Goal: Task Accomplishment & Management: Manage account settings

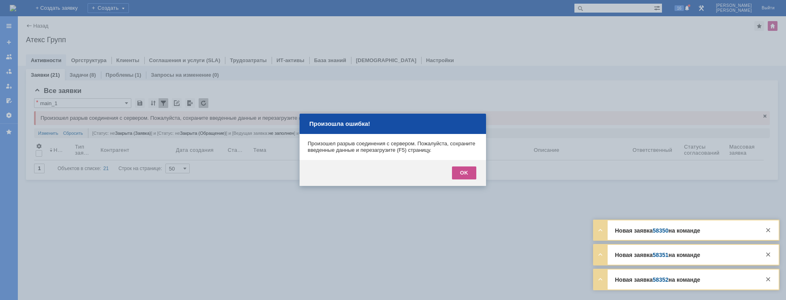
click at [461, 173] on div "OK" at bounding box center [464, 172] width 24 height 13
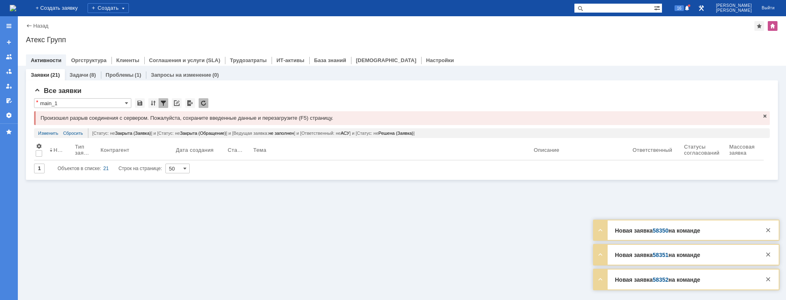
click at [16, 7] on img at bounding box center [13, 8] width 6 height 6
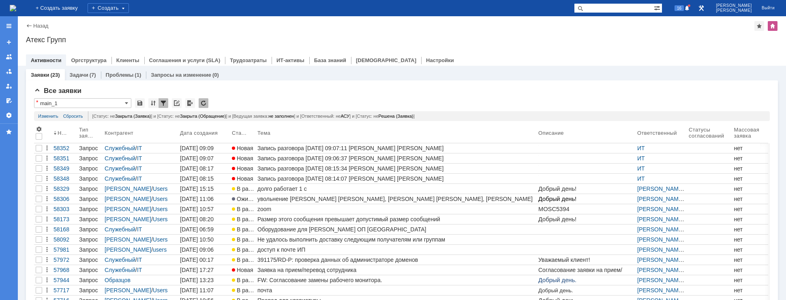
click at [51, 17] on div "Назад | Атекс Групп Атекс Групп root$101 Активности Оргструктура Клиенты Соглаш…" at bounding box center [402, 40] width 768 height 49
click at [16, 9] on img at bounding box center [13, 8] width 6 height 6
click at [684, 8] on span "16" at bounding box center [678, 8] width 9 height 6
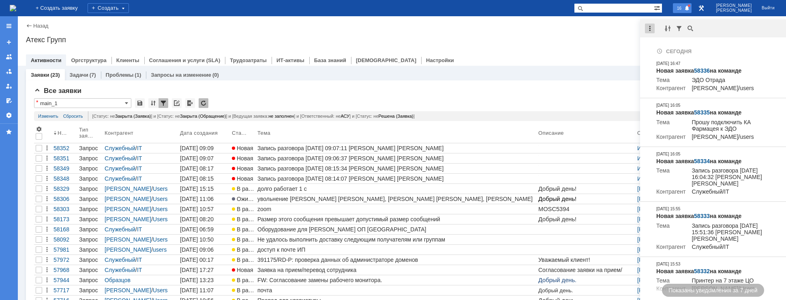
click at [650, 26] on div at bounding box center [650, 29] width 10 height 10
click at [673, 49] on div "Отметить уведомления прочитанными" at bounding box center [705, 49] width 109 height 6
click at [620, 42] on div "Атекс Групп" at bounding box center [402, 40] width 752 height 8
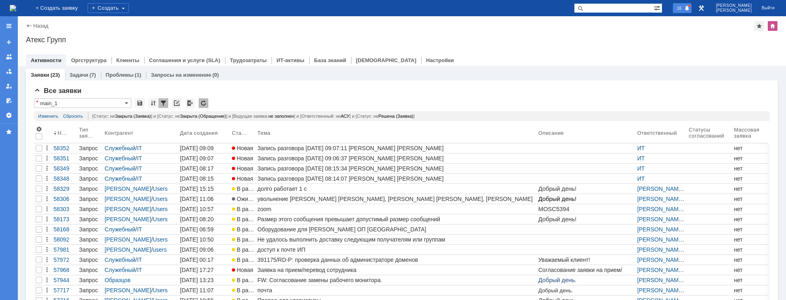
click at [690, 11] on div "16" at bounding box center [682, 8] width 19 height 10
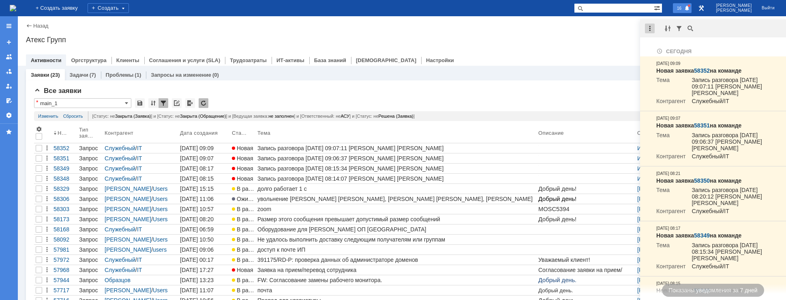
click at [651, 27] on div at bounding box center [650, 29] width 10 height 10
click at [665, 48] on div "Отметить уведомления прочитанными" at bounding box center [705, 49] width 109 height 6
click at [648, 29] on div at bounding box center [650, 29] width 10 height 10
click at [657, 49] on div "Отметить уведомления прочитанными" at bounding box center [705, 49] width 109 height 6
click at [612, 37] on div "Атекс Групп" at bounding box center [402, 40] width 752 height 8
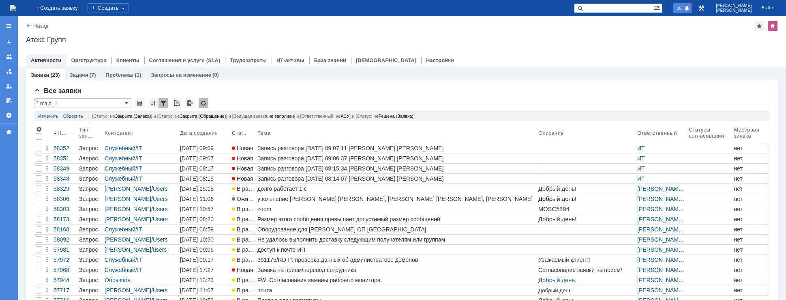
click at [684, 11] on span "16" at bounding box center [678, 8] width 9 height 6
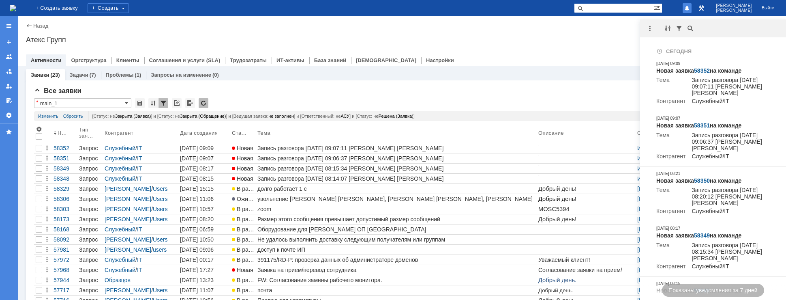
click at [612, 36] on div "Атекс Групп" at bounding box center [402, 40] width 752 height 8
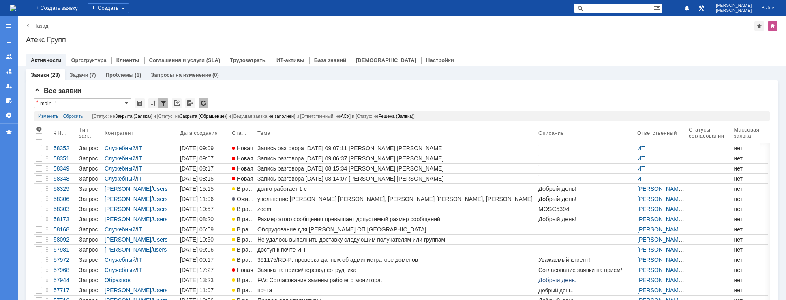
click at [16, 6] on img at bounding box center [13, 8] width 6 height 6
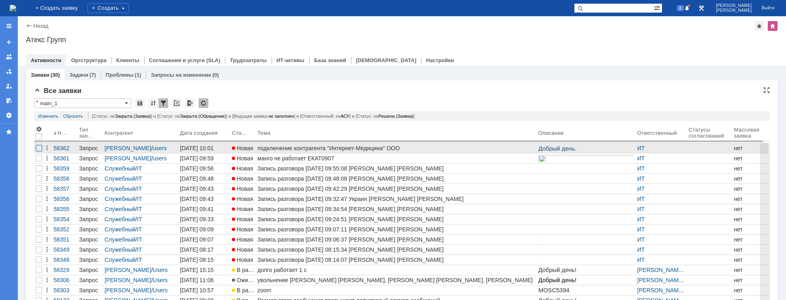
click at [37, 148] on div at bounding box center [39, 148] width 6 height 6
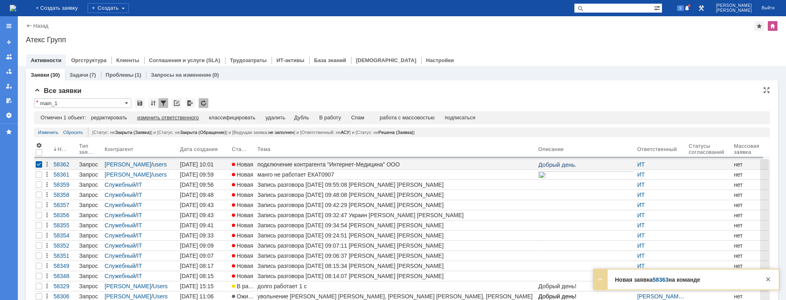
click at [199, 118] on div "изменить ответственного" at bounding box center [168, 117] width 62 height 6
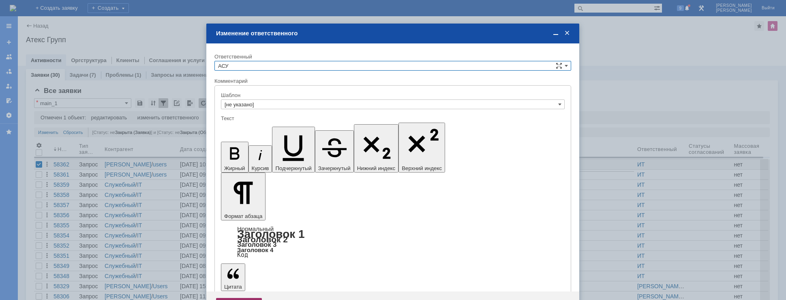
click at [248, 297] on div "Сохранить" at bounding box center [239, 303] width 46 height 13
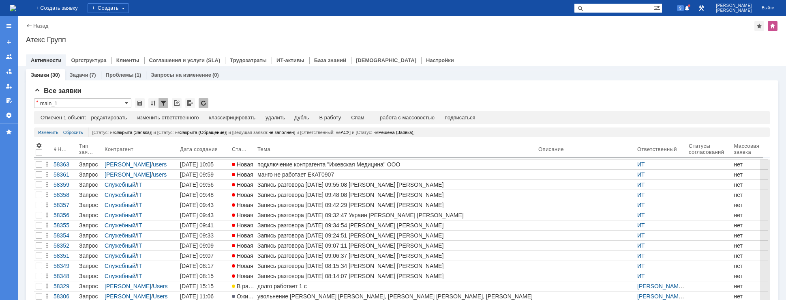
click at [16, 7] on img at bounding box center [13, 8] width 6 height 6
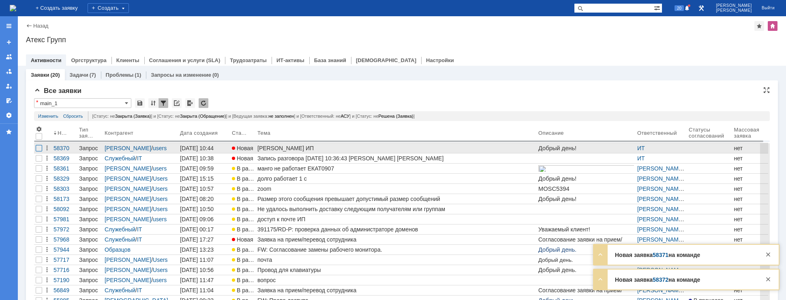
click at [37, 150] on div at bounding box center [39, 148] width 6 height 6
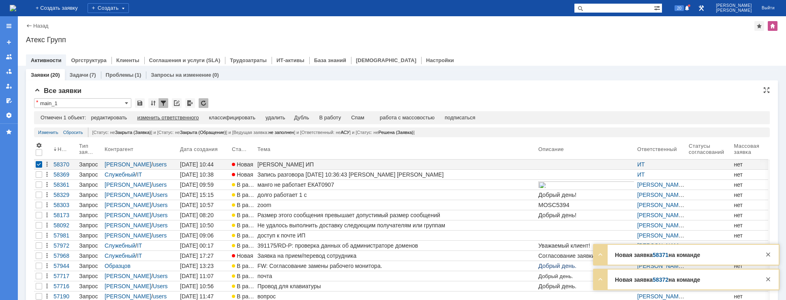
click at [185, 120] on div "изменить ответственного" at bounding box center [168, 117] width 62 height 6
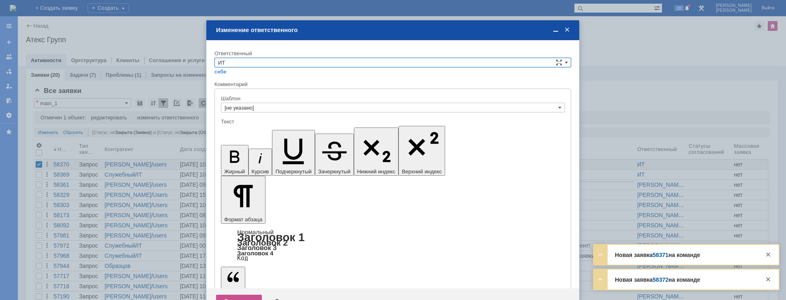
click at [288, 66] on input "ИТ" at bounding box center [392, 63] width 357 height 10
click at [253, 127] on span "АСУ" at bounding box center [392, 129] width 349 height 6
type input "АСУ"
click at [233, 294] on div "Сохранить" at bounding box center [239, 300] width 46 height 13
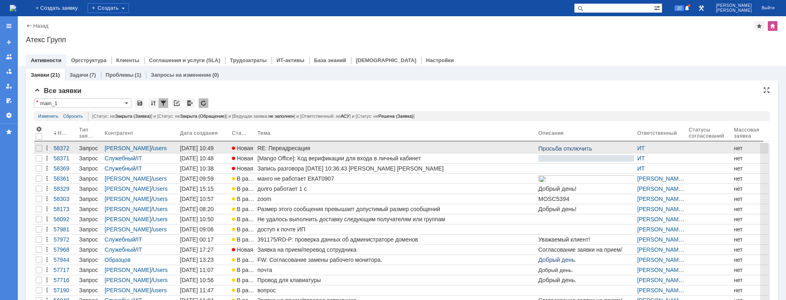
click at [310, 147] on div "RE: Переадресация" at bounding box center [396, 148] width 278 height 6
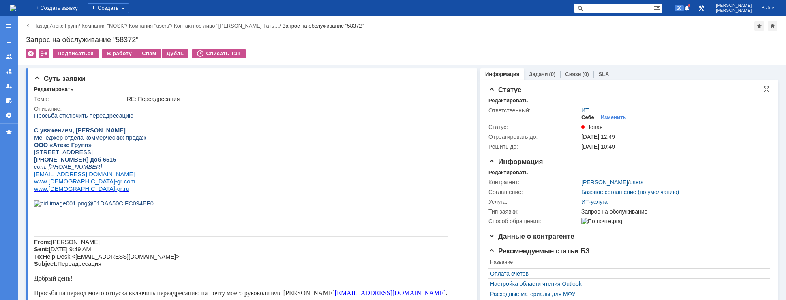
click at [586, 117] on div "Себе" at bounding box center [587, 117] width 13 height 6
click at [113, 56] on div "В работу" at bounding box center [119, 54] width 34 height 10
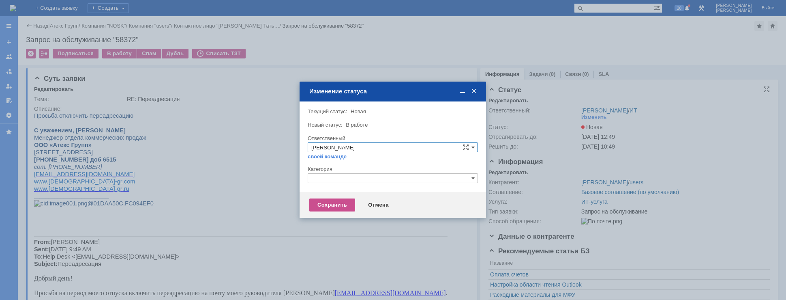
click at [342, 173] on input "text" at bounding box center [393, 178] width 170 height 10
click at [337, 216] on span "Прочее" at bounding box center [392, 216] width 163 height 6
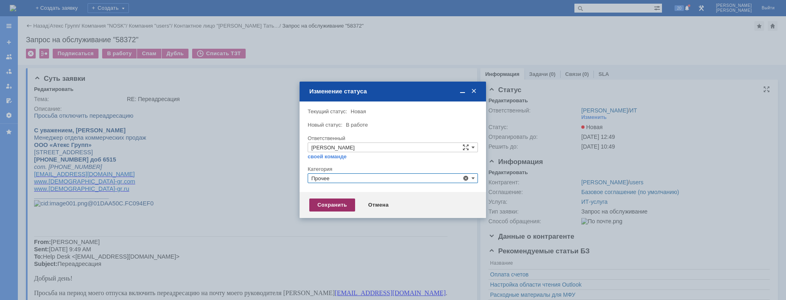
type input "Прочее"
click at [334, 203] on div "Сохранить" at bounding box center [332, 204] width 46 height 13
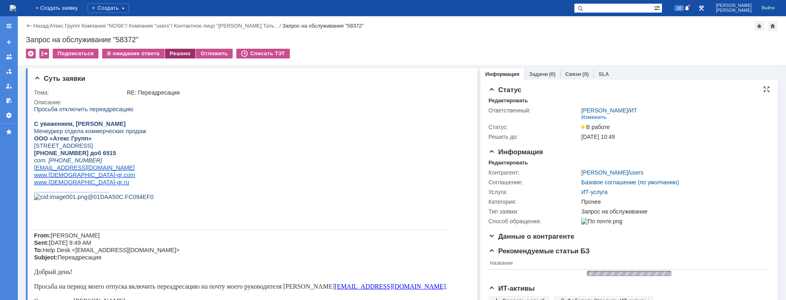
click at [183, 56] on div "Решено" at bounding box center [180, 54] width 31 height 10
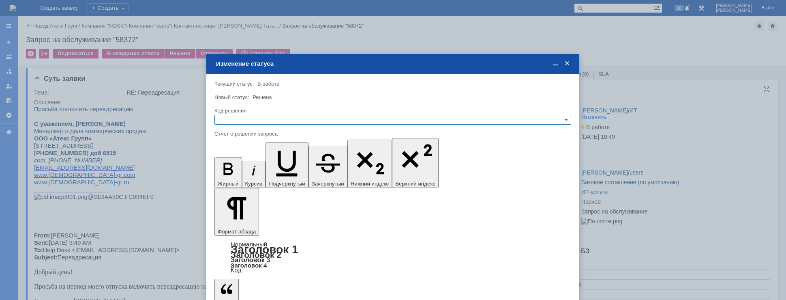
click at [252, 116] on input "text" at bounding box center [392, 120] width 357 height 10
click at [260, 158] on span "Решено" at bounding box center [392, 159] width 349 height 6
type input "Решено"
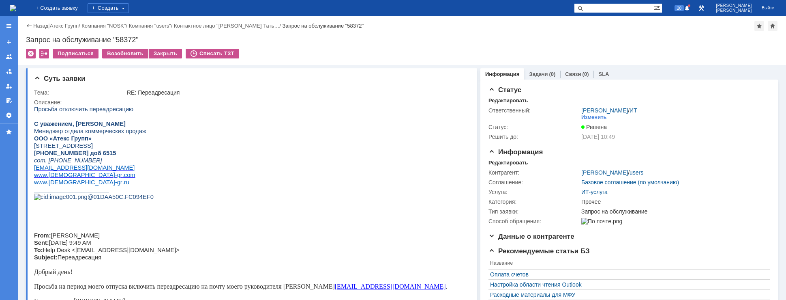
click at [16, 6] on img at bounding box center [13, 8] width 6 height 6
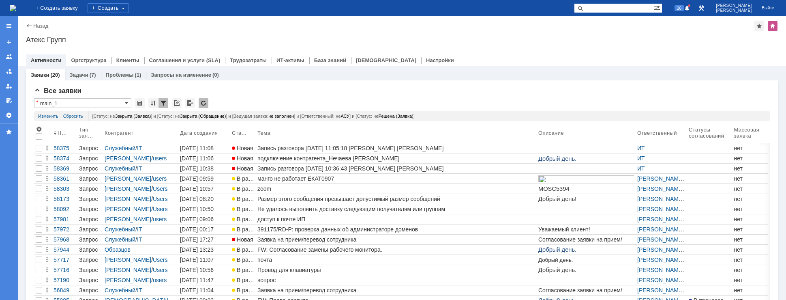
click at [775, 257] on div "Заявки (20) Задачи (7) Проблемы (1) Запросы на изменение (0) Все заявки * main_…" at bounding box center [402, 217] width 768 height 303
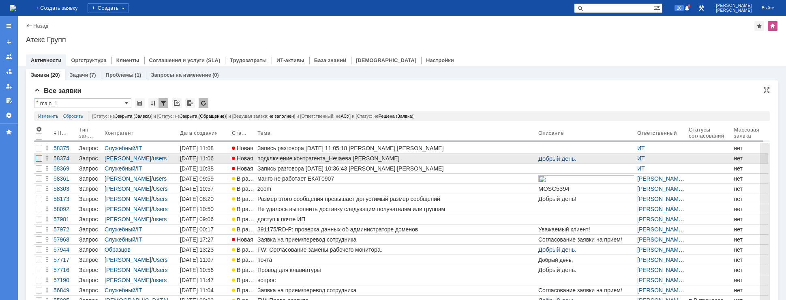
drag, startPoint x: 40, startPoint y: 157, endPoint x: 56, endPoint y: 157, distance: 15.8
click at [40, 157] on div at bounding box center [39, 158] width 6 height 6
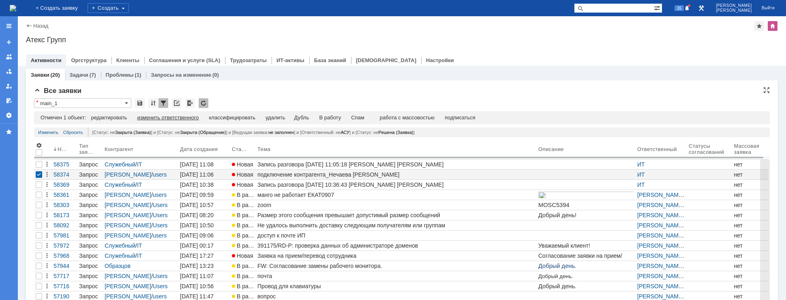
click at [186, 120] on div "изменить ответственного" at bounding box center [168, 117] width 62 height 6
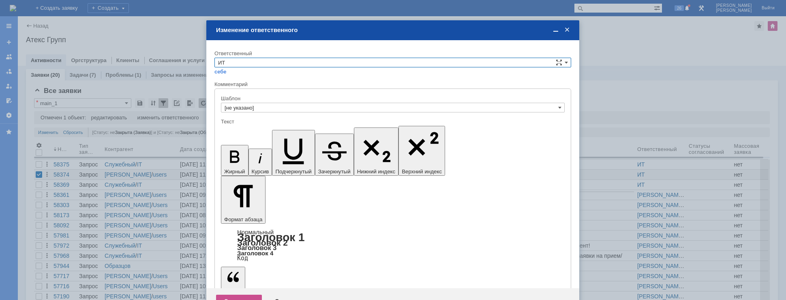
click at [313, 60] on input "ИТ" at bounding box center [392, 63] width 357 height 10
click at [248, 126] on div "АСУ" at bounding box center [393, 129] width 356 height 9
type input "АСУ"
click at [237, 294] on div "Сохранить" at bounding box center [239, 300] width 46 height 13
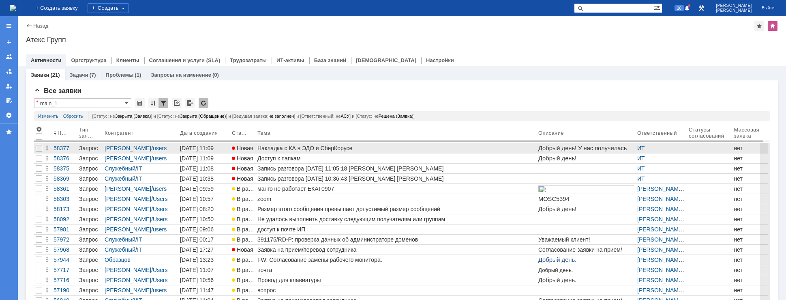
click at [37, 148] on div at bounding box center [39, 148] width 6 height 6
click at [261, 145] on div "Накладка с КА в ЭДО и СберКорусе" at bounding box center [396, 148] width 278 height 6
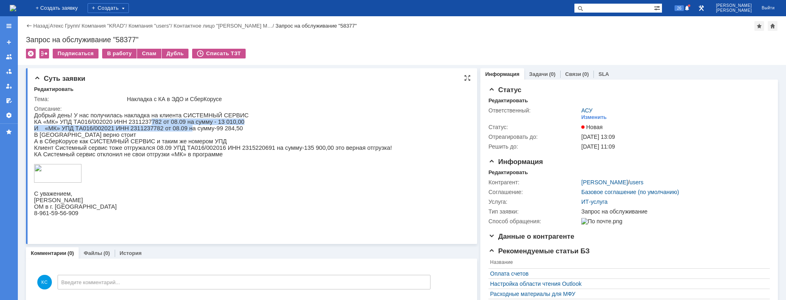
drag, startPoint x: 141, startPoint y: 121, endPoint x: 177, endPoint y: 128, distance: 36.8
click at [177, 128] on div "Добрый день! У нас получилась накладка на клиента СИСТЕМНЫЙ СЕРВИС КА «МК» УПД …" at bounding box center [213, 167] width 358 height 111
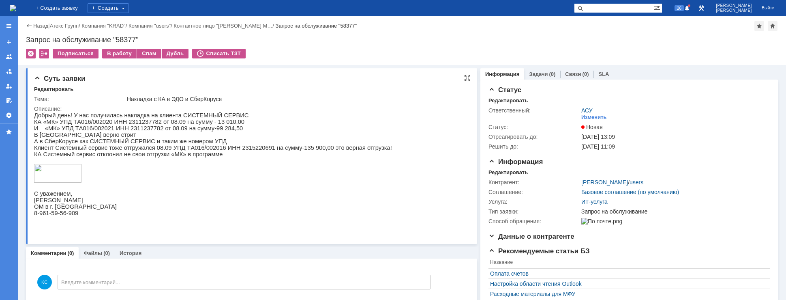
click at [169, 149] on p "Клиент Системный сервис тоже отгружался 08.09 УПД ТA016/002016 ИНН 2315220691 н…" at bounding box center [213, 147] width 358 height 6
click at [16, 5] on img at bounding box center [13, 8] width 6 height 6
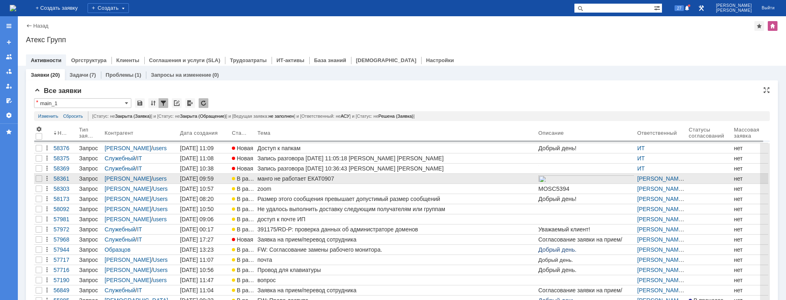
click at [274, 178] on div "манго не работает ЕКАТ0907" at bounding box center [396, 178] width 278 height 6
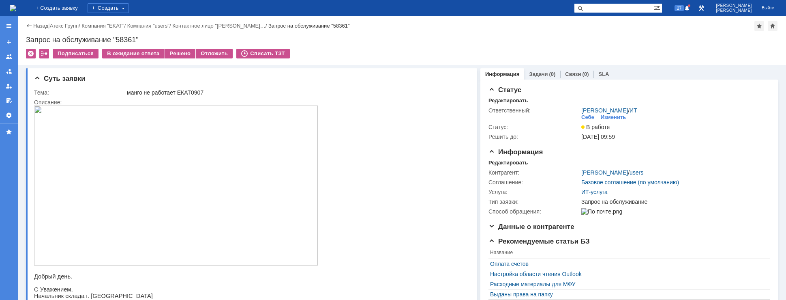
click at [16, 9] on img at bounding box center [13, 8] width 6 height 6
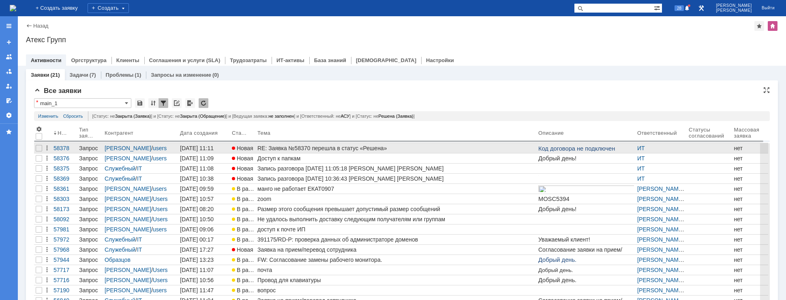
click at [327, 145] on div "RE: Заявка №58370 перешла в статус «Решена»" at bounding box center [396, 148] width 278 height 6
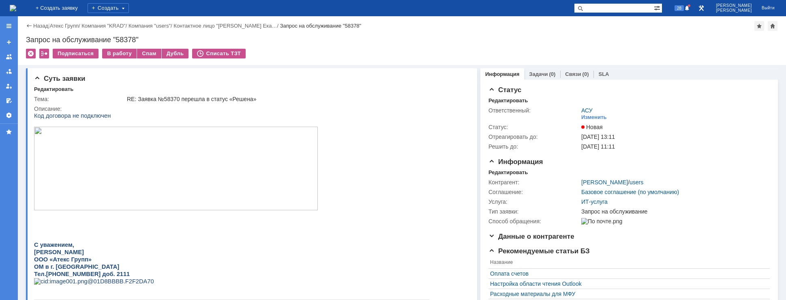
click at [16, 9] on img at bounding box center [13, 8] width 6 height 6
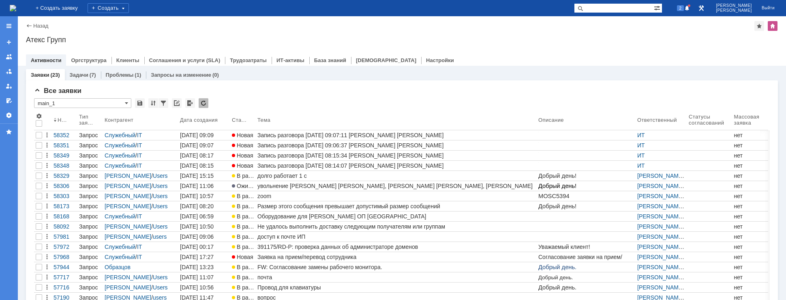
click at [16, 5] on img at bounding box center [13, 8] width 6 height 6
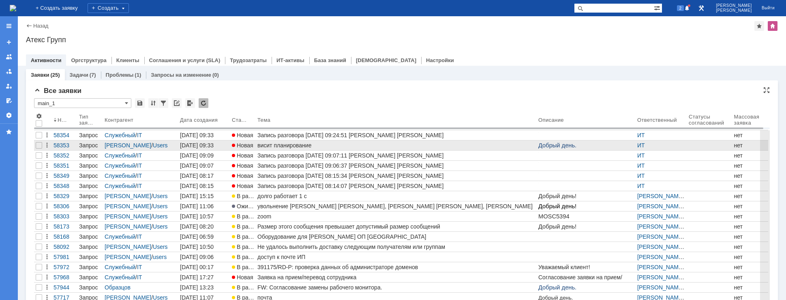
click at [310, 146] on div "висит планирование" at bounding box center [396, 145] width 278 height 6
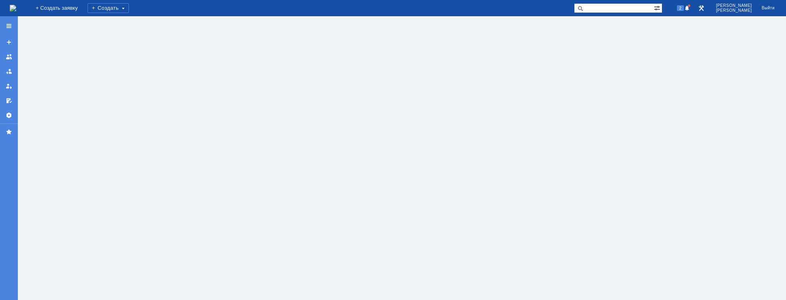
click at [16, 9] on img at bounding box center [13, 8] width 6 height 6
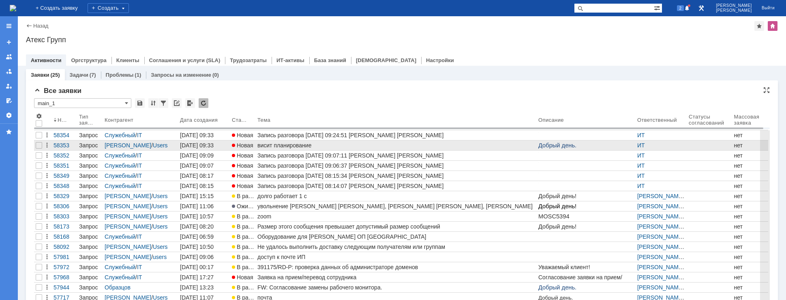
click at [286, 143] on div "висит планирование" at bounding box center [396, 145] width 278 height 6
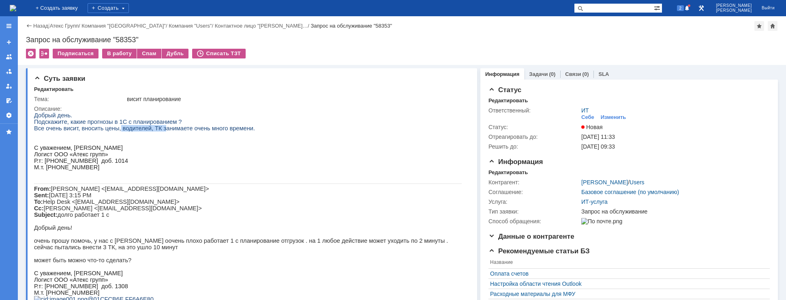
drag, startPoint x: 110, startPoint y: 130, endPoint x: 171, endPoint y: 128, distance: 60.8
click at [156, 130] on span "Подскажите, какие прогнозы в 1С с планированием ? Все очень висит, вносить цены…" at bounding box center [144, 124] width 221 height 13
drag, startPoint x: 176, startPoint y: 127, endPoint x: 201, endPoint y: 128, distance: 24.8
click at [200, 128] on span "Подскажите, какие прогнозы в 1С с планированием ? Все очень висит, вносить цены…" at bounding box center [144, 124] width 221 height 13
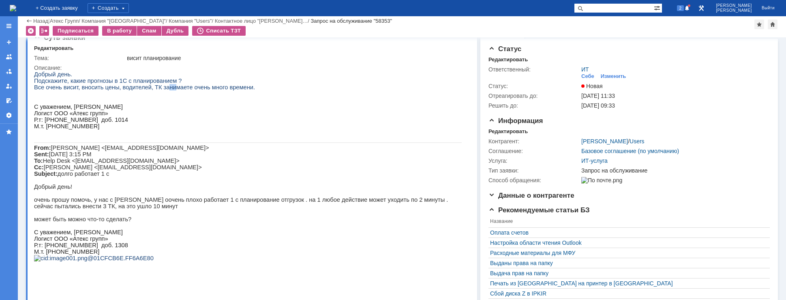
drag, startPoint x: 154, startPoint y: 88, endPoint x: 169, endPoint y: 105, distance: 23.2
click at [164, 89] on span "Подскажите, какие прогнозы в 1С с планированием ? Все очень висит, вносить цены…" at bounding box center [144, 83] width 221 height 13
drag, startPoint x: 128, startPoint y: 211, endPoint x: 150, endPoint y: 211, distance: 22.7
click at [150, 211] on p "Добрый день! очень прошу помочь, у нас с Ольгой оочень плохо работает 1 с плани…" at bounding box center [248, 202] width 428 height 39
drag, startPoint x: 171, startPoint y: 216, endPoint x: 234, endPoint y: 217, distance: 62.4
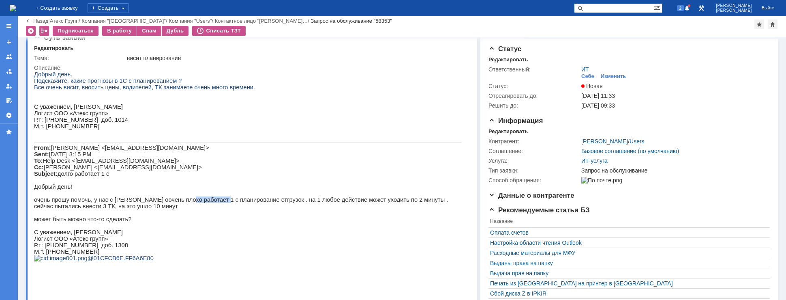
click at [202, 215] on p "Добрый день! очень прошу помочь, у нас с Ольгой оочень плохо работает 1 с плани…" at bounding box center [248, 202] width 428 height 39
drag, startPoint x: 234, startPoint y: 217, endPoint x: 255, endPoint y: 217, distance: 21.5
click at [255, 217] on p "Добрый день! очень прошу помочь, у нас с Ольгой оочень плохо работает 1 с плани…" at bounding box center [248, 202] width 428 height 39
click at [294, 218] on p "Добрый день! очень прошу помочь, у нас с Ольгой оочень плохо работает 1 с плани…" at bounding box center [248, 202] width 428 height 39
drag, startPoint x: 333, startPoint y: 216, endPoint x: 367, endPoint y: 216, distance: 34.4
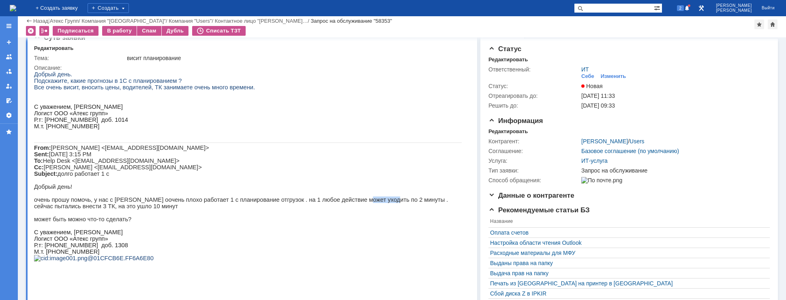
click at [366, 216] on p "Добрый день! очень прошу помочь, у нас с Ольгой оочень плохо работает 1 с плани…" at bounding box center [248, 202] width 428 height 39
drag, startPoint x: 379, startPoint y: 216, endPoint x: 403, endPoint y: 216, distance: 24.7
click at [391, 216] on p "Добрый день! очень прошу помочь, у нас с Ольгой оочень плохо работает 1 с плани…" at bounding box center [248, 202] width 428 height 39
drag, startPoint x: 416, startPoint y: 217, endPoint x: 428, endPoint y: 219, distance: 11.5
click at [426, 217] on p "Добрый день! очень прошу помочь, у нас с Ольгой оочень плохо работает 1 с плани…" at bounding box center [248, 202] width 428 height 39
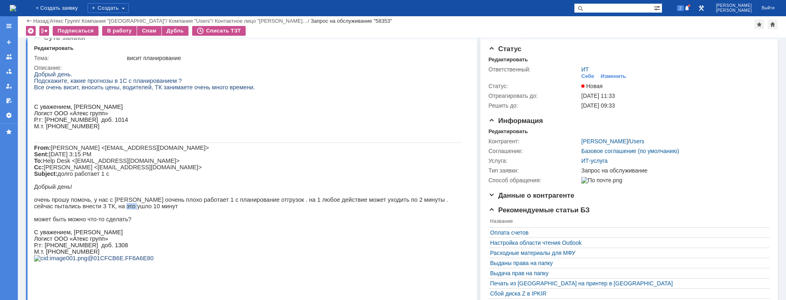
drag, startPoint x: 58, startPoint y: 220, endPoint x: 68, endPoint y: 220, distance: 9.7
click at [68, 220] on p "Добрый день! очень прошу помочь, у нас с Ольгой оочень плохо работает 1 с плани…" at bounding box center [248, 202] width 428 height 39
drag, startPoint x: 75, startPoint y: 238, endPoint x: 119, endPoint y: 247, distance: 44.3
click at [101, 222] on p "Добрый день! очень прошу помочь, у нас с Ольгой оочень плохо работает 1 с плани…" at bounding box center [248, 202] width 428 height 39
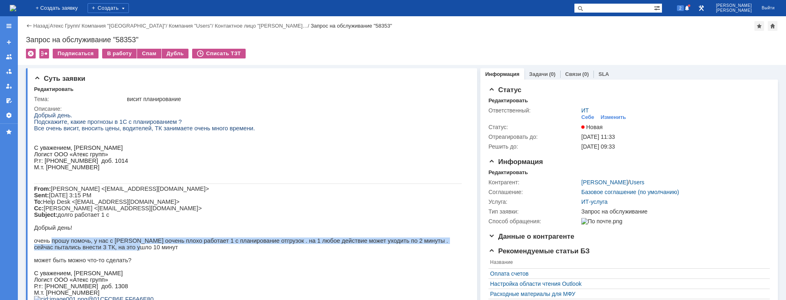
drag, startPoint x: 49, startPoint y: 257, endPoint x: 89, endPoint y: 261, distance: 40.3
click at [75, 260] on p "Добрый день! очень прошу помочь, у нас с Ольгой оочень плохо работает 1 с плани…" at bounding box center [248, 243] width 428 height 39
click at [107, 257] on p "Добрый день! очень прошу помочь, у нас с Ольгой оочень плохо работает 1 с плани…" at bounding box center [248, 243] width 428 height 39
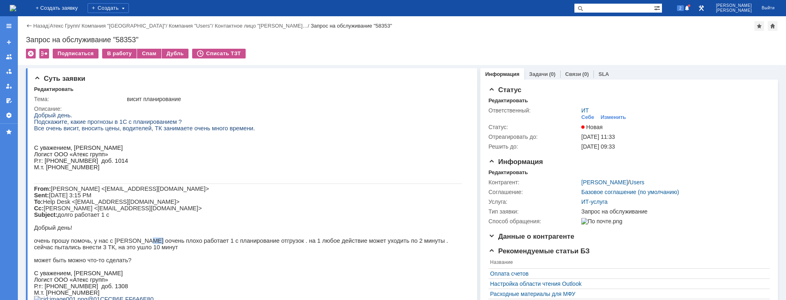
drag, startPoint x: 133, startPoint y: 257, endPoint x: 148, endPoint y: 257, distance: 15.8
click at [147, 257] on p "Добрый день! очень прошу помочь, у нас с Ольгой оочень плохо работает 1 с плани…" at bounding box center [248, 243] width 428 height 39
drag, startPoint x: 169, startPoint y: 257, endPoint x: 210, endPoint y: 257, distance: 40.9
click at [176, 257] on p "Добрый день! очень прошу помочь, у нас с Ольгой оочень плохо работает 1 с плани…" at bounding box center [248, 243] width 428 height 39
drag, startPoint x: 210, startPoint y: 257, endPoint x: 233, endPoint y: 257, distance: 22.3
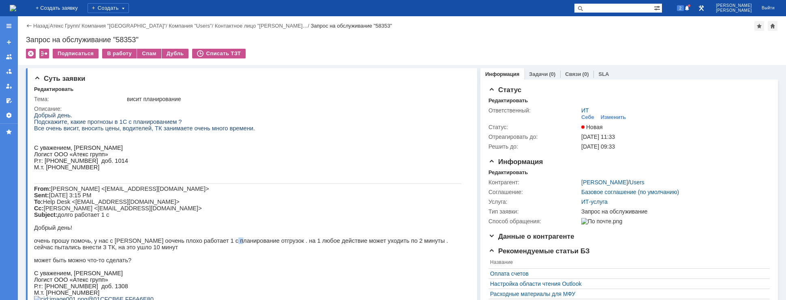
click at [224, 257] on p "Добрый день! очень прошу помочь, у нас с Ольгой оочень плохо работает 1 с плани…" at bounding box center [248, 243] width 428 height 39
drag, startPoint x: 270, startPoint y: 257, endPoint x: 295, endPoint y: 257, distance: 24.7
click at [284, 257] on p "Добрый день! очень прошу помочь, у нас с Ольгой оочень плохо работает 1 с плани…" at bounding box center [248, 243] width 428 height 39
click at [348, 258] on p "Добрый день! очень прошу помочь, у нас с Ольгой оочень плохо работает 1 с плани…" at bounding box center [248, 243] width 428 height 39
drag, startPoint x: 371, startPoint y: 257, endPoint x: 395, endPoint y: 257, distance: 23.9
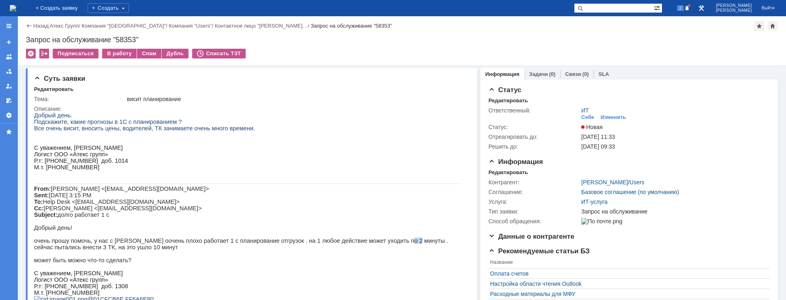
click at [379, 257] on p "Добрый день! очень прошу помочь, у нас с Ольгой оочень плохо работает 1 с плани…" at bounding box center [248, 243] width 428 height 39
drag, startPoint x: 406, startPoint y: 257, endPoint x: 416, endPoint y: 257, distance: 10.1
click at [408, 257] on p "Добрый день! очень прошу помочь, у нас с Ольгой оочень плохо работает 1 с плани…" at bounding box center [248, 243] width 428 height 39
drag, startPoint x: 421, startPoint y: 257, endPoint x: 429, endPoint y: 257, distance: 8.5
click at [429, 257] on p "Добрый день! очень прошу помочь, у нас с Ольгой оочень плохо работает 1 с плани…" at bounding box center [248, 243] width 428 height 39
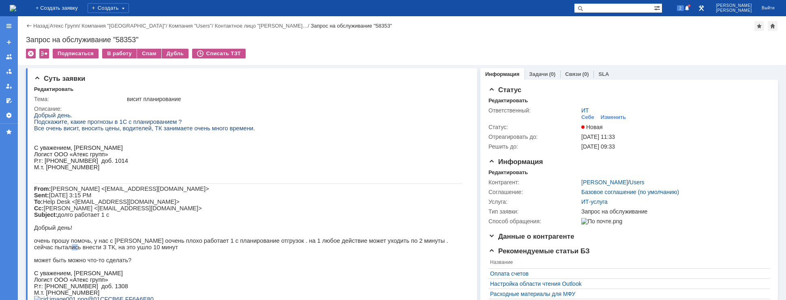
drag, startPoint x: 438, startPoint y: 257, endPoint x: 450, endPoint y: 257, distance: 12.2
click at [445, 257] on p "Добрый день! очень прошу помочь, у нас с Ольгой оочень плохо работает 1 с плани…" at bounding box center [248, 243] width 428 height 39
drag, startPoint x: 496, startPoint y: 368, endPoint x: 435, endPoint y: 256, distance: 127.5
drag, startPoint x: 392, startPoint y: 256, endPoint x: 423, endPoint y: 256, distance: 30.8
click at [423, 256] on p "Добрый день! очень прошу помочь, у нас с Ольгой оочень плохо работает 1 с плани…" at bounding box center [248, 243] width 428 height 39
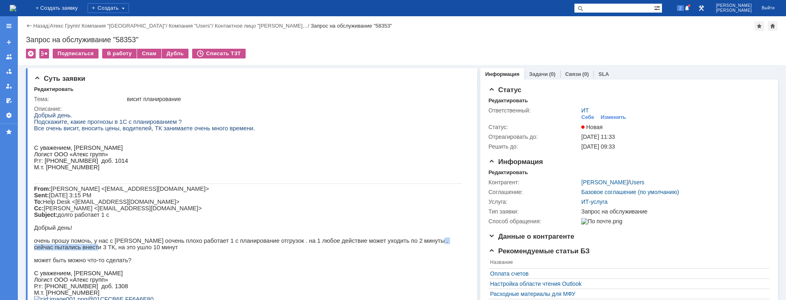
drag, startPoint x: 458, startPoint y: 257, endPoint x: 396, endPoint y: 259, distance: 62.0
click at [396, 259] on p "Добрый день! очень прошу помочь, у нас с Ольгой оочень плохо работает 1 с плани…" at bounding box center [248, 243] width 428 height 39
drag, startPoint x: 139, startPoint y: 256, endPoint x: 300, endPoint y: 258, distance: 161.3
click at [300, 258] on p "Добрый день! очень прошу помочь, у нас с Ольгой оочень плохо работает 1 с плани…" at bounding box center [248, 243] width 428 height 39
drag, startPoint x: 60, startPoint y: 121, endPoint x: 120, endPoint y: 123, distance: 60.0
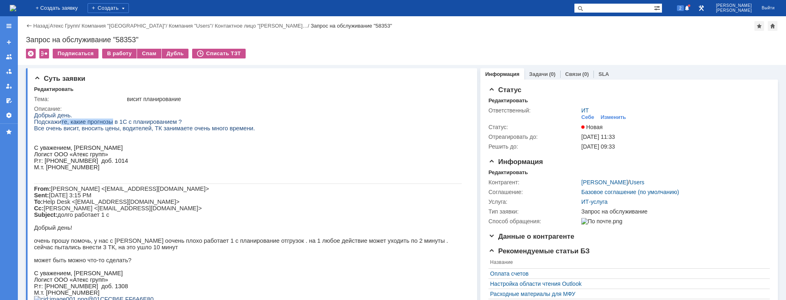
click at [108, 123] on span "Подскажите, какие прогнозы в 1С с планированием ? Все очень висит, вносить цены…" at bounding box center [144, 124] width 221 height 13
drag, startPoint x: 225, startPoint y: 133, endPoint x: 52, endPoint y: 133, distance: 172.2
click at [52, 131] on span "Подскажите, какие прогнозы в 1С с планированием ? Все очень висит, вносить цены…" at bounding box center [144, 124] width 221 height 13
click at [47, 131] on span "Подскажите, какие прогнозы в 1С с планированием ? Все очень висит, вносить цены…" at bounding box center [144, 124] width 221 height 13
drag, startPoint x: 53, startPoint y: 131, endPoint x: 223, endPoint y: 132, distance: 169.8
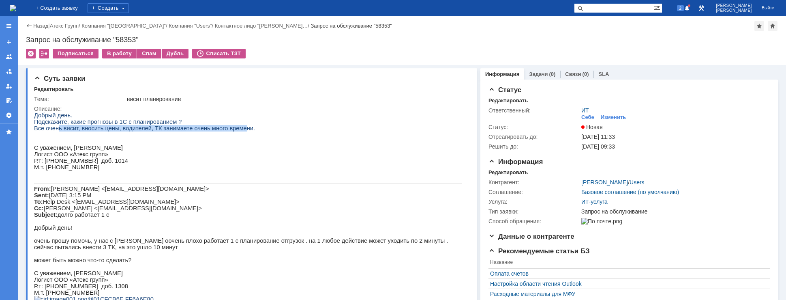
click at [223, 131] on span "Подскажите, какие прогнозы в 1С с планированием ? Все очень висит, вносить цены…" at bounding box center [144, 124] width 221 height 13
click at [16, 6] on img at bounding box center [13, 8] width 6 height 6
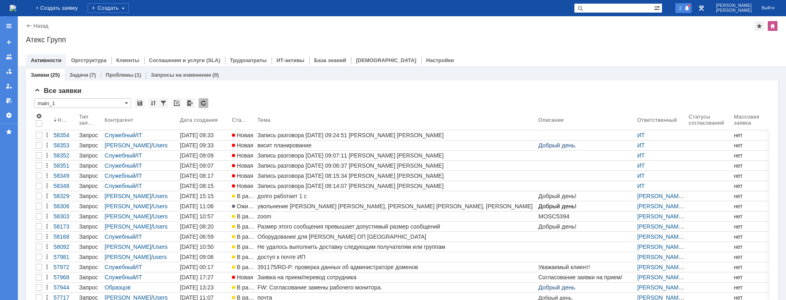
click at [684, 10] on span "2" at bounding box center [680, 8] width 7 height 6
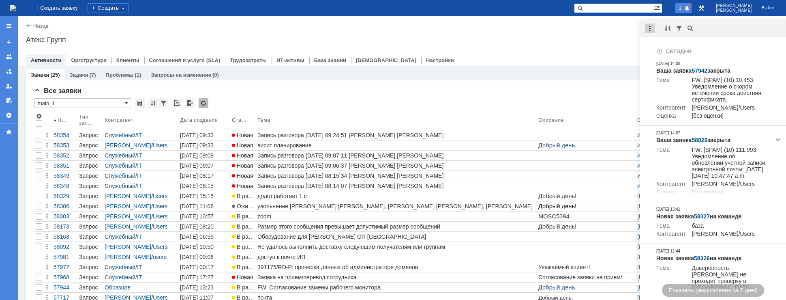
click at [649, 26] on div at bounding box center [650, 29] width 10 height 10
click at [663, 47] on div "Отметить уведомления прочитанными" at bounding box center [705, 49] width 109 height 6
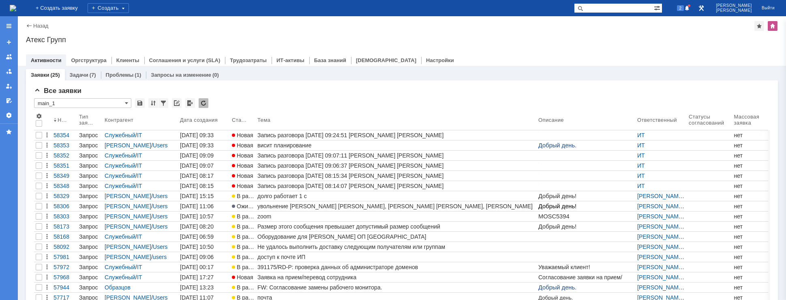
click at [625, 32] on div "Назад | Атекс Групп Атекс Групп root$101 Активности Оргструктура Клиенты Соглаш…" at bounding box center [402, 40] width 768 height 49
click at [690, 9] on span at bounding box center [687, 8] width 6 height 6
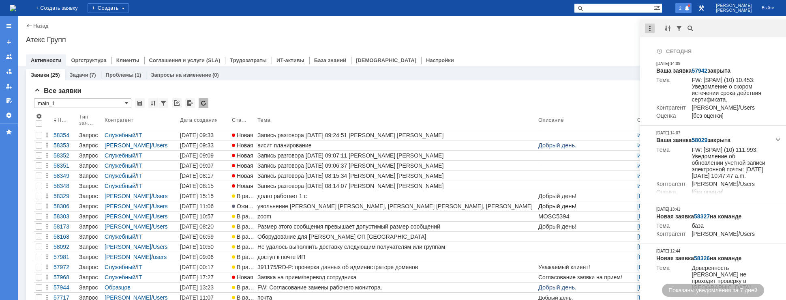
click at [652, 26] on div at bounding box center [650, 29] width 10 height 10
click at [658, 48] on div "Отметить уведомления прочитанными" at bounding box center [705, 49] width 109 height 6
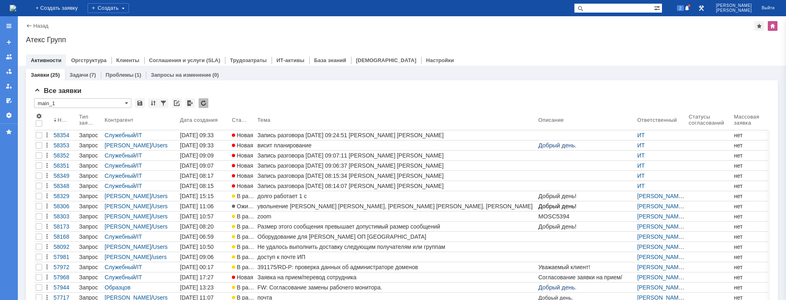
click at [618, 35] on div "Назад | Атекс Групп Атекс Групп root$101 Активности Оргструктура Клиенты Соглаш…" at bounding box center [402, 40] width 768 height 49
click at [690, 9] on span at bounding box center [687, 8] width 6 height 6
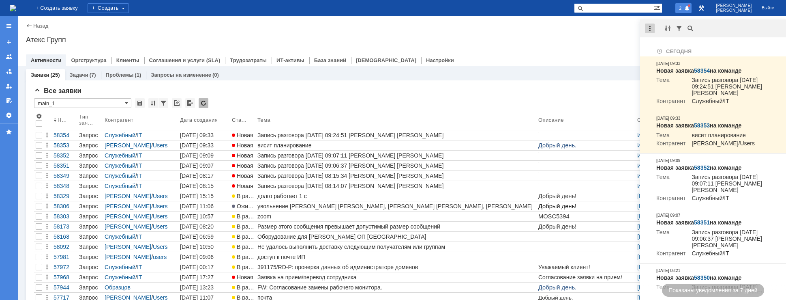
click at [651, 29] on div at bounding box center [650, 29] width 10 height 10
click at [657, 47] on div "Отметить уведомления прочитанными" at bounding box center [705, 49] width 109 height 6
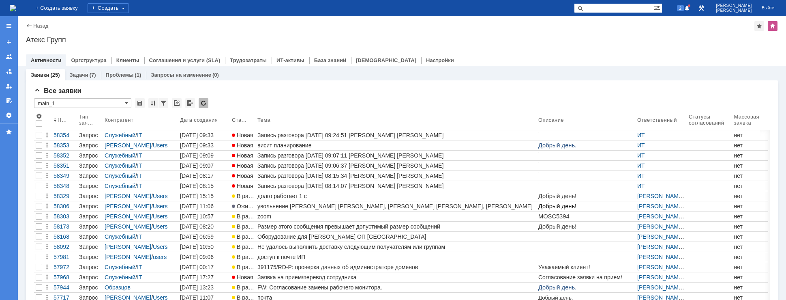
click at [616, 32] on div "Назад | Атекс Групп Атекс Групп root$101 Активности Оргструктура Клиенты Соглаш…" at bounding box center [402, 40] width 768 height 49
click at [16, 11] on img at bounding box center [13, 8] width 6 height 6
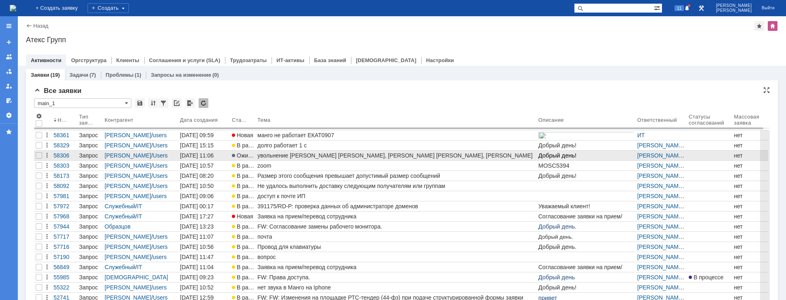
click at [313, 152] on link "увольнение [PERSON_NAME] [PERSON_NAME], [PERSON_NAME] [PERSON_NAME], [PERSON_NA…" at bounding box center [396, 155] width 281 height 10
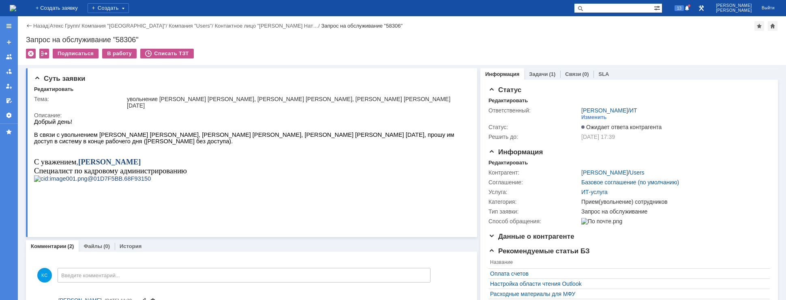
click at [16, 7] on img at bounding box center [13, 8] width 6 height 6
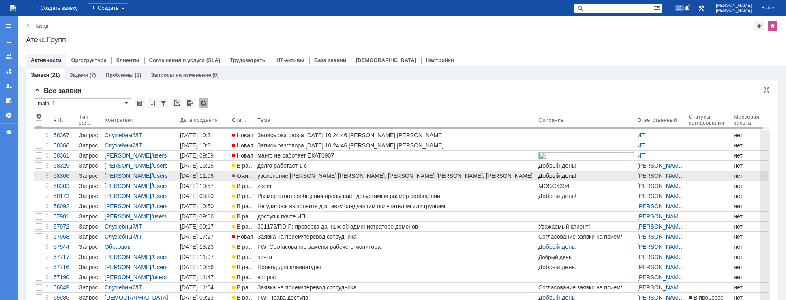
click at [286, 174] on div "увольнение [PERSON_NAME] [PERSON_NAME], [PERSON_NAME] [PERSON_NAME], [PERSON_NA…" at bounding box center [396, 175] width 278 height 6
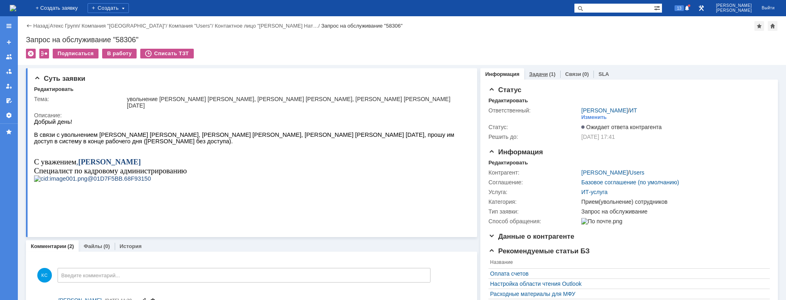
click at [550, 75] on div "Задачи (1)" at bounding box center [542, 74] width 36 height 12
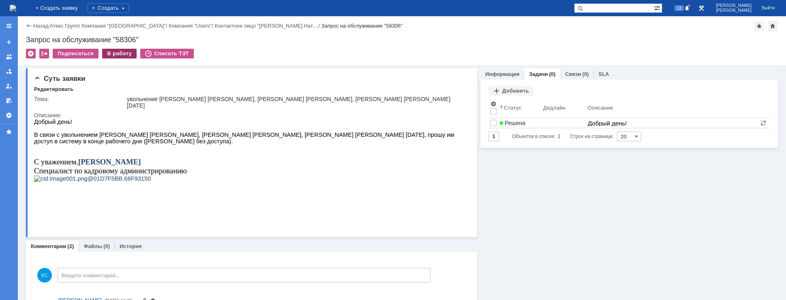
click at [122, 53] on div "В работу" at bounding box center [119, 54] width 34 height 10
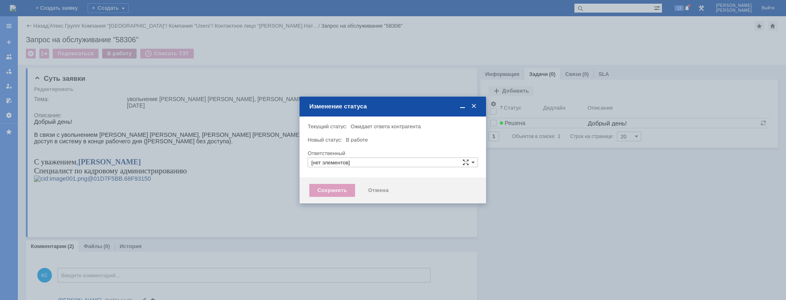
type input "[PERSON_NAME]"
type input "Прием(увольнение) сотрудников"
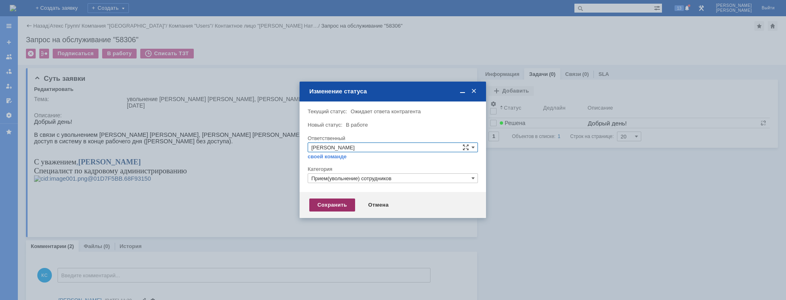
click at [328, 203] on div "Сохранить" at bounding box center [332, 204] width 46 height 13
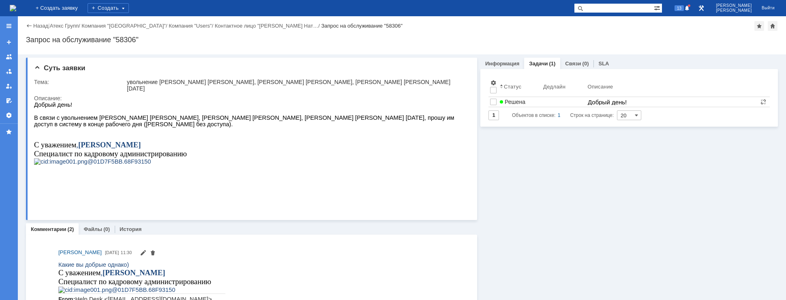
click at [16, 7] on img at bounding box center [13, 8] width 6 height 6
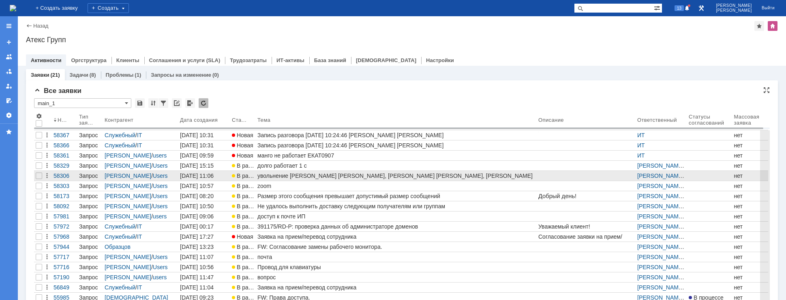
click at [273, 173] on div "увольнение [PERSON_NAME] [PERSON_NAME], [PERSON_NAME] [PERSON_NAME], [PERSON_NA…" at bounding box center [396, 175] width 278 height 6
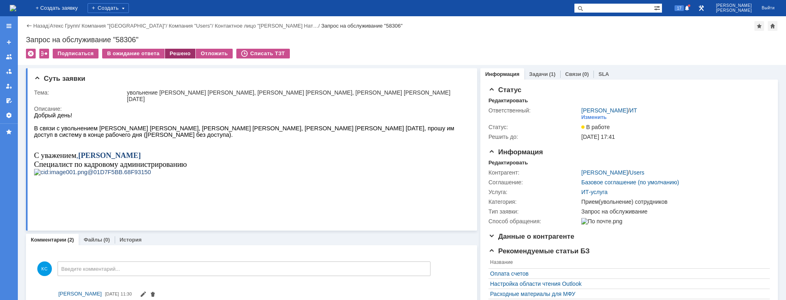
click at [181, 55] on div "Решено" at bounding box center [180, 54] width 31 height 10
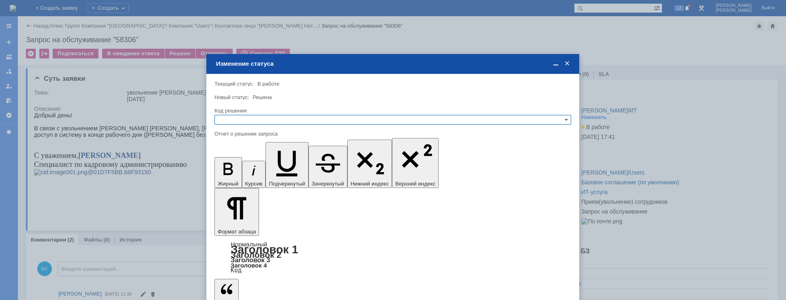
click at [279, 116] on input "text" at bounding box center [392, 120] width 357 height 10
click at [236, 159] on span "Решено" at bounding box center [392, 159] width 349 height 6
drag, startPoint x: 231, startPoint y: 227, endPoint x: 184, endPoint y: 159, distance: 82.6
type input "Решено"
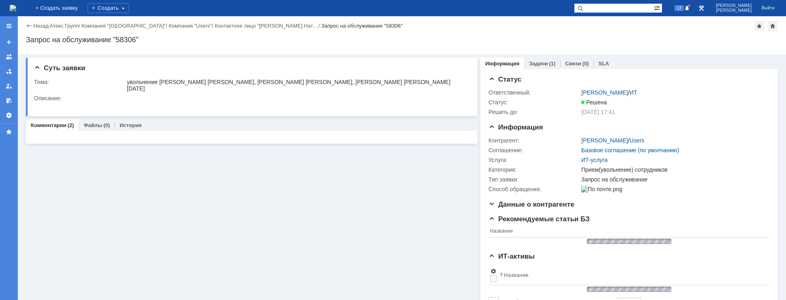
click at [16, 9] on img at bounding box center [13, 8] width 6 height 6
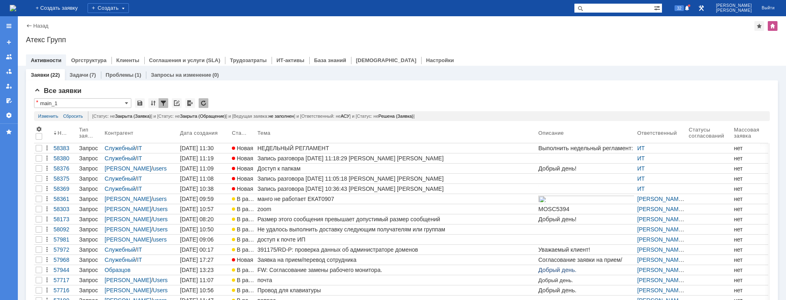
click at [775, 269] on div "Заявки (22) Задачи (7) Проблемы (1) Запросы на изменение (0) Все заявки * main_…" at bounding box center [402, 227] width 768 height 323
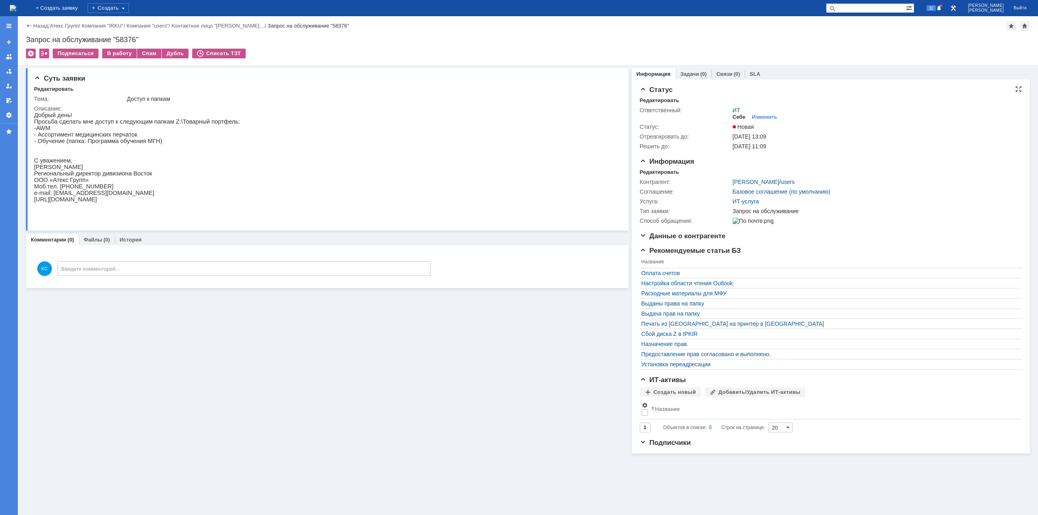
click at [744, 116] on div "Себе" at bounding box center [738, 117] width 13 height 6
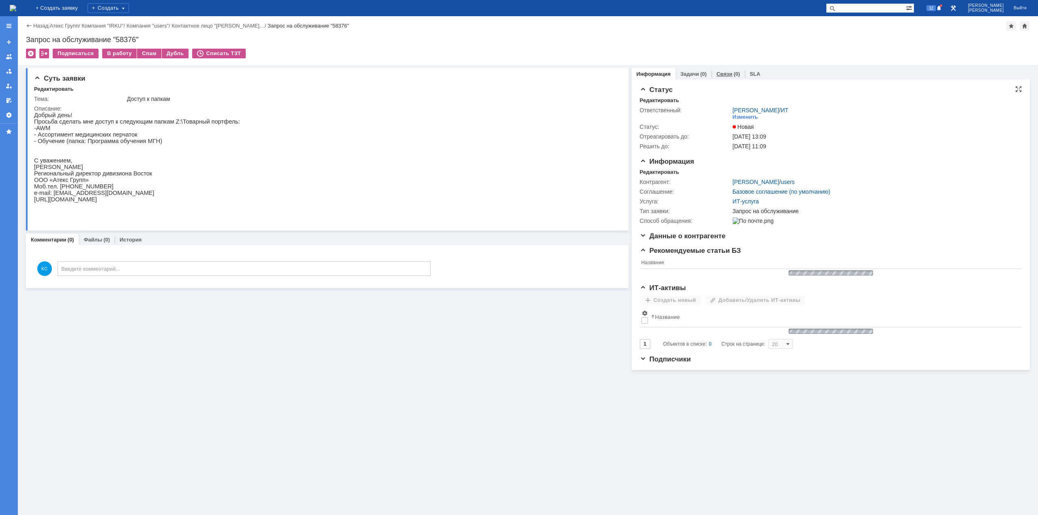
click at [730, 77] on div "Связи (0)" at bounding box center [727, 74] width 33 height 12
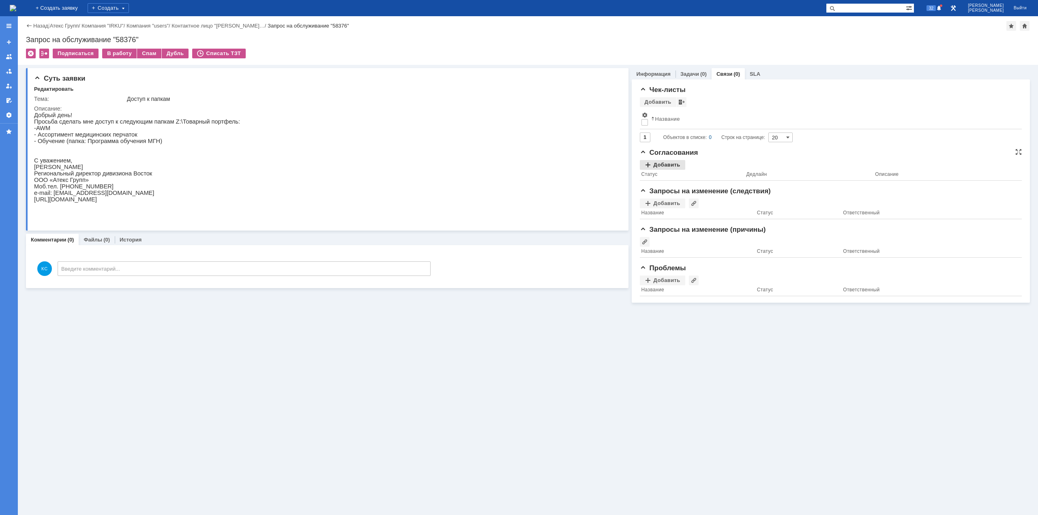
click at [670, 167] on div "Добавить" at bounding box center [662, 165] width 45 height 10
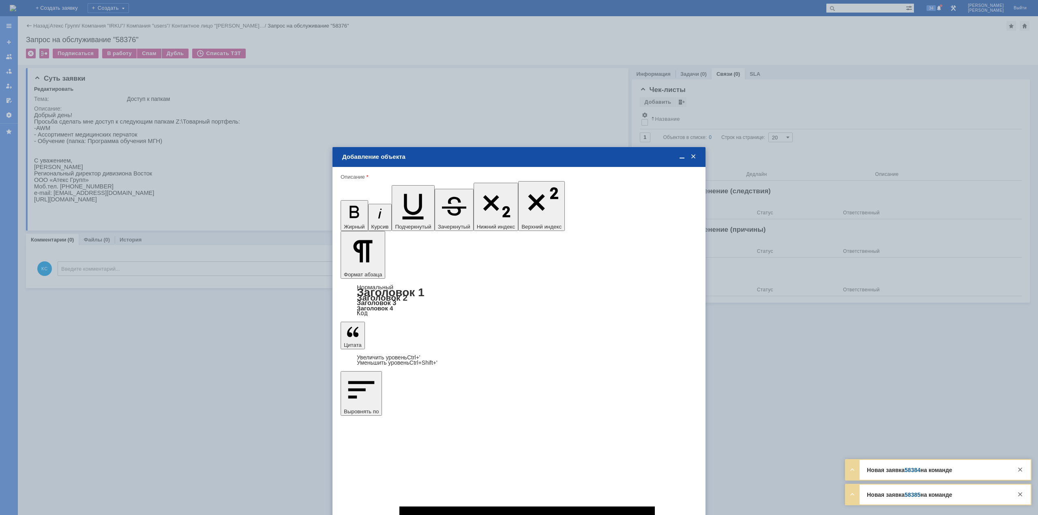
click at [399, 299] on span "Широчин Игорь" at bounding box center [407, 383] width 43 height 6
click at [0, 0] on input "Широчин Игорь" at bounding box center [0, 0] width 0 height 0
type input "Выбрано: 1 (объекты класса 'Сотрудник')"
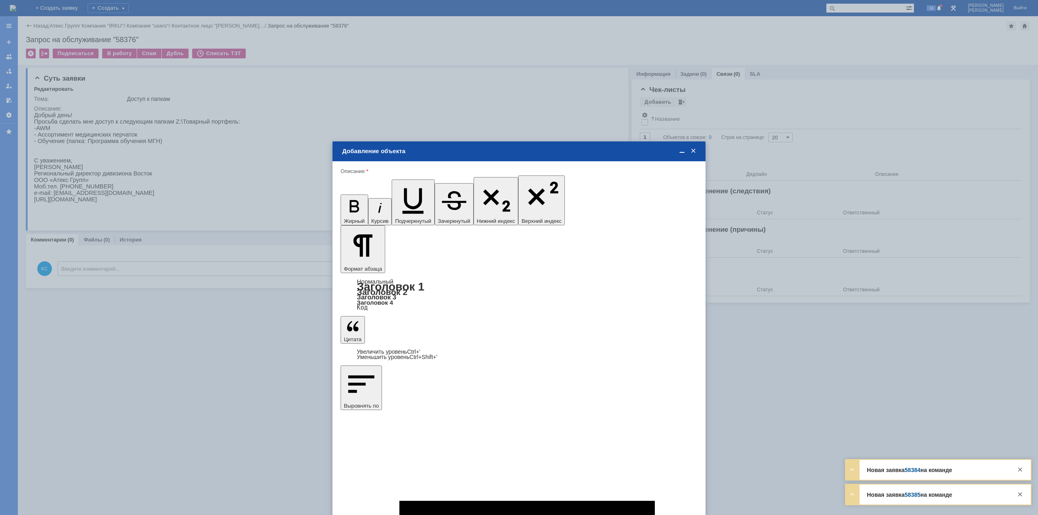
type input "1"
click at [580, 299] on span "дней" at bounding box center [579, 330] width 32 height 6
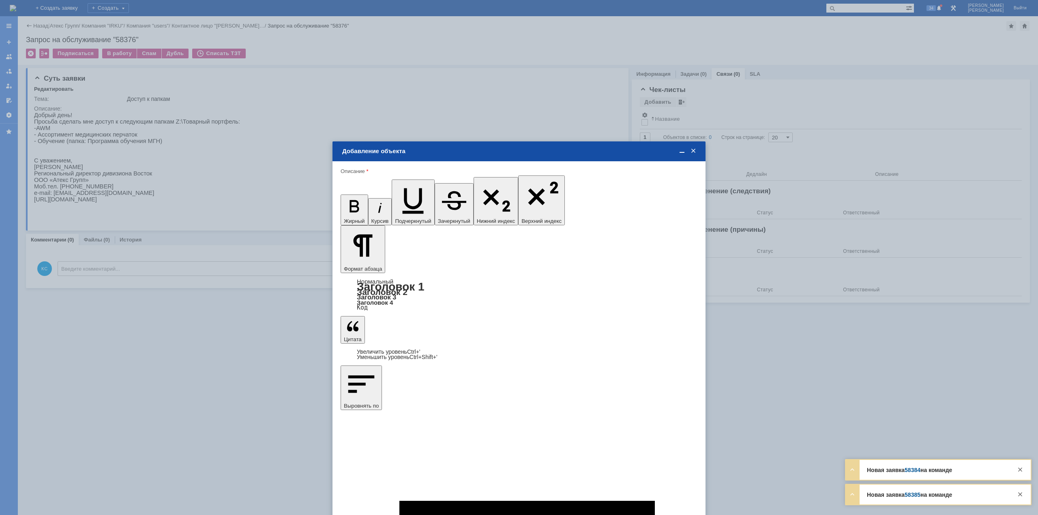
type input "дней"
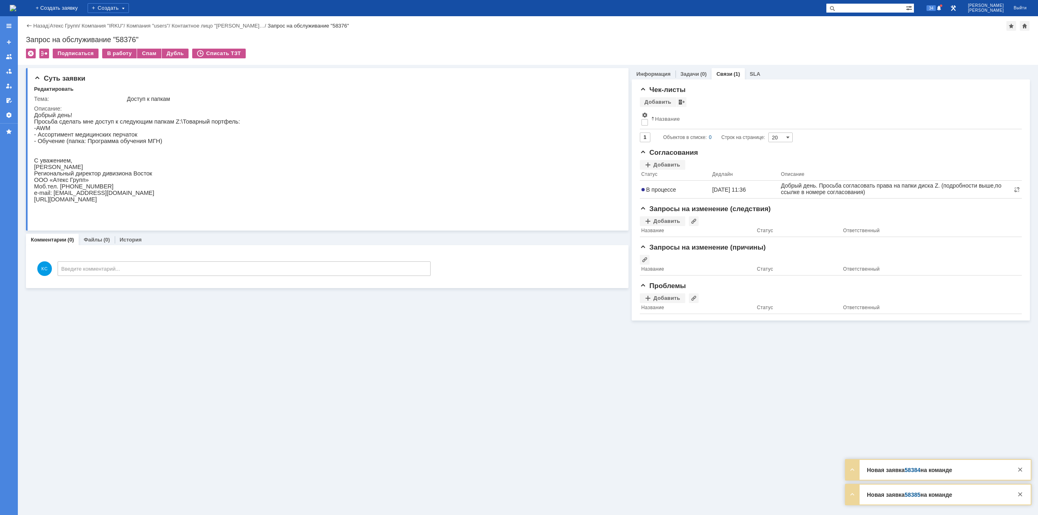
click at [16, 11] on img at bounding box center [13, 8] width 6 height 6
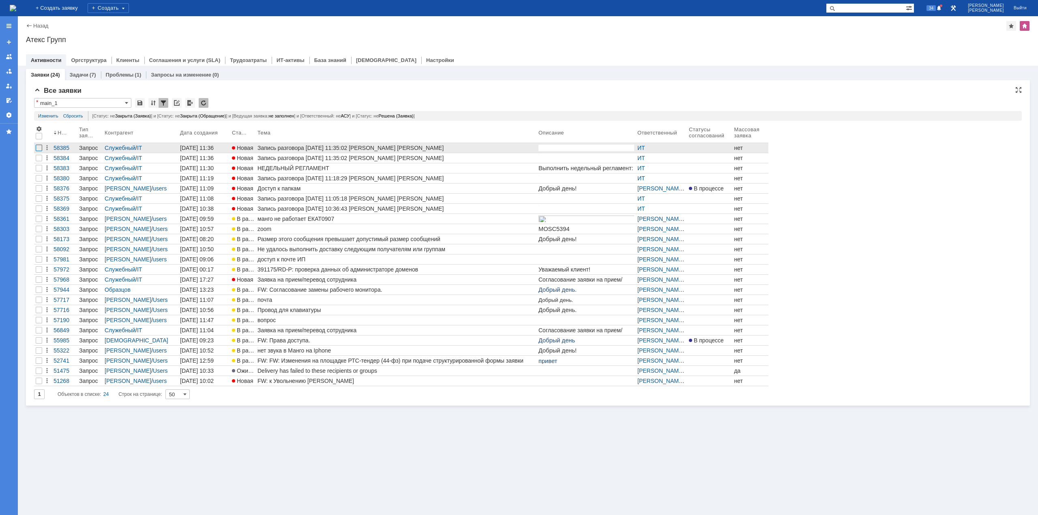
click at [37, 147] on div at bounding box center [39, 148] width 6 height 6
click at [41, 159] on div at bounding box center [39, 158] width 6 height 6
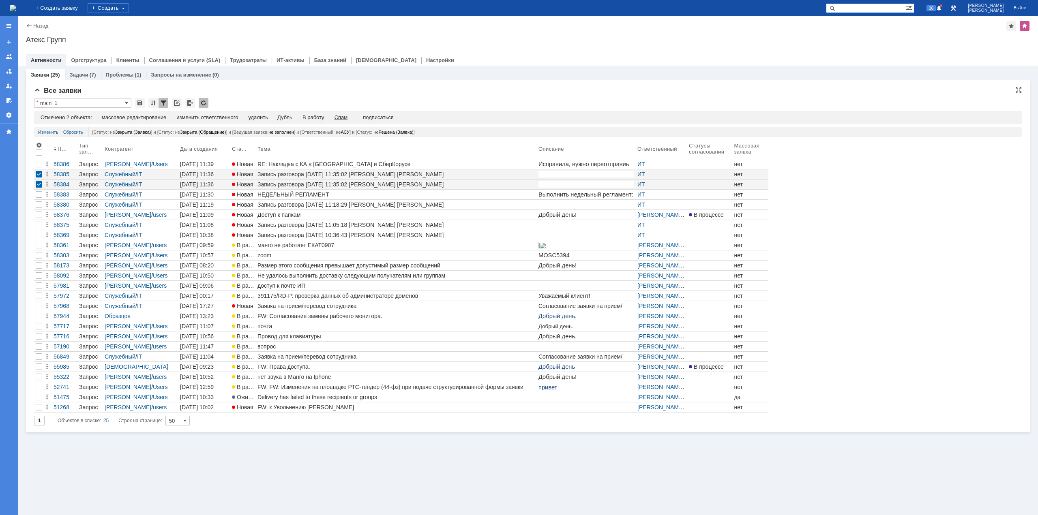
click at [343, 117] on div "Спам" at bounding box center [340, 117] width 13 height 6
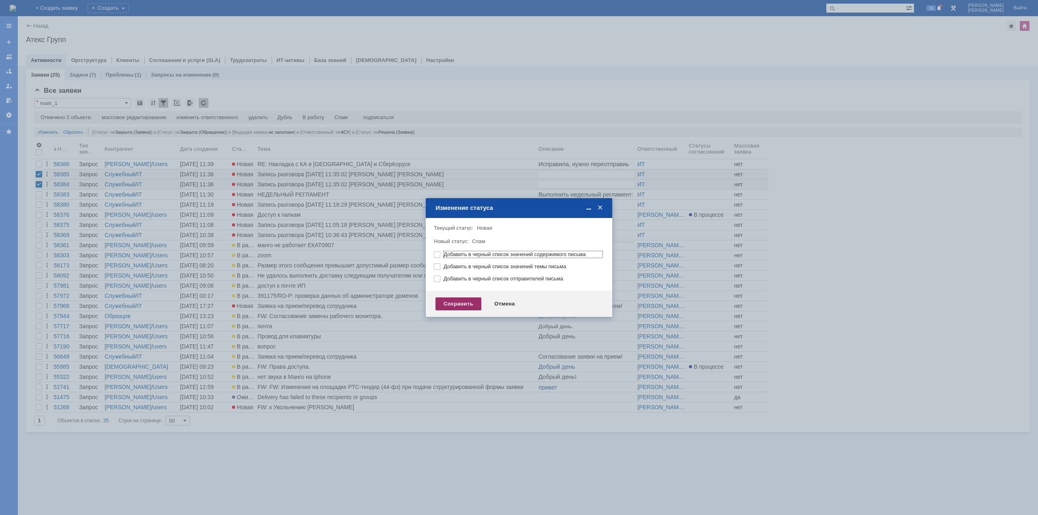
click at [449, 299] on div "Сохранить" at bounding box center [458, 303] width 46 height 13
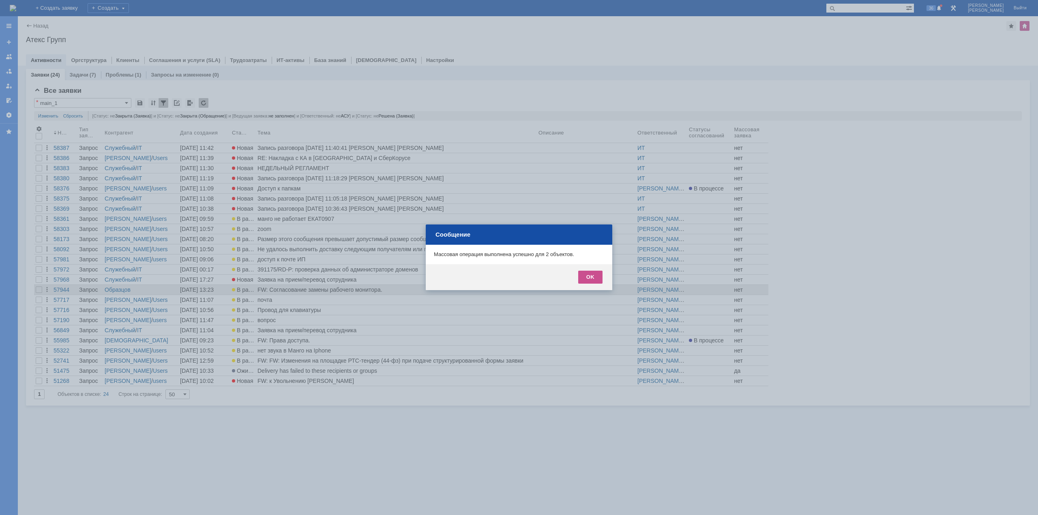
click at [599, 279] on div "OK" at bounding box center [590, 277] width 24 height 13
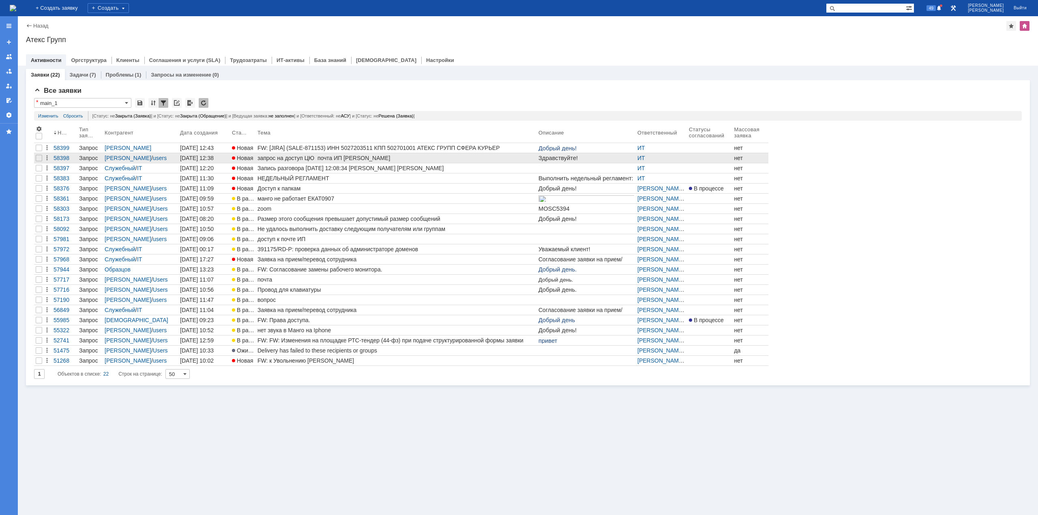
click at [309, 160] on div "запрос на доступ ЦЮ почта ИП Вахрушева" at bounding box center [396, 158] width 278 height 6
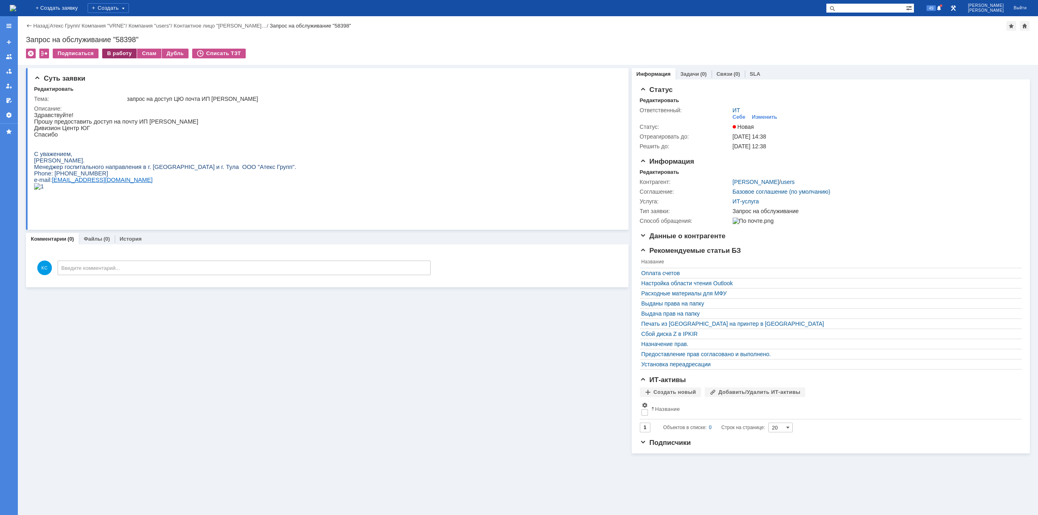
click at [122, 52] on div "В работу" at bounding box center [119, 54] width 34 height 10
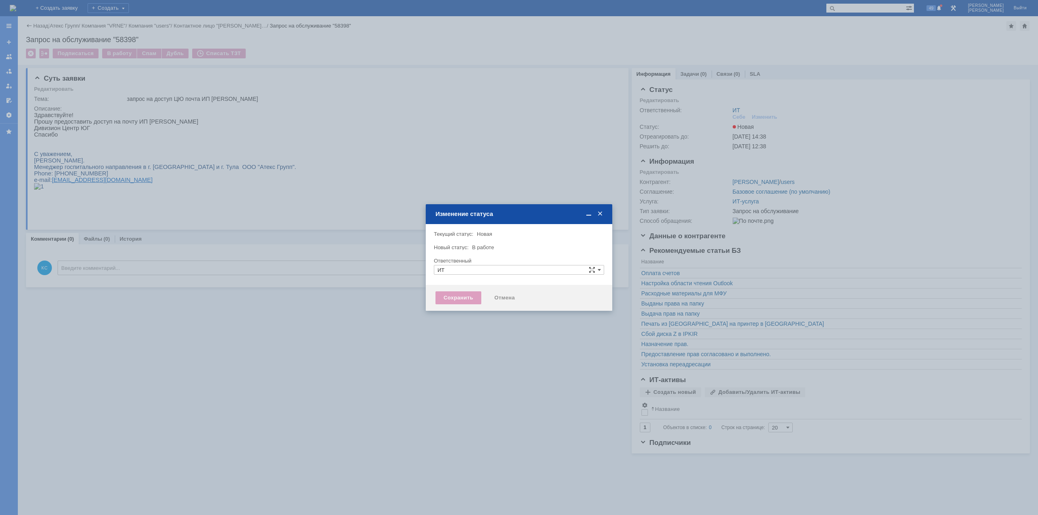
type input "[PERSON_NAME]"
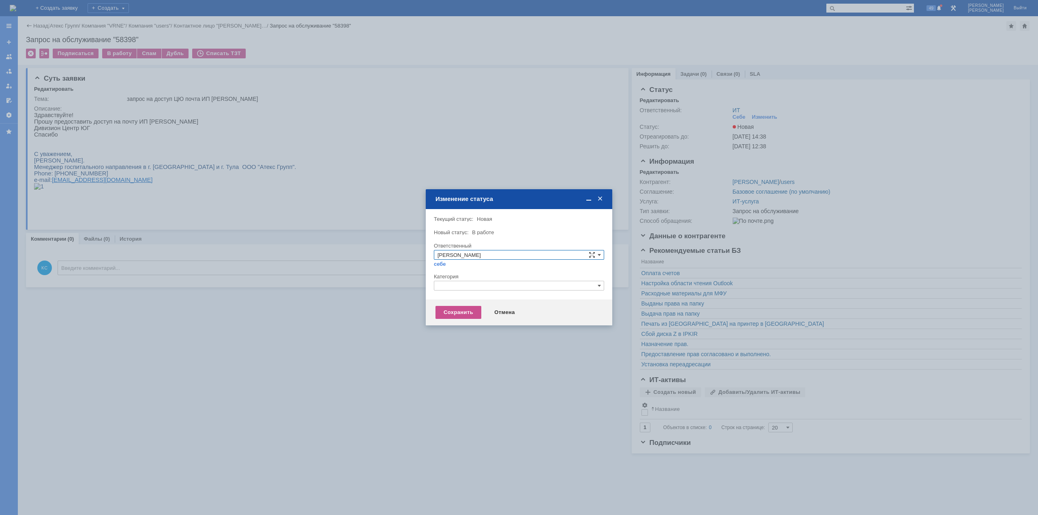
click at [449, 287] on input "text" at bounding box center [519, 286] width 170 height 10
drag, startPoint x: 455, startPoint y: 288, endPoint x: 404, endPoint y: 285, distance: 50.8
click at [404, 285] on body "Идет загрузка, пожалуйста, подождите. На домашнюю + Создать заявку Создать 49 К…" at bounding box center [519, 257] width 1038 height 515
click at [452, 299] on span "Прочее" at bounding box center [518, 324] width 163 height 6
type input "Прочее"
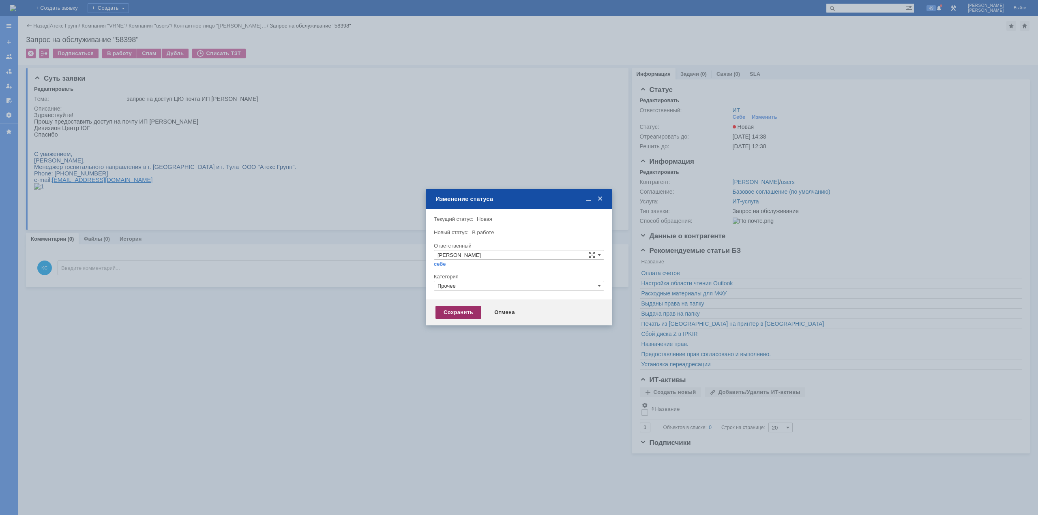
click at [445, 299] on div "Сохранить" at bounding box center [458, 312] width 46 height 13
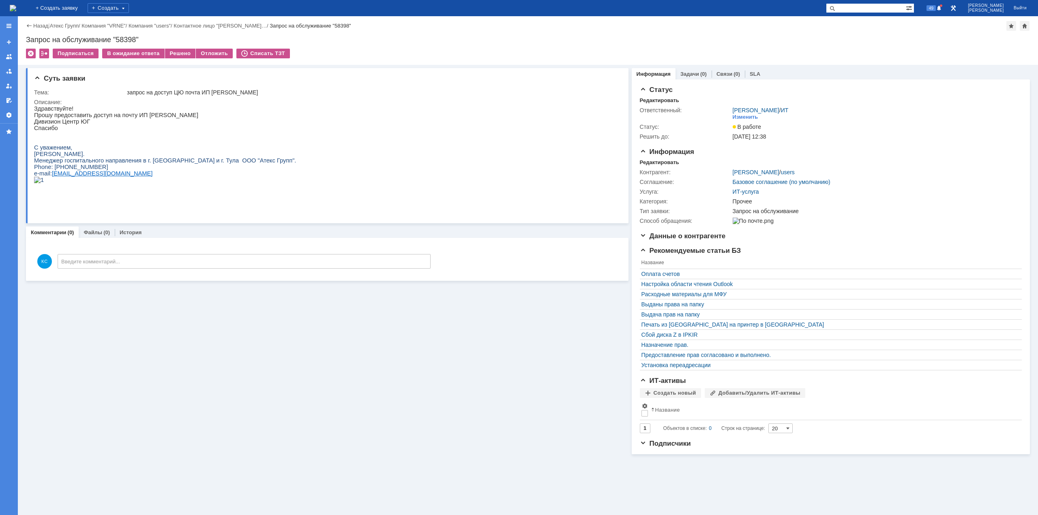
click at [526, 29] on div "Назад | Атекс Групп / Компания "VRNE" / Компания "users" / Контактное лицо "Алд…" at bounding box center [527, 26] width 1003 height 10
click at [172, 51] on div "Решено" at bounding box center [180, 54] width 31 height 10
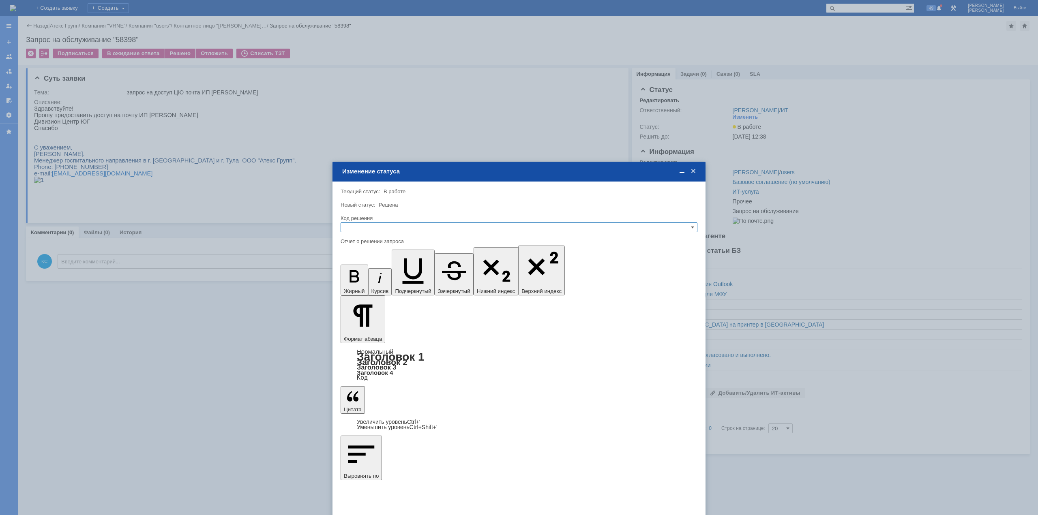
click at [403, 230] on input "text" at bounding box center [518, 228] width 357 height 10
click at [388, 265] on span "Решено" at bounding box center [518, 266] width 349 height 6
type input "Решено"
click at [355, 299] on div at bounding box center [519, 257] width 1038 height 515
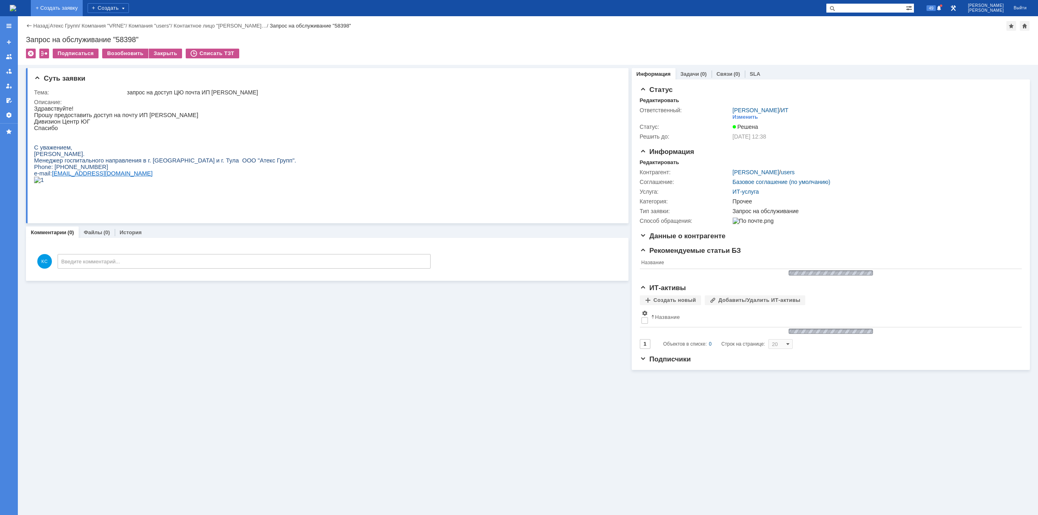
click at [16, 5] on img at bounding box center [13, 8] width 6 height 6
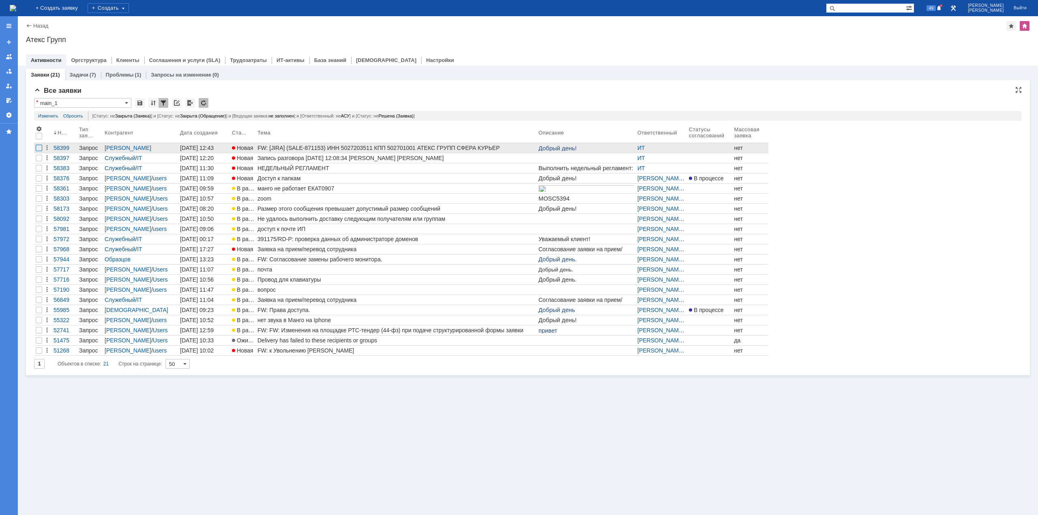
click at [38, 147] on div at bounding box center [39, 148] width 6 height 6
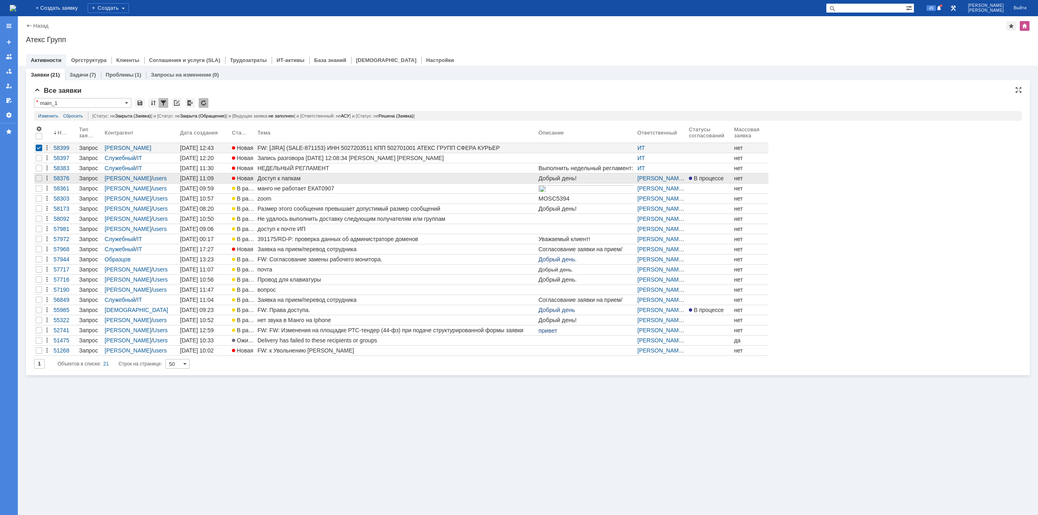
click at [295, 180] on div "Доступ к папкам" at bounding box center [396, 178] width 278 height 6
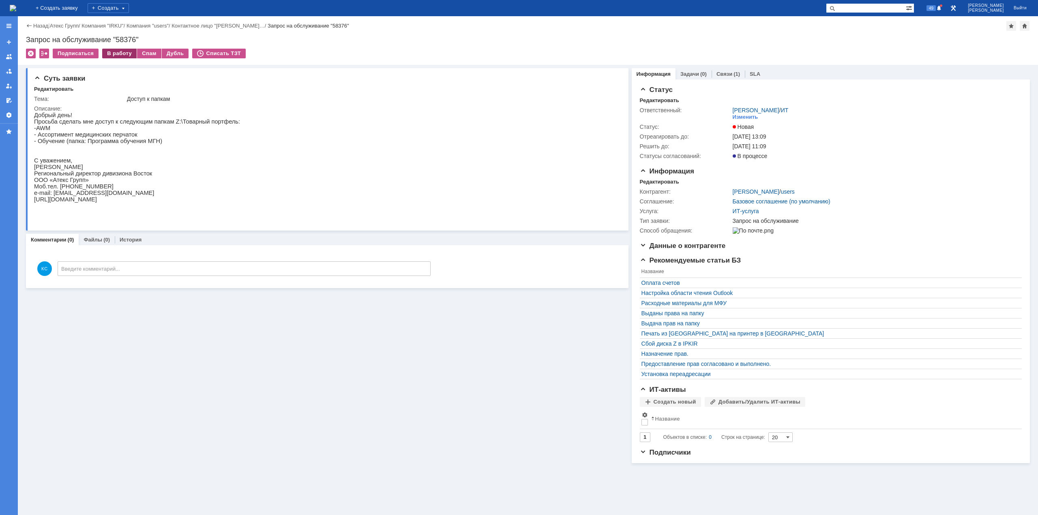
click at [112, 56] on div "В работу" at bounding box center [119, 54] width 34 height 10
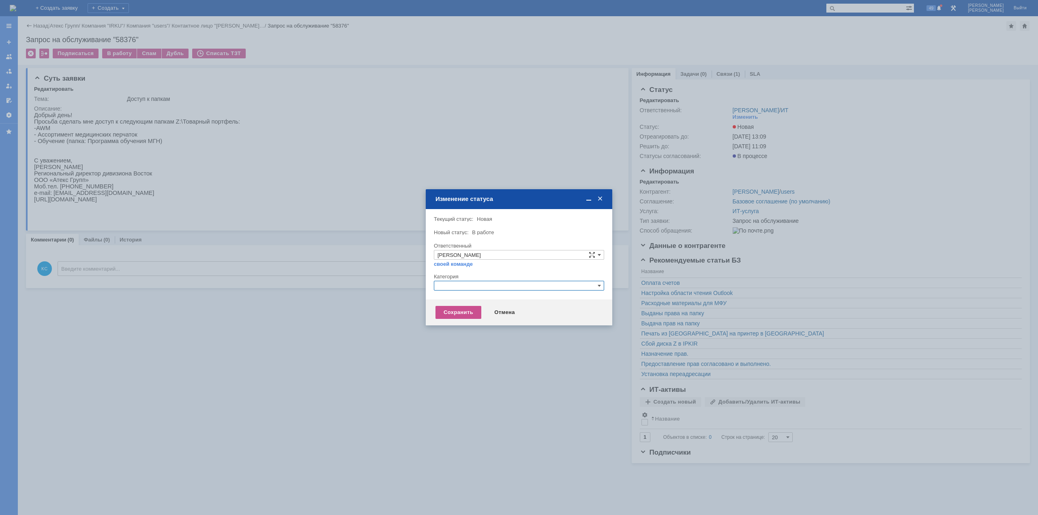
click at [476, 284] on input "text" at bounding box center [519, 286] width 170 height 10
click at [462, 285] on input "text" at bounding box center [519, 286] width 170 height 10
click at [454, 285] on input "наз" at bounding box center [519, 286] width 170 height 10
type input "назна"
click at [502, 299] on div "Отмена" at bounding box center [504, 312] width 37 height 13
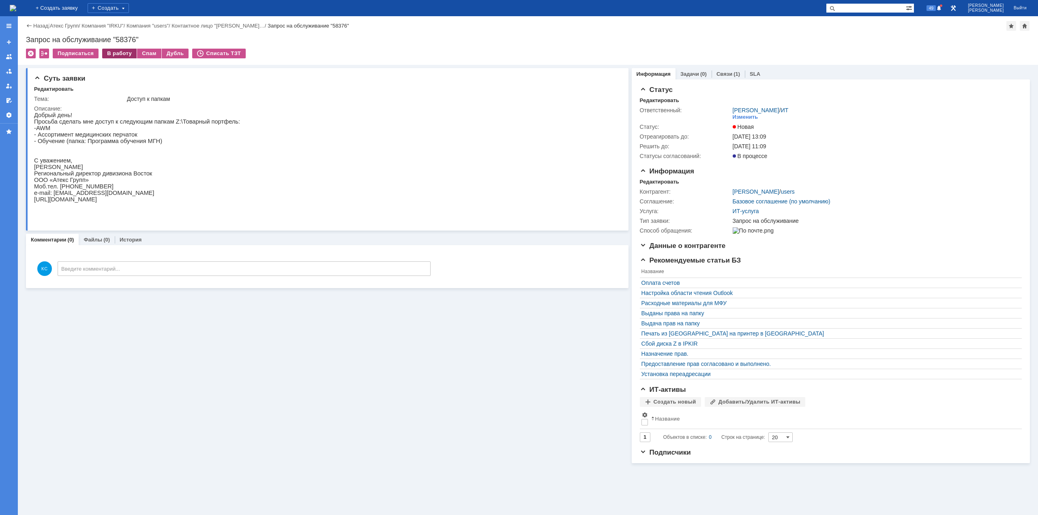
click at [119, 51] on div "В работу" at bounding box center [119, 54] width 34 height 10
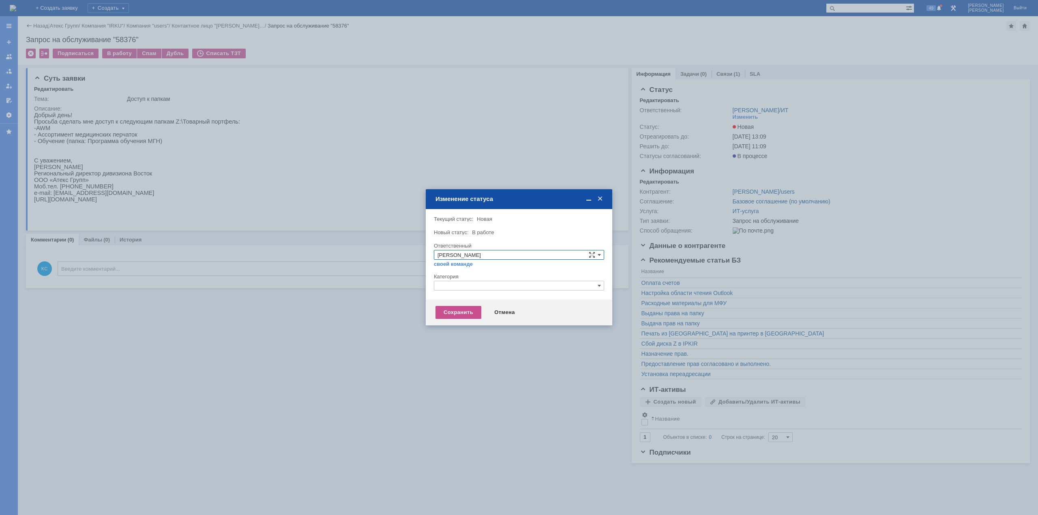
click at [489, 290] on input "text" at bounding box center [519, 286] width 170 height 10
click at [473, 320] on div "Назначение доступа (файловые ресурсы)" at bounding box center [518, 323] width 169 height 9
click at [472, 314] on div "Сохранить" at bounding box center [458, 312] width 46 height 13
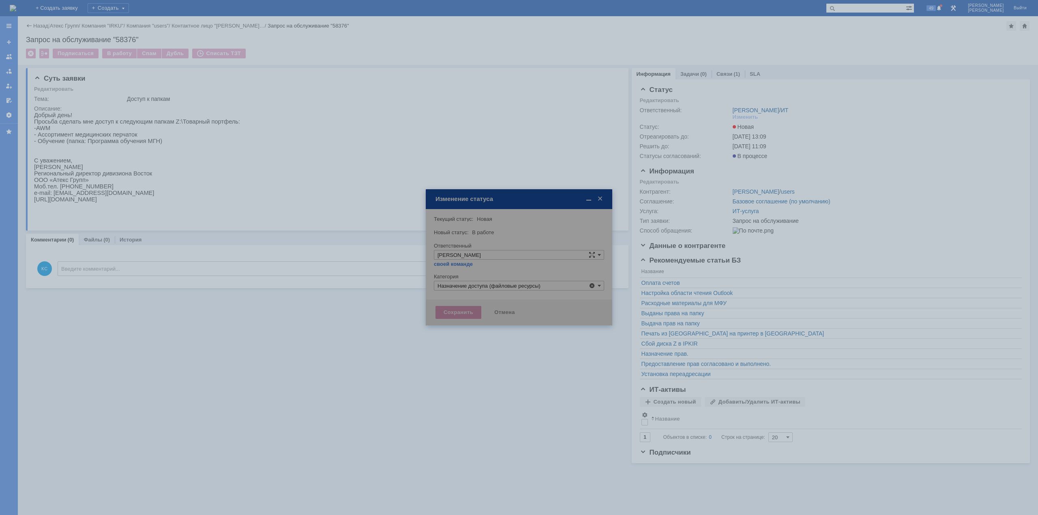
type input "Назначение доступа (файловые ресурсы)"
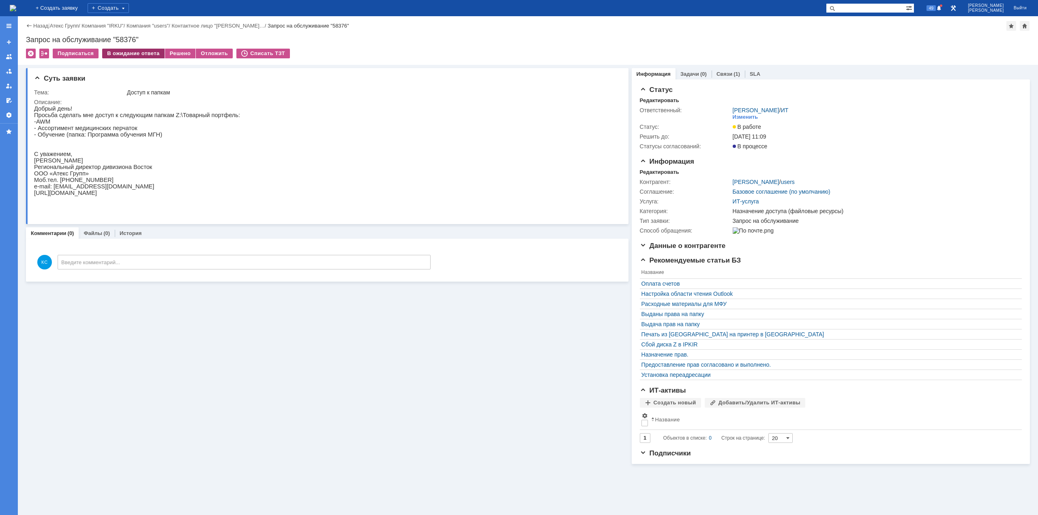
click at [135, 53] on div "В ожидание ответа" at bounding box center [133, 54] width 62 height 10
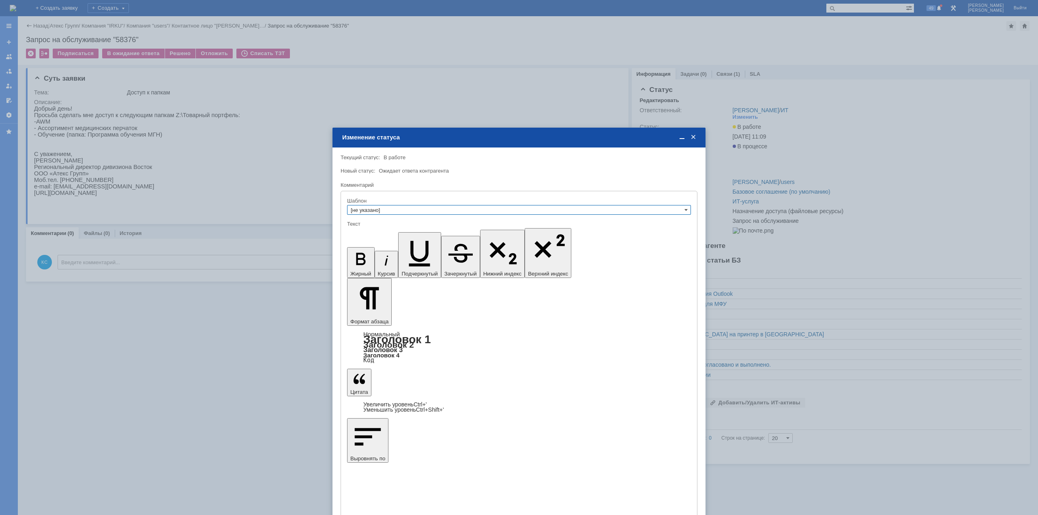
drag, startPoint x: 406, startPoint y: 2348, endPoint x: 401, endPoint y: 2346, distance: 5.3
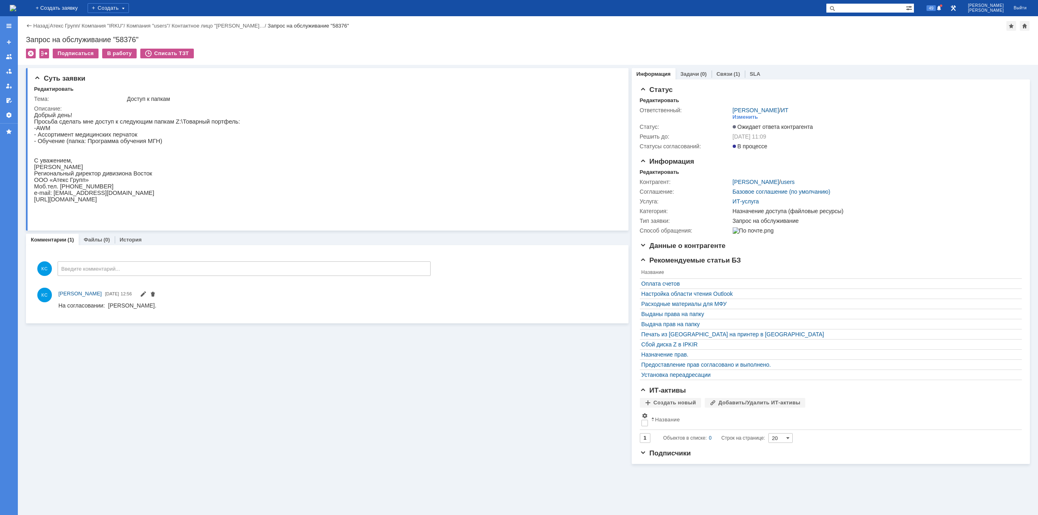
click at [16, 11] on img at bounding box center [13, 8] width 6 height 6
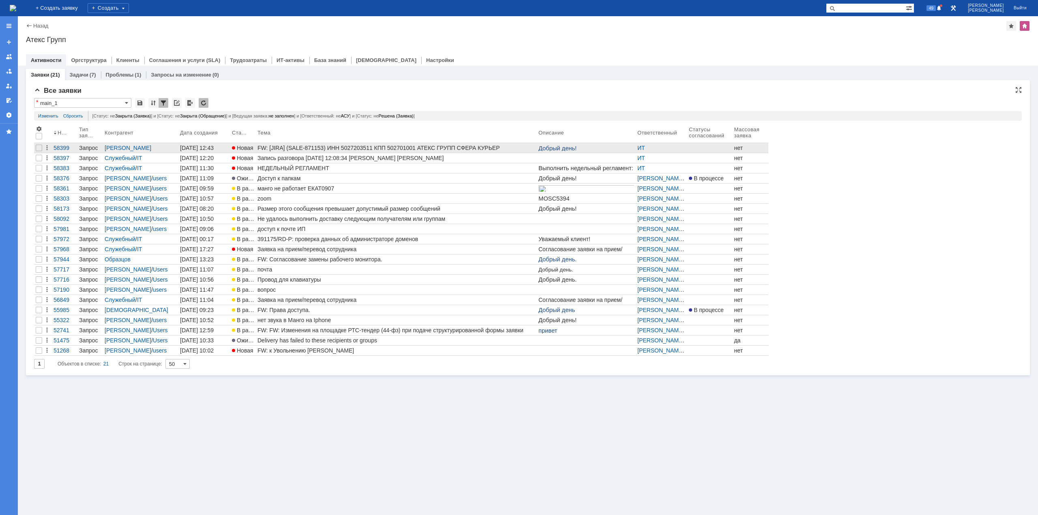
click at [377, 146] on div "FW: [JIRA] (SALE-871153) ИНН 5027203511 КПП 502701001 АТЕКС ГРУПП СФЕРА КУРЬЕР …" at bounding box center [396, 148] width 278 height 6
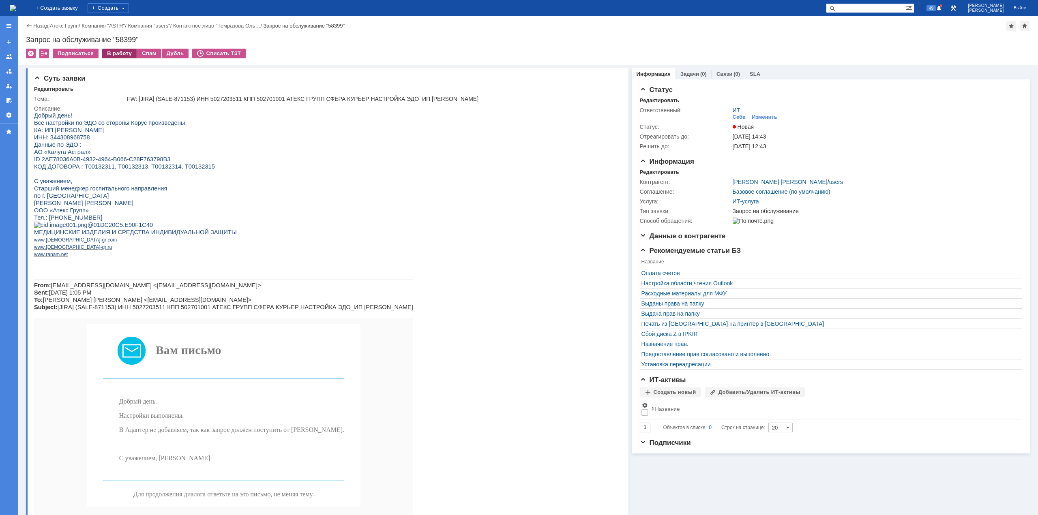
click at [116, 54] on div "В работу" at bounding box center [119, 54] width 34 height 10
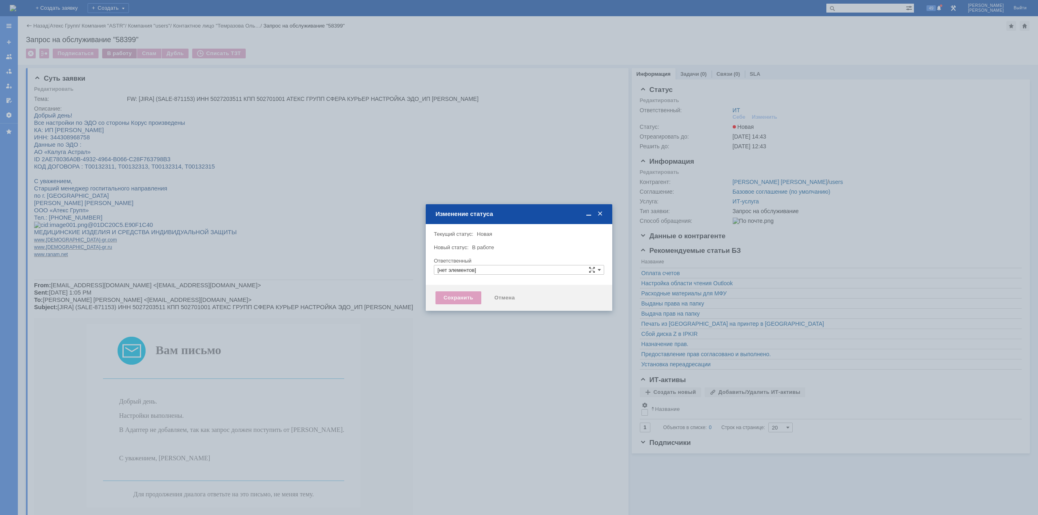
type input "ИТ"
type input "[PERSON_NAME]"
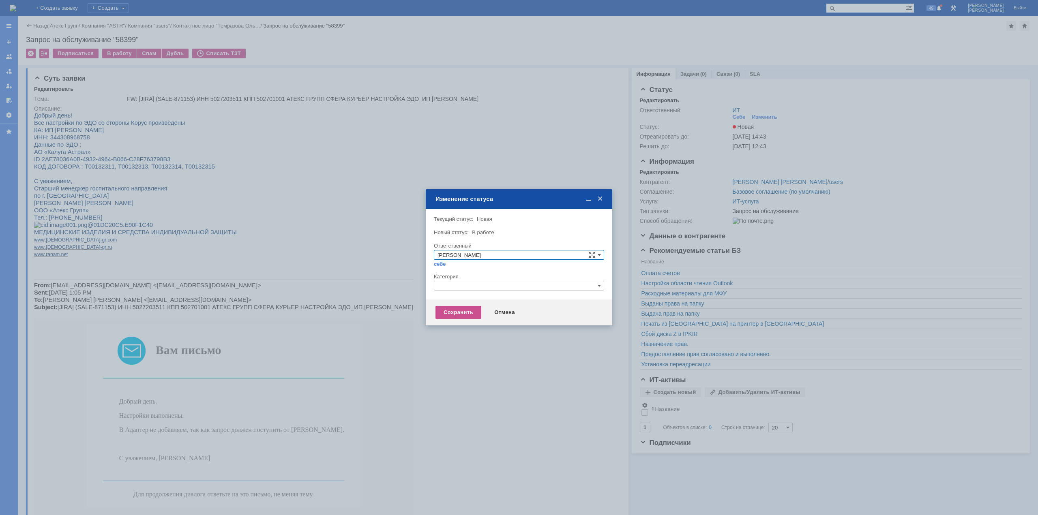
click at [484, 287] on input "text" at bounding box center [519, 286] width 170 height 10
click at [491, 254] on input "[PERSON_NAME]" at bounding box center [519, 255] width 170 height 10
drag, startPoint x: 505, startPoint y: 232, endPoint x: 586, endPoint y: 194, distance: 90.1
click at [507, 232] on div "Новый статус: В работе" at bounding box center [518, 232] width 169 height 5
type input "[PERSON_NAME]"
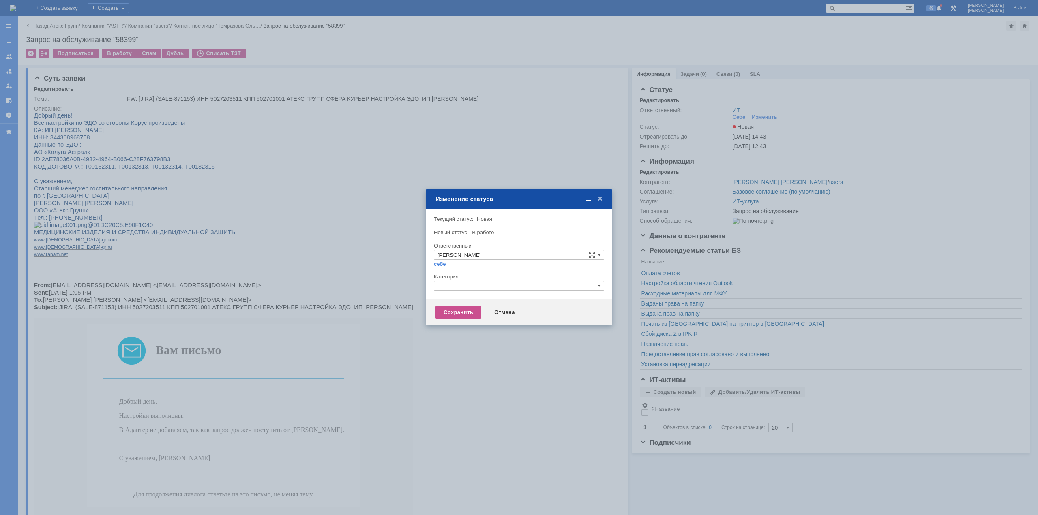
click at [602, 198] on span at bounding box center [600, 198] width 8 height 7
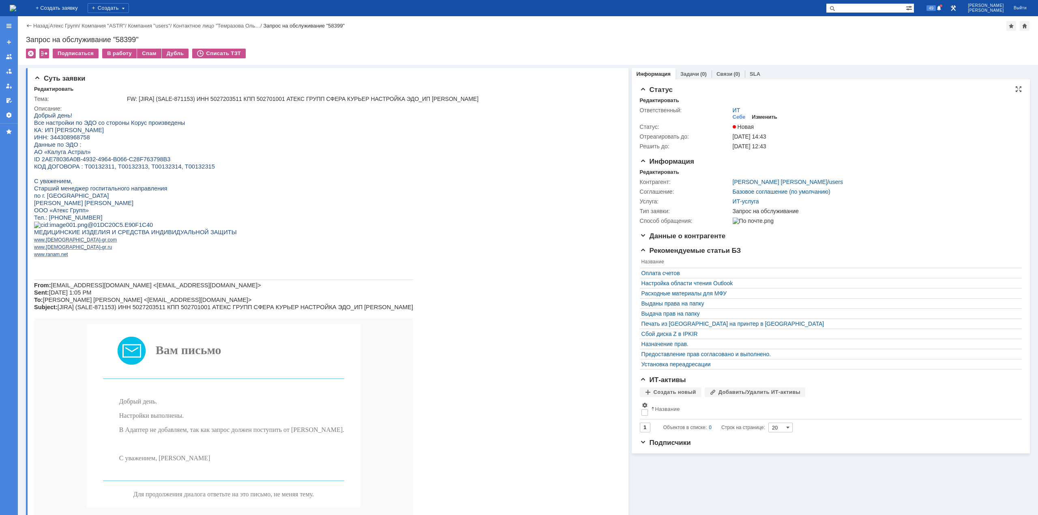
click at [754, 117] on div "Изменить" at bounding box center [764, 117] width 26 height 6
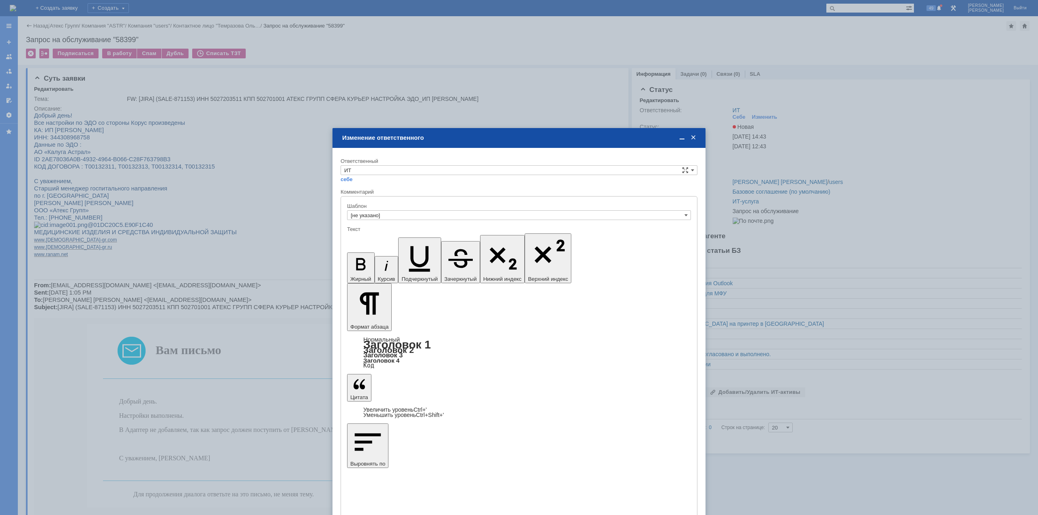
click at [414, 165] on div "Ответственный" at bounding box center [518, 162] width 357 height 8
click at [413, 167] on input "ИТ" at bounding box center [518, 170] width 357 height 10
click at [359, 240] on span "АСУ" at bounding box center [518, 237] width 349 height 6
type input "АСУ"
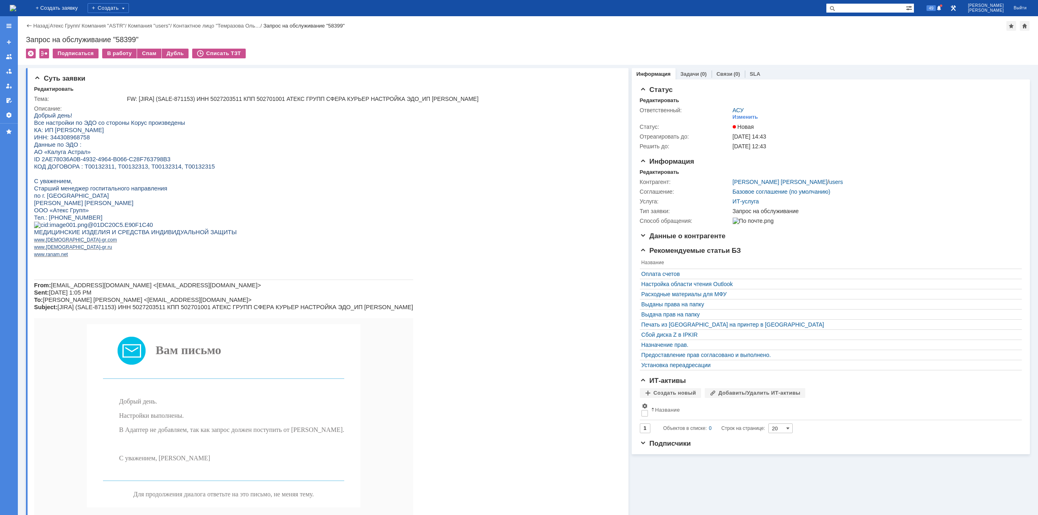
click at [16, 8] on img at bounding box center [13, 8] width 6 height 6
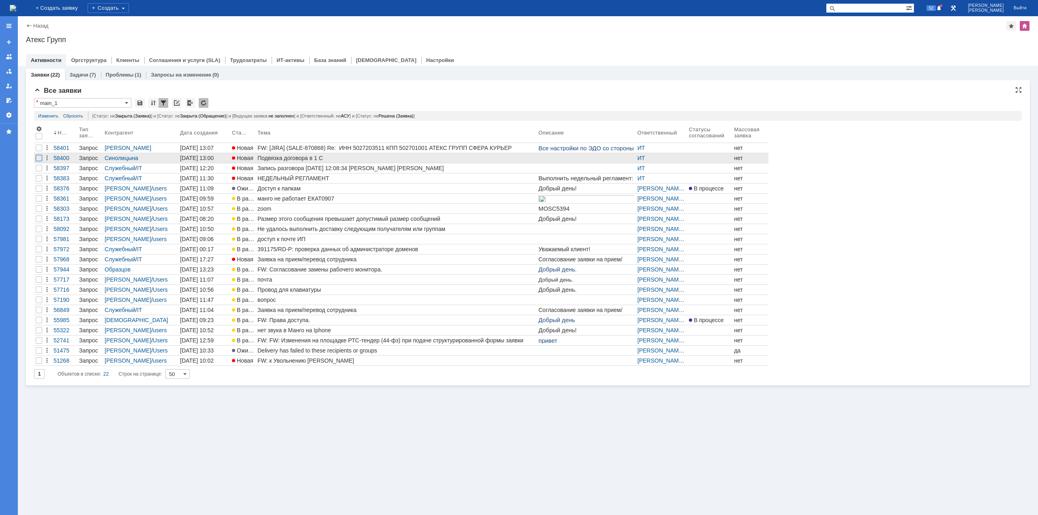
click at [39, 158] on div at bounding box center [39, 158] width 6 height 6
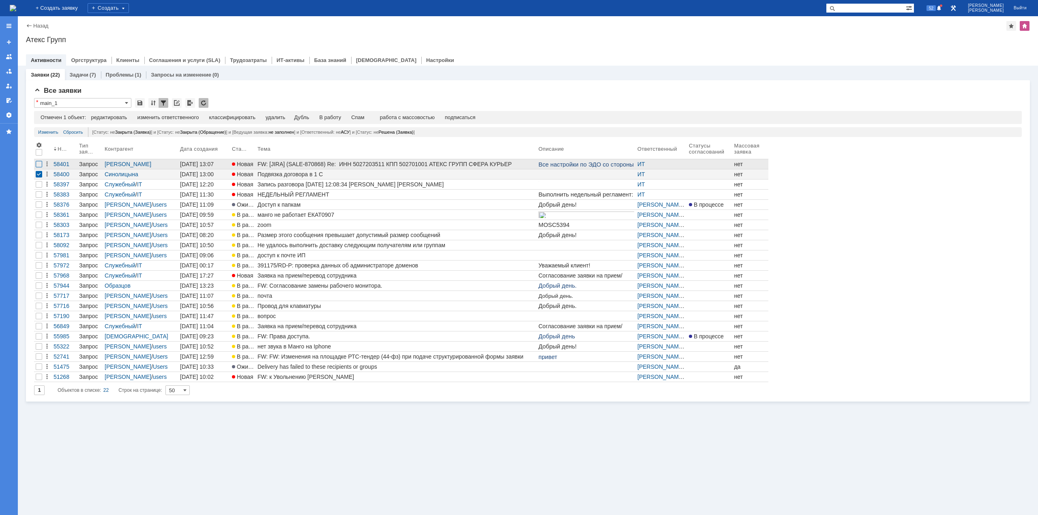
click at [39, 164] on div at bounding box center [39, 164] width 6 height 6
click at [162, 121] on td "массовое редактирование" at bounding box center [134, 117] width 75 height 7
click at [205, 121] on td "изменить ответственного" at bounding box center [207, 117] width 72 height 7
click at [206, 117] on div "изменить ответственного" at bounding box center [207, 117] width 62 height 6
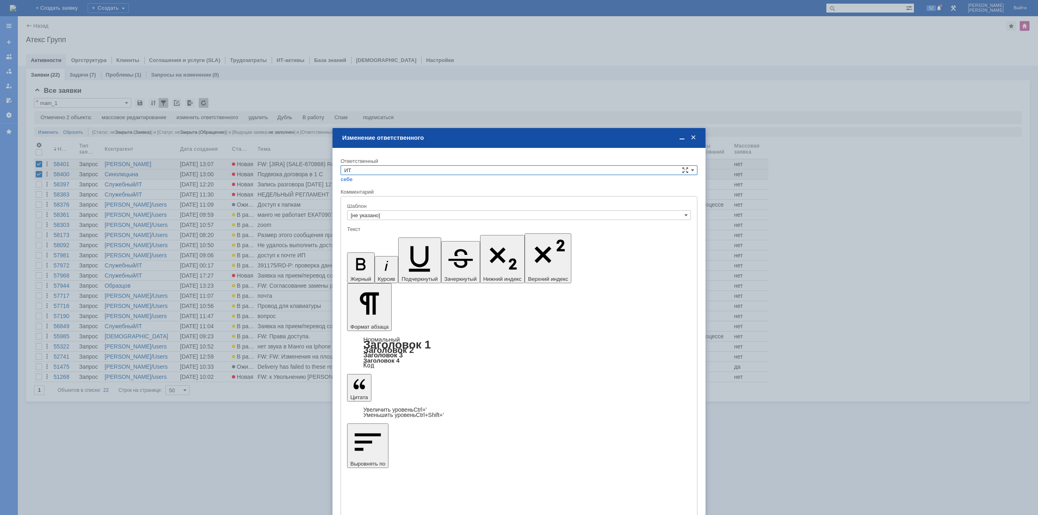
click at [382, 172] on input "ИТ" at bounding box center [518, 170] width 357 height 10
click at [367, 193] on span "АСУ" at bounding box center [518, 191] width 349 height 6
type input "АСУ"
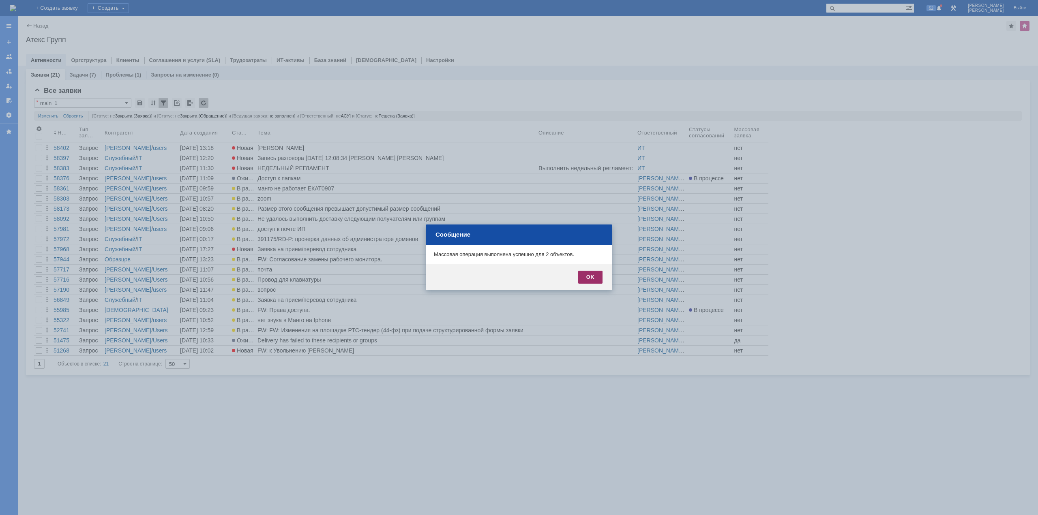
click at [586, 274] on div "OK" at bounding box center [590, 277] width 24 height 13
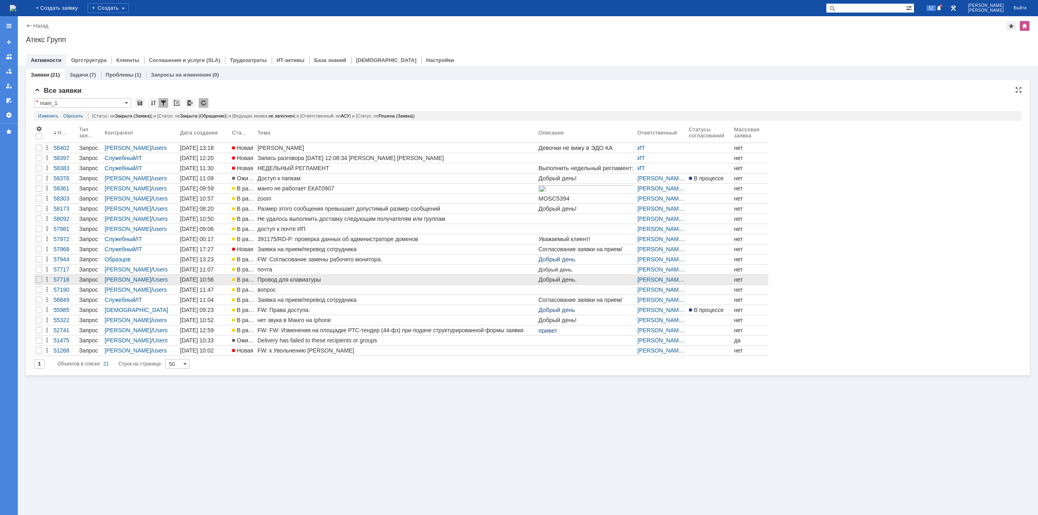
click at [592, 278] on p "Добрый день." at bounding box center [586, 279] width 96 height 6
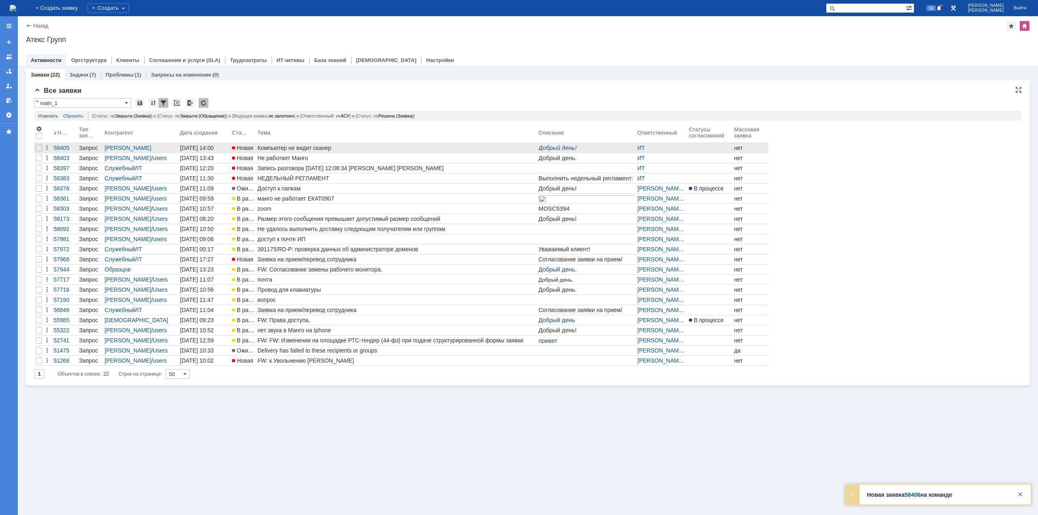
click at [279, 147] on div "Компьютер не видит сканер" at bounding box center [396, 148] width 278 height 6
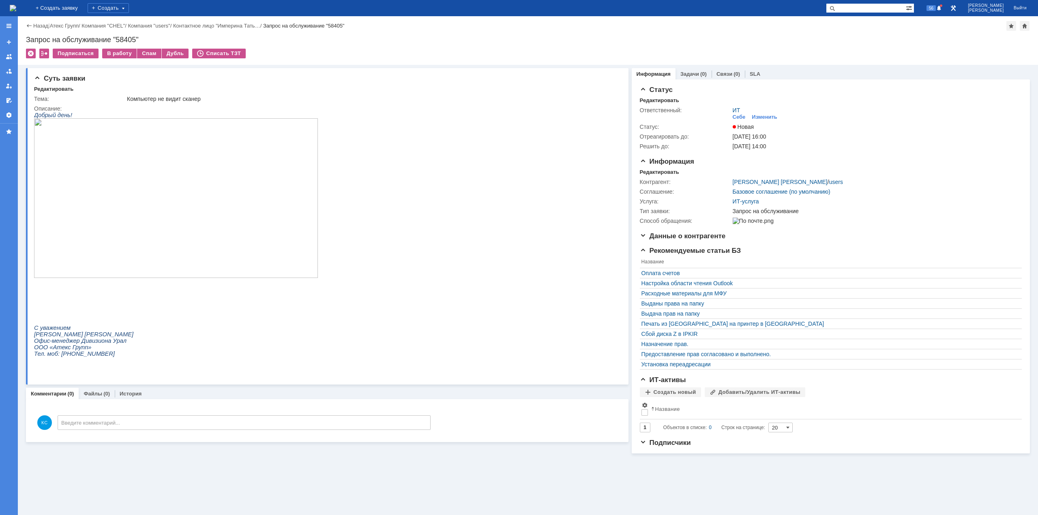
click at [16, 6] on img at bounding box center [13, 8] width 6 height 6
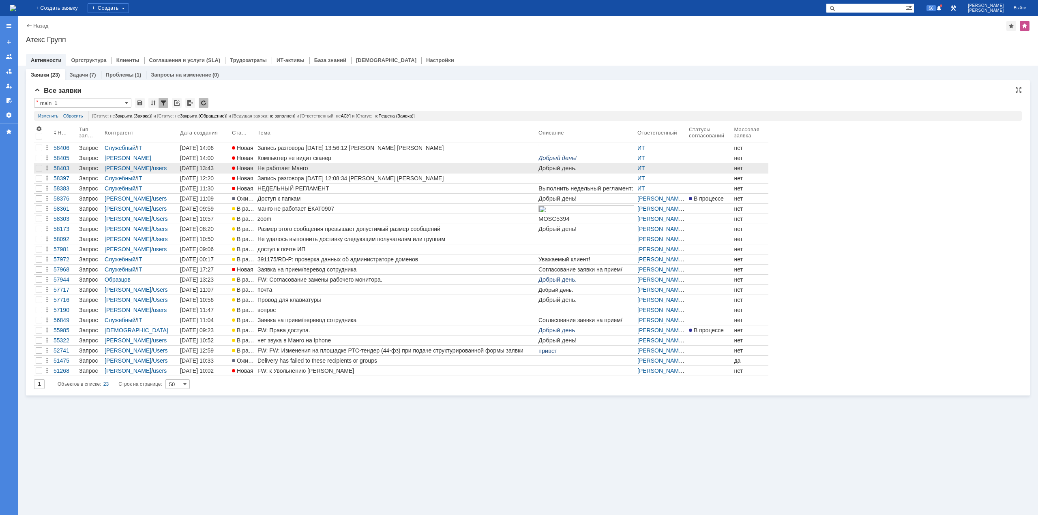
click at [273, 170] on div "Не работает Манго" at bounding box center [396, 168] width 278 height 6
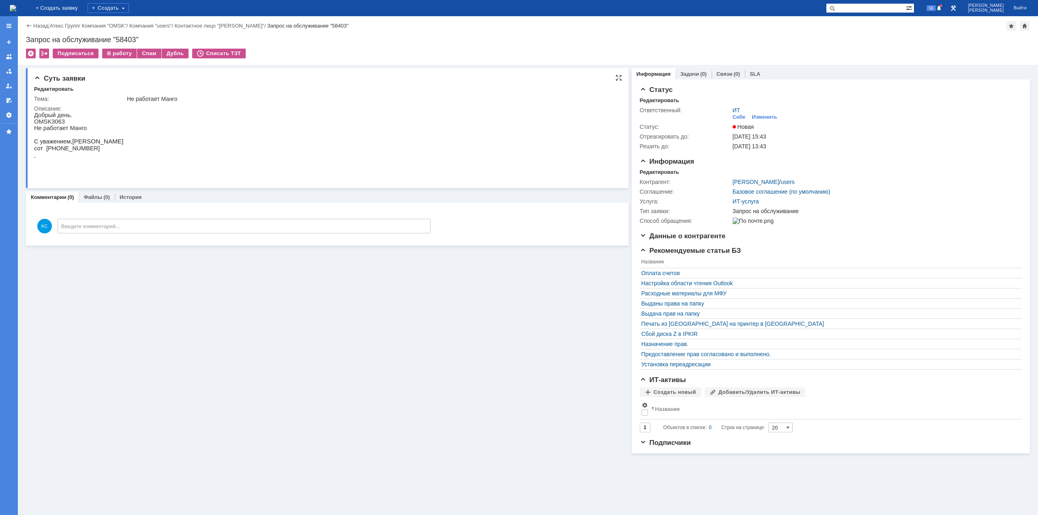
drag, startPoint x: 61, startPoint y: 122, endPoint x: 51, endPoint y: 121, distance: 10.2
click at [51, 121] on p "OMSK 3063" at bounding box center [78, 121] width 89 height 6
copy p "3063"
click at [124, 53] on div "В работу" at bounding box center [119, 54] width 34 height 10
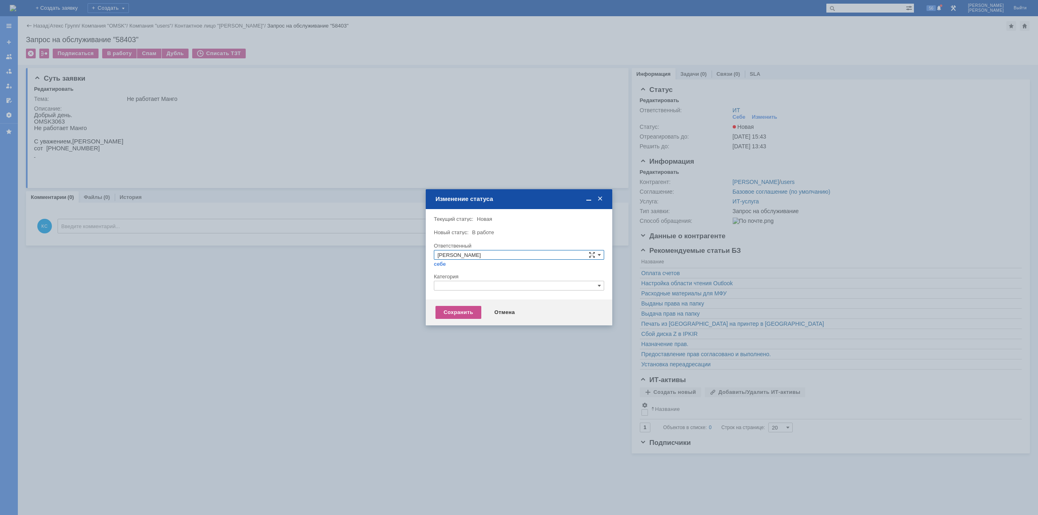
click at [459, 280] on div "Категория" at bounding box center [519, 277] width 170 height 8
click at [460, 290] on input "text" at bounding box center [519, 286] width 170 height 10
click at [464, 322] on span "Прочее" at bounding box center [518, 324] width 163 height 6
type input "Прочее"
click at [459, 315] on div "Сохранить" at bounding box center [458, 312] width 46 height 13
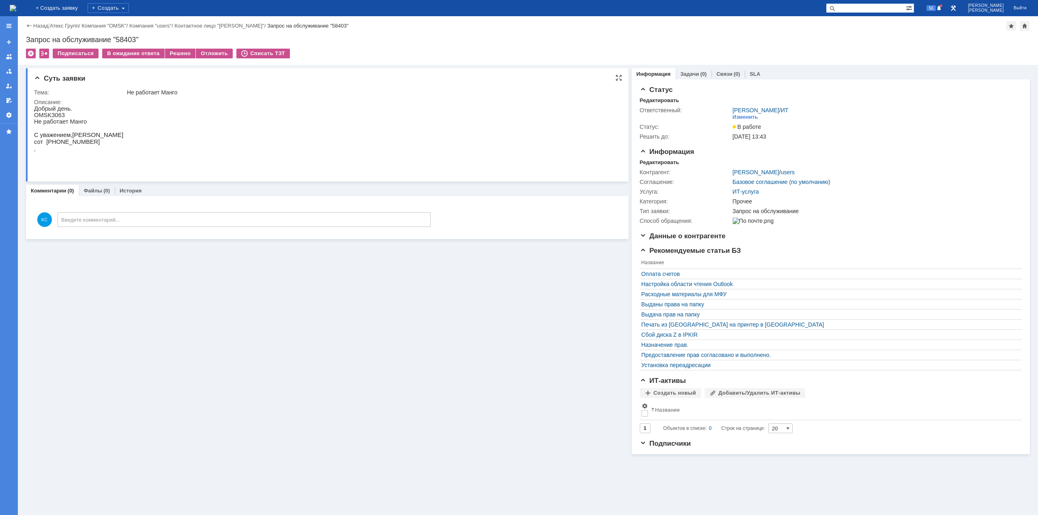
click at [41, 114] on span "OMSK" at bounding box center [42, 115] width 17 height 6
click at [187, 49] on div "Решено" at bounding box center [180, 54] width 31 height 10
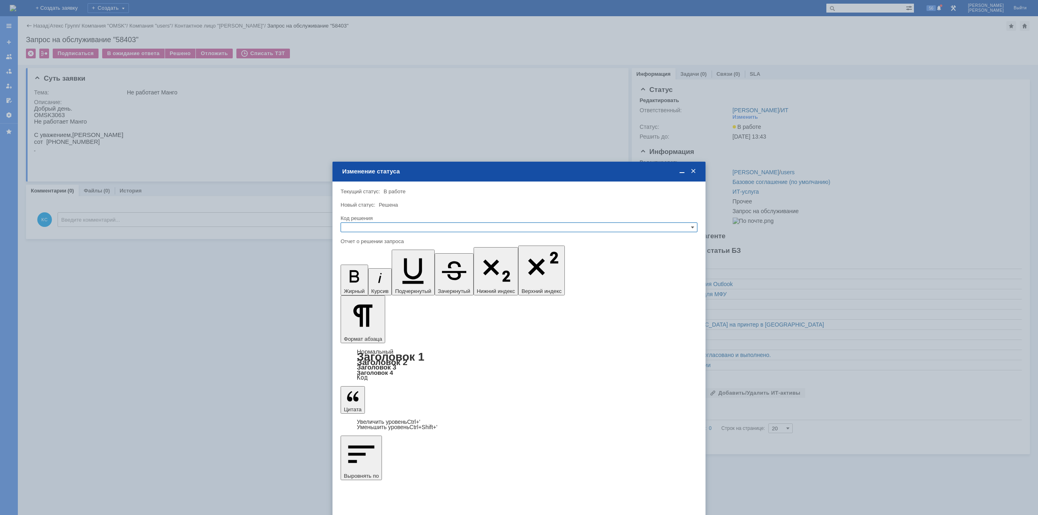
click at [368, 223] on input "text" at bounding box center [518, 228] width 357 height 10
click at [378, 265] on span "Решено" at bounding box center [518, 266] width 349 height 6
type input "Решено"
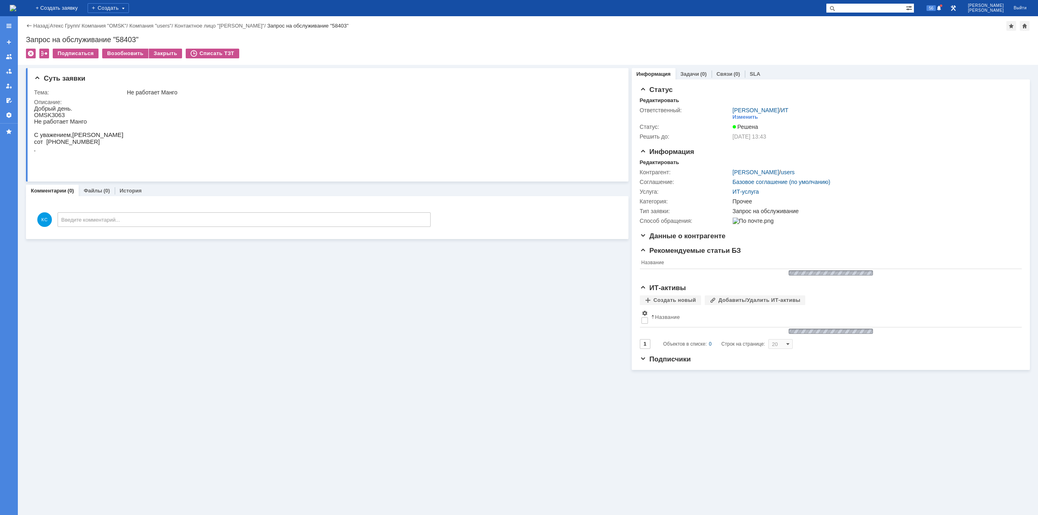
click at [16, 9] on img at bounding box center [13, 8] width 6 height 6
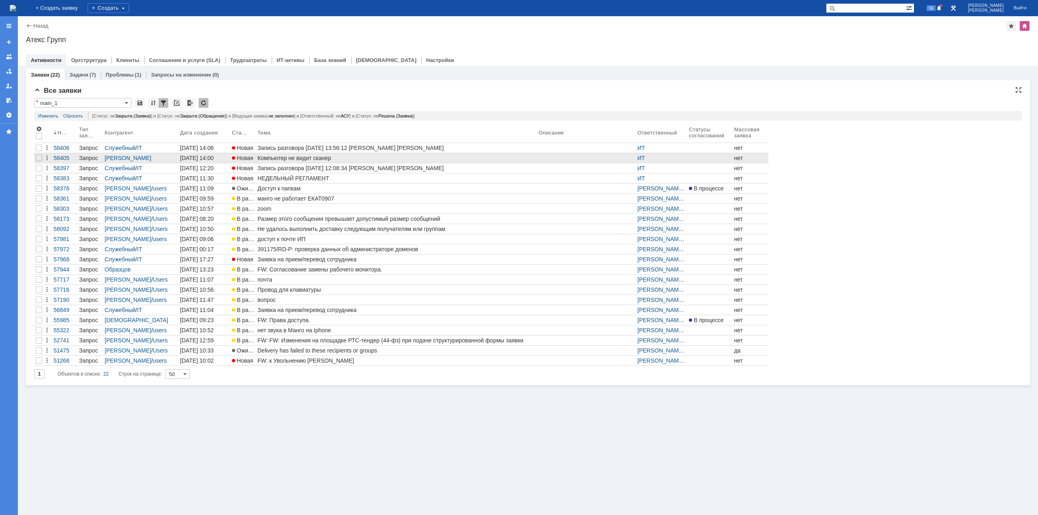
click at [283, 160] on div "Компьютер не видит сканер" at bounding box center [396, 158] width 278 height 6
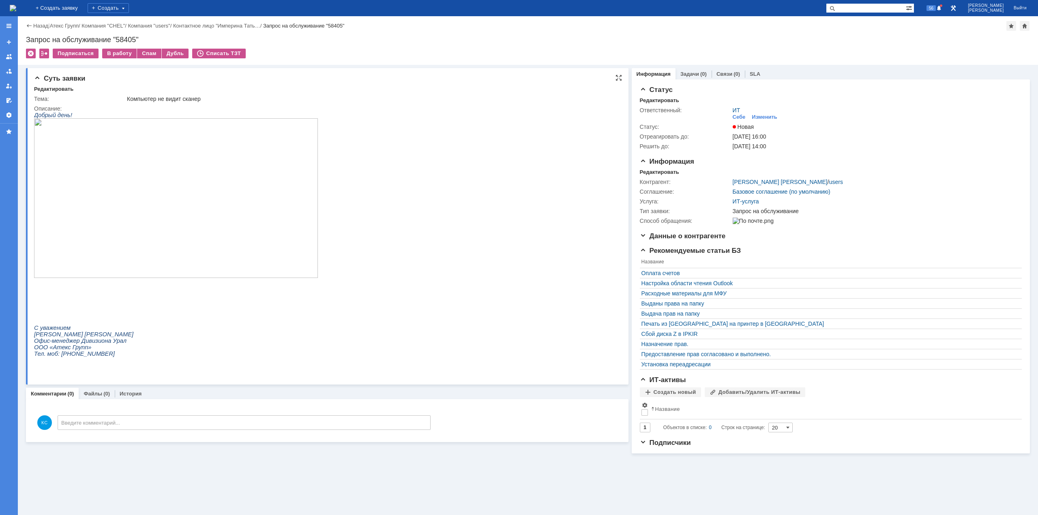
click at [171, 188] on img at bounding box center [176, 198] width 284 height 160
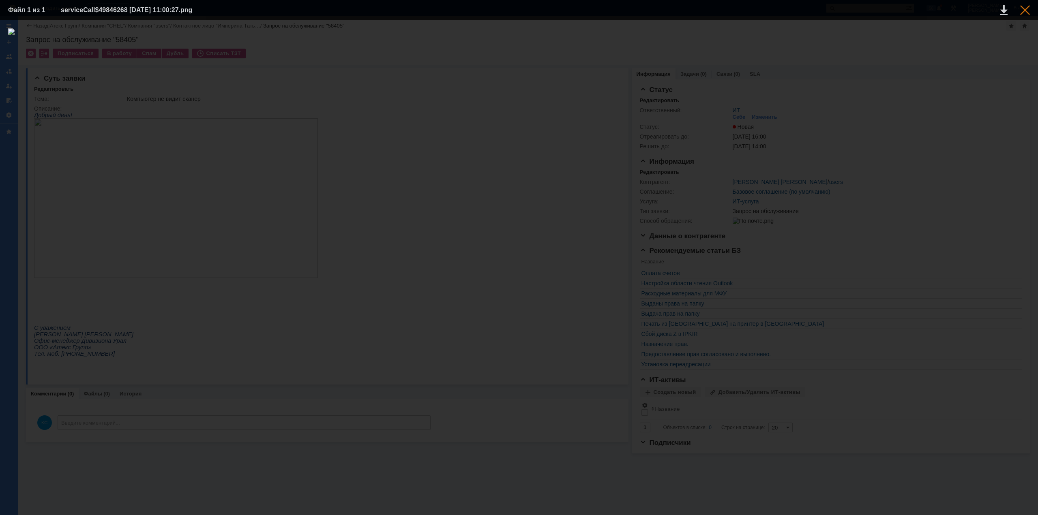
click at [1027, 6] on div at bounding box center [1025, 10] width 10 height 10
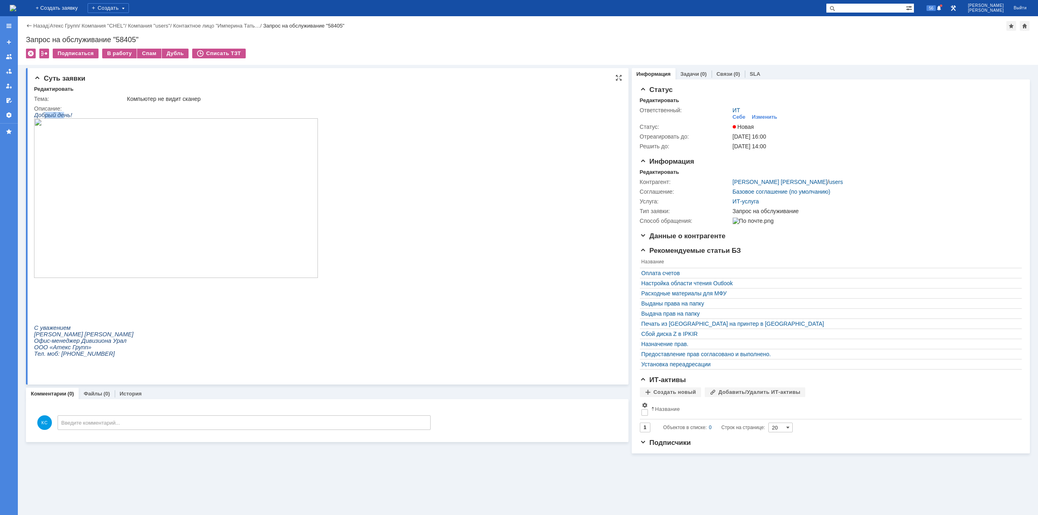
drag, startPoint x: 45, startPoint y: 116, endPoint x: 64, endPoint y: 116, distance: 19.1
click at [63, 117] on span "Добрый день!" at bounding box center [53, 115] width 38 height 6
click at [67, 115] on span "Добрый день!" at bounding box center [53, 115] width 38 height 6
drag, startPoint x: 65, startPoint y: 115, endPoint x: 45, endPoint y: 115, distance: 19.5
click at [45, 115] on span "Добрый день!" at bounding box center [53, 115] width 38 height 6
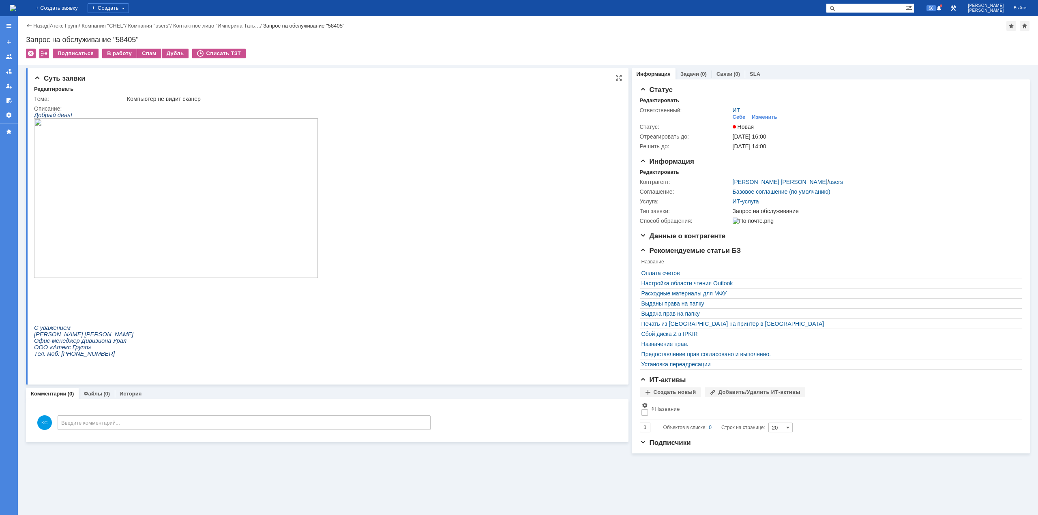
click at [41, 115] on span "Добрый день!" at bounding box center [53, 115] width 38 height 6
drag, startPoint x: 39, startPoint y: 114, endPoint x: 58, endPoint y: 117, distance: 19.2
click at [56, 117] on span "Добрый день!" at bounding box center [53, 115] width 38 height 6
click at [63, 116] on span "Добрый день!" at bounding box center [53, 115] width 38 height 6
drag, startPoint x: 66, startPoint y: 116, endPoint x: 50, endPoint y: 115, distance: 15.9
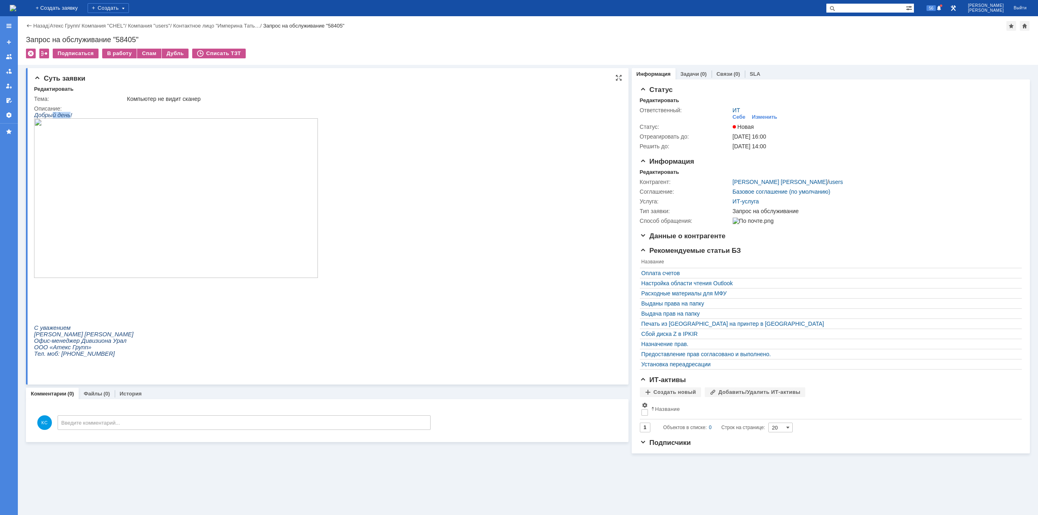
click at [51, 116] on span "Добрый день!" at bounding box center [53, 115] width 38 height 6
click at [42, 113] on span "Добрый день!" at bounding box center [53, 115] width 38 height 6
drag, startPoint x: 42, startPoint y: 115, endPoint x: 53, endPoint y: 116, distance: 11.4
click at [53, 116] on span "Добрый день!" at bounding box center [53, 115] width 38 height 6
click at [62, 116] on span "Добрый день!" at bounding box center [53, 115] width 38 height 6
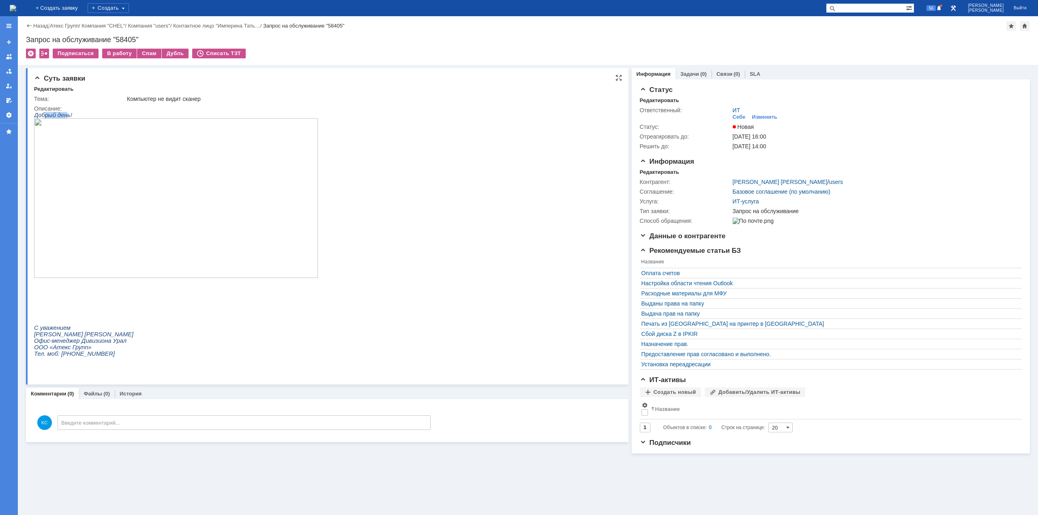
drag, startPoint x: 50, startPoint y: 118, endPoint x: 63, endPoint y: 118, distance: 13.0
click at [63, 118] on span "Добрый день!" at bounding box center [53, 115] width 38 height 6
click at [16, 7] on img at bounding box center [13, 8] width 6 height 6
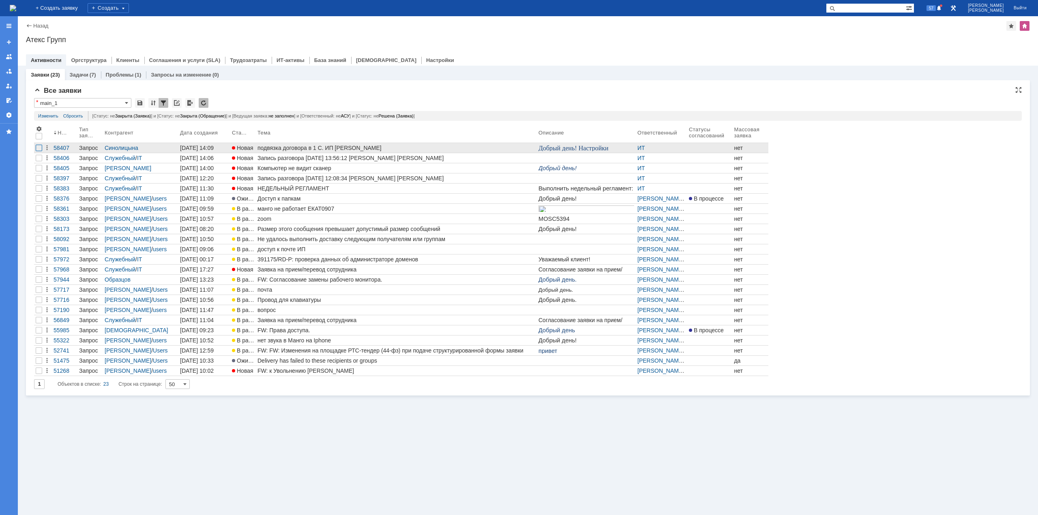
click at [40, 148] on div at bounding box center [39, 148] width 6 height 6
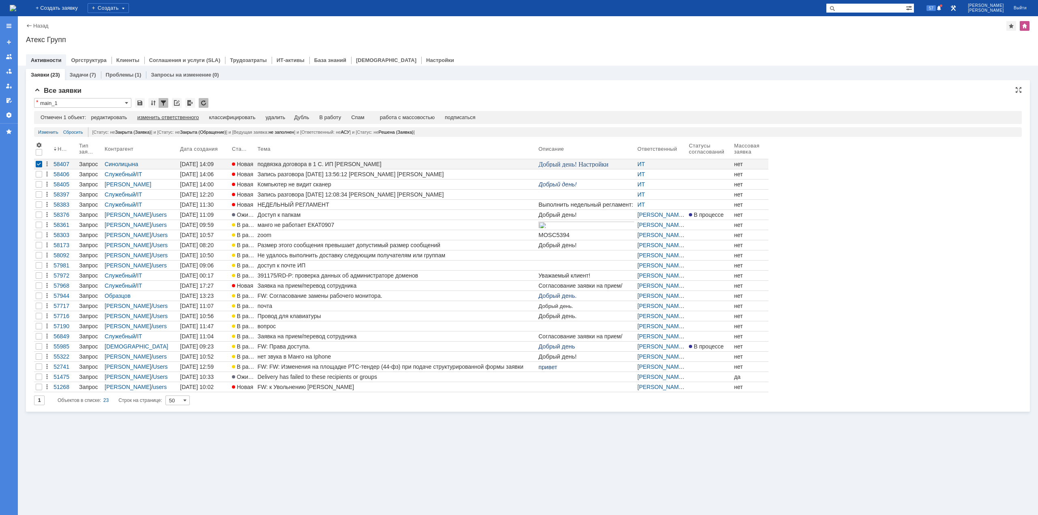
click at [166, 117] on div "изменить ответственного" at bounding box center [168, 117] width 62 height 6
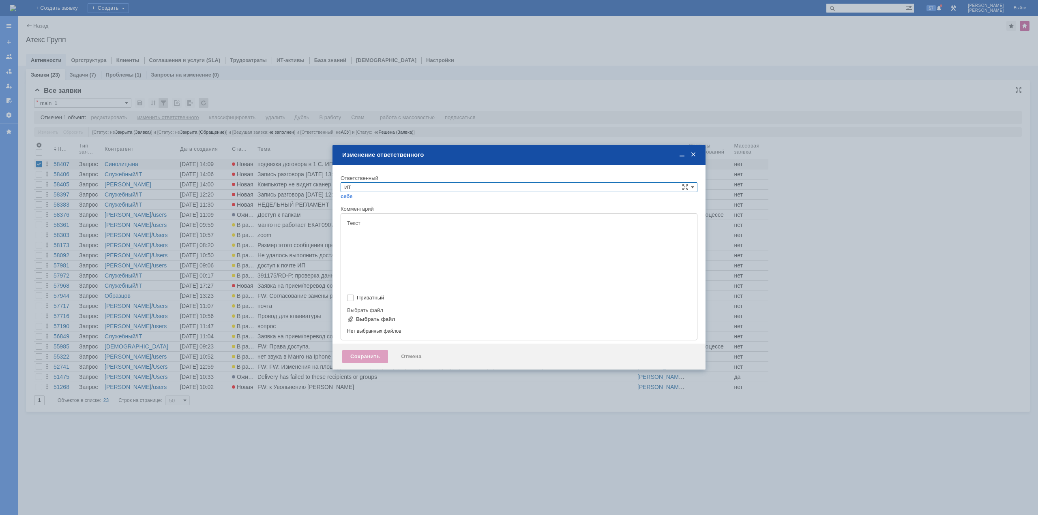
type input "[не указано]"
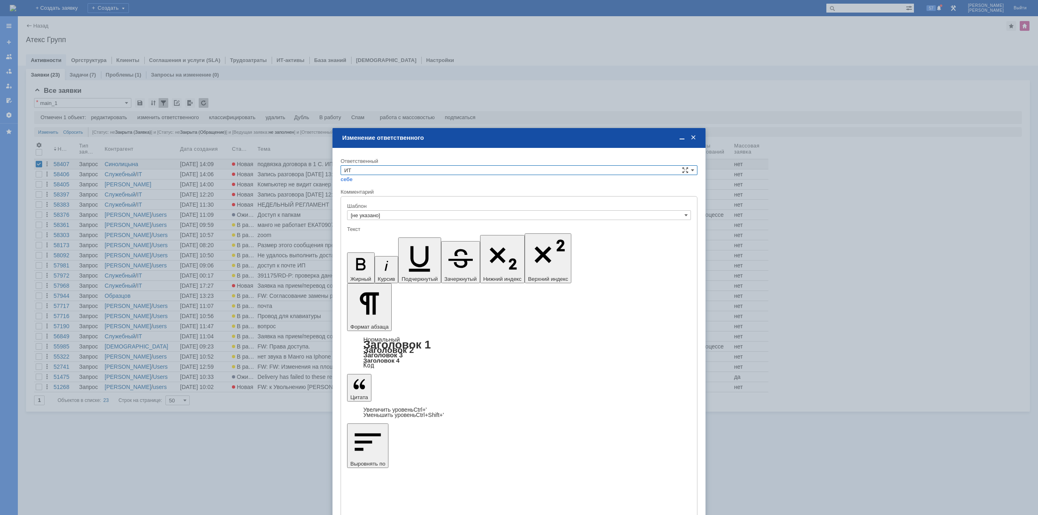
click at [377, 171] on input "ИТ" at bounding box center [518, 170] width 357 height 10
click at [367, 238] on span "АСУ" at bounding box center [518, 237] width 349 height 6
type input "АСУ"
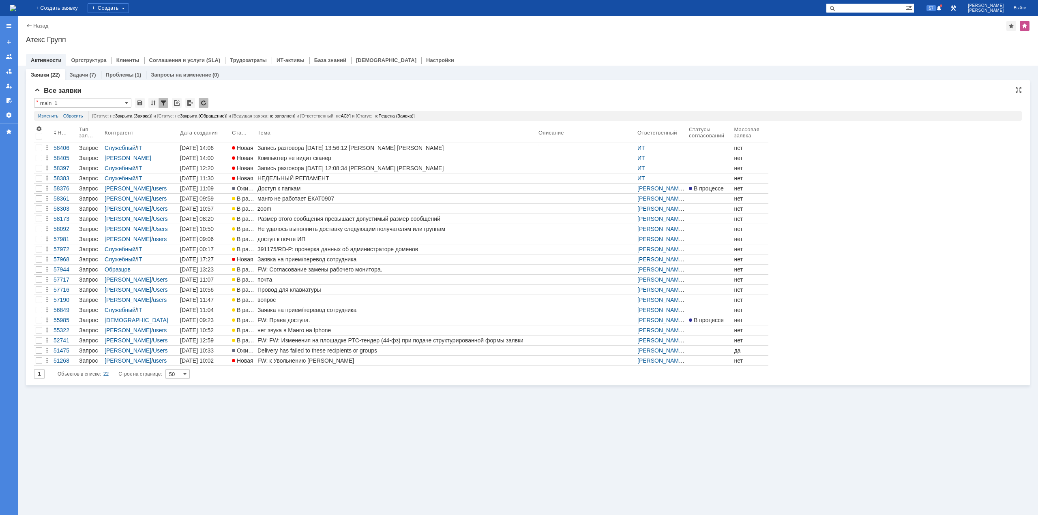
click at [851, 160] on div "Номер Тип заявки Контрагент Дата создания Статус Тема Описание Ответственный Ст…" at bounding box center [527, 245] width 987 height 242
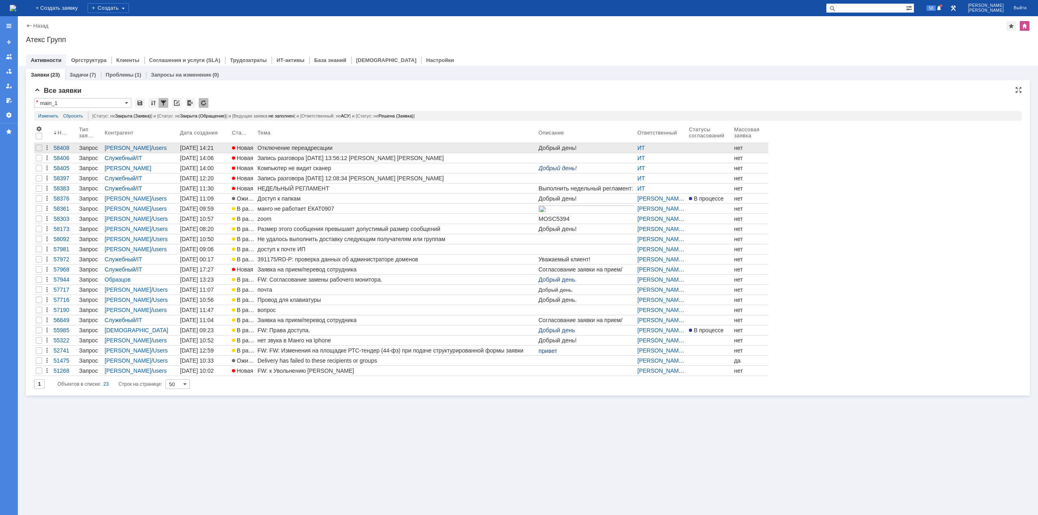
click at [280, 149] on div "Отключение переадресации" at bounding box center [396, 148] width 278 height 6
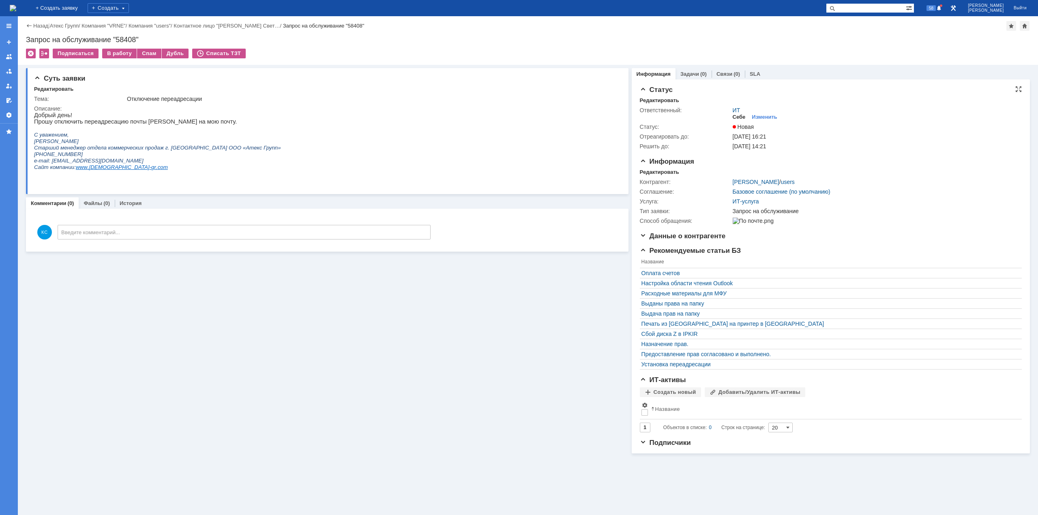
click at [739, 118] on div "Себе" at bounding box center [738, 117] width 13 height 6
click at [128, 50] on div "В работу" at bounding box center [119, 54] width 34 height 10
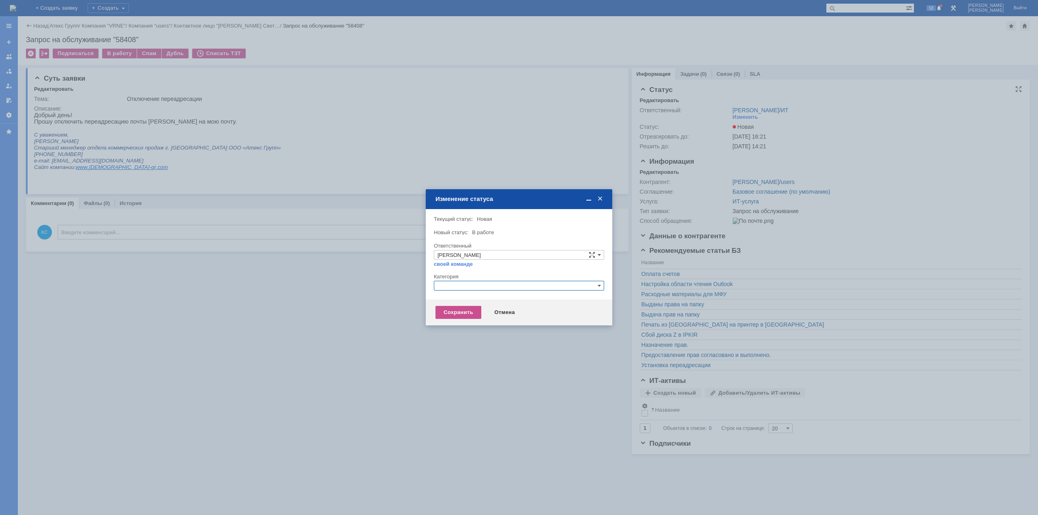
click at [453, 286] on input "text" at bounding box center [519, 286] width 170 height 10
click at [462, 324] on span "Прочее" at bounding box center [518, 324] width 163 height 6
type input "Прочее"
click at [454, 315] on div "Сохранить" at bounding box center [458, 312] width 46 height 13
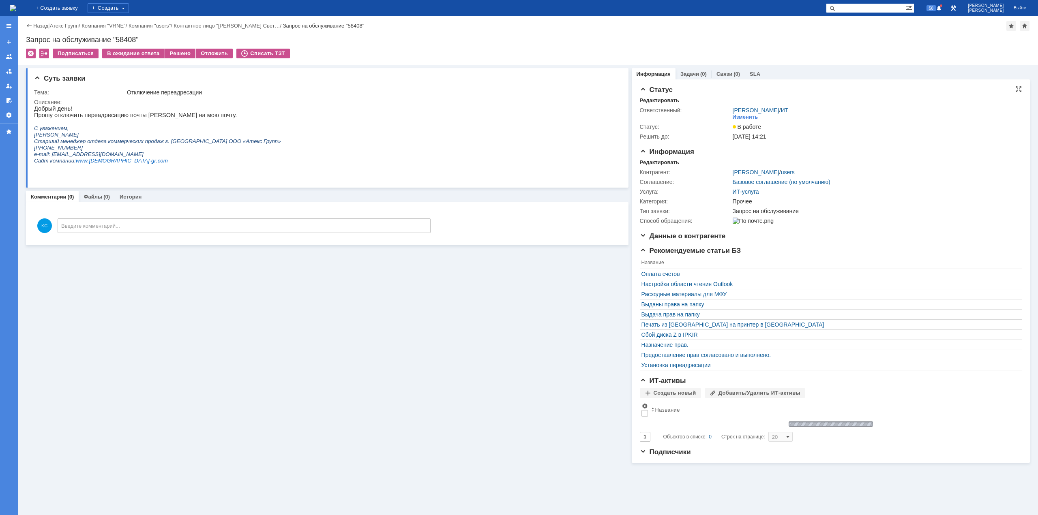
click at [197, 48] on div "Назад | Атекс Групп / Компания "VRNE" / Компания "users" / Контактное лицо "Дор…" at bounding box center [528, 40] width 1020 height 49
click at [177, 51] on div "Решено" at bounding box center [180, 54] width 31 height 10
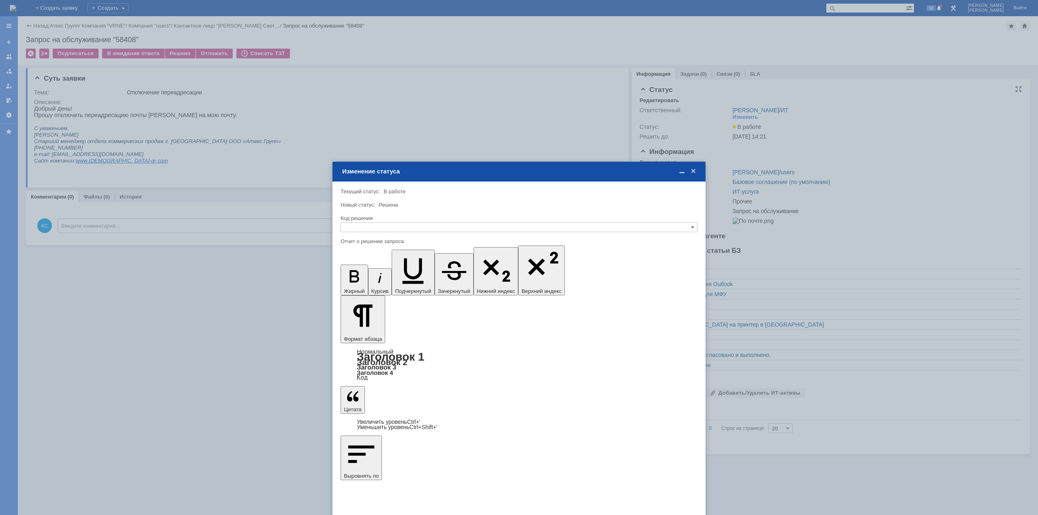
click at [461, 222] on div "Код решения" at bounding box center [518, 219] width 357 height 8
click at [460, 223] on input "text" at bounding box center [518, 228] width 357 height 10
click at [398, 267] on span "Решено" at bounding box center [518, 266] width 349 height 6
drag, startPoint x: 368, startPoint y: 327, endPoint x: 367, endPoint y: 331, distance: 4.1
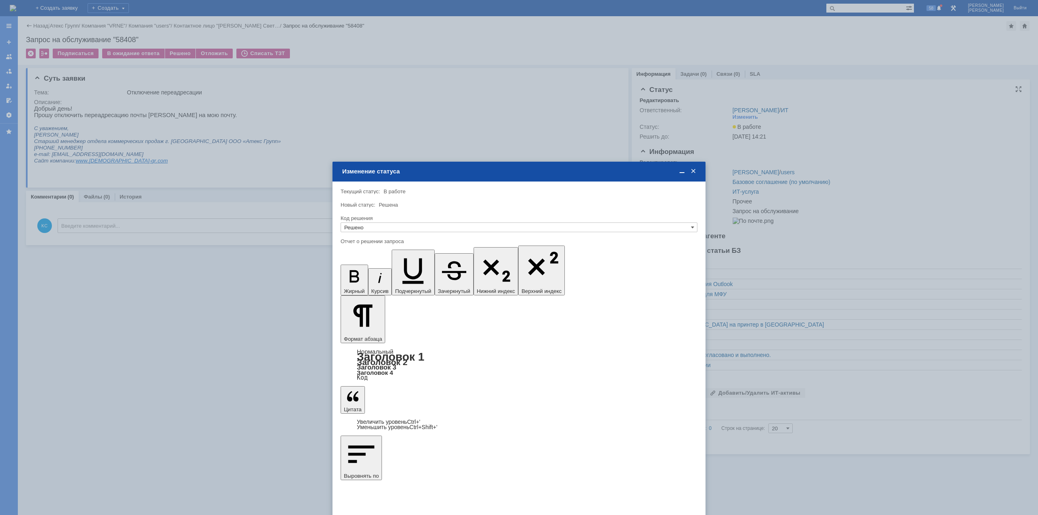
type input "Решено"
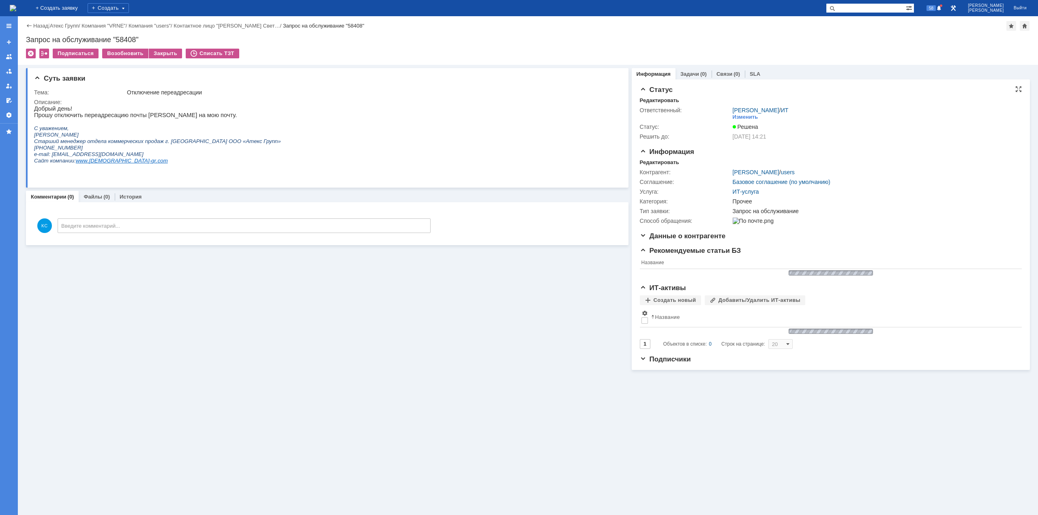
click at [16, 6] on img at bounding box center [13, 8] width 6 height 6
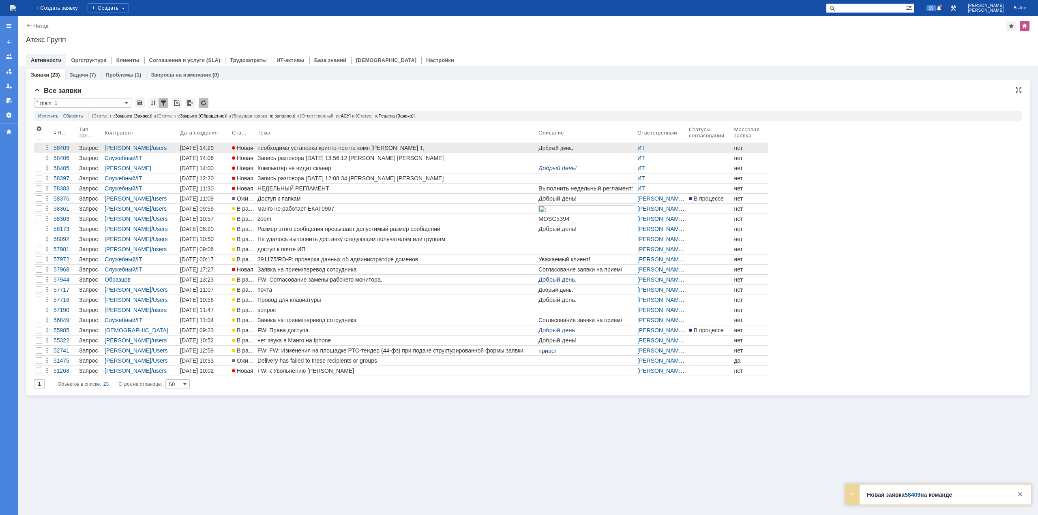
click at [355, 146] on div "необходима установка крипто-про на комп [PERSON_NAME] Т," at bounding box center [396, 148] width 278 height 6
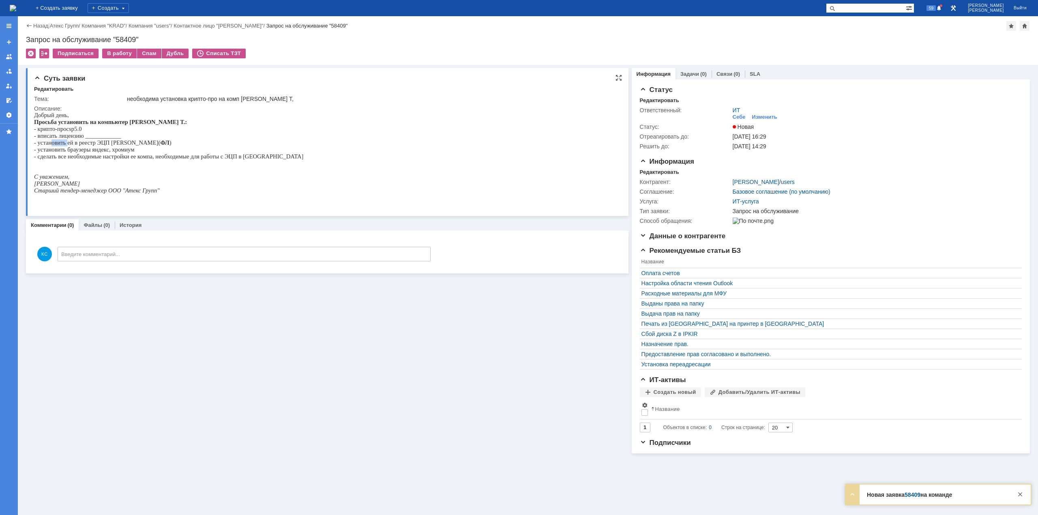
drag, startPoint x: 52, startPoint y: 145, endPoint x: 70, endPoint y: 148, distance: 18.5
click at [68, 146] on span "- установить ей в реестр ЭЦП Сергеева М.( ФЛ )" at bounding box center [102, 142] width 137 height 6
click at [81, 148] on p "- установить браузеры яндекс, хромиум" at bounding box center [168, 149] width 269 height 7
drag, startPoint x: 88, startPoint y: 137, endPoint x: 103, endPoint y: 141, distance: 15.4
click at [102, 139] on p "- вписать лицензию ____________" at bounding box center [168, 136] width 269 height 7
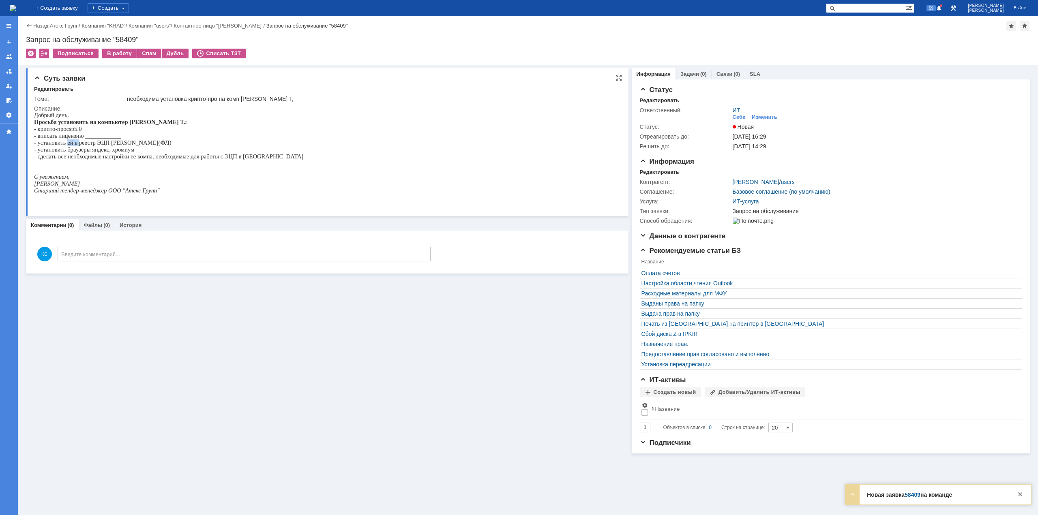
drag, startPoint x: 67, startPoint y: 144, endPoint x: 84, endPoint y: 145, distance: 17.4
click at [84, 145] on span "- установить ей в реестр ЭЦП Сергеева М.( ФЛ )" at bounding box center [102, 142] width 137 height 6
drag, startPoint x: 96, startPoint y: 145, endPoint x: 107, endPoint y: 145, distance: 11.3
click at [105, 145] on span "- установить ей в реестр ЭЦП Сергеева М.( ФЛ )" at bounding box center [102, 142] width 137 height 6
click at [84, 153] on span "- установить браузеры яндекс, хромиум" at bounding box center [84, 149] width 101 height 6
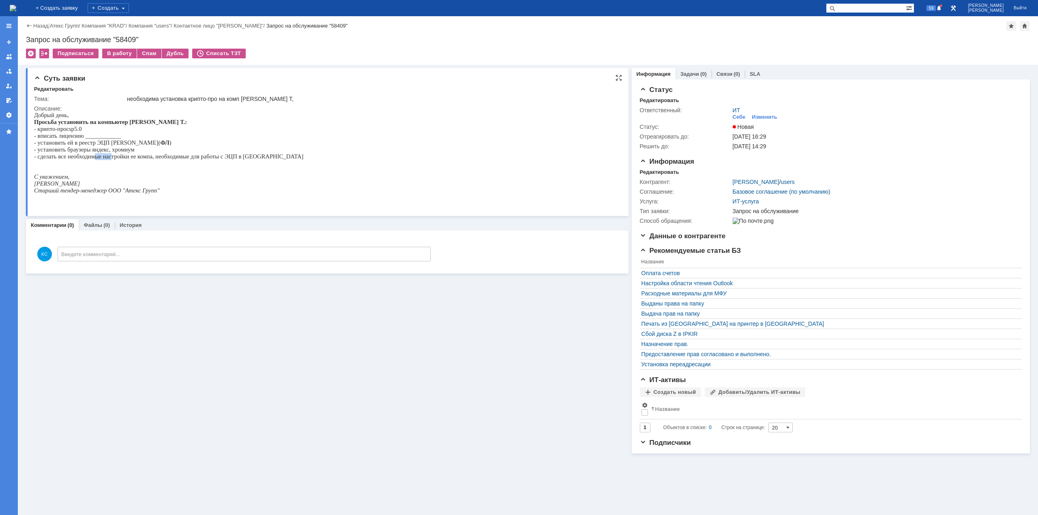
drag, startPoint x: 96, startPoint y: 157, endPoint x: 113, endPoint y: 159, distance: 17.1
click at [113, 159] on span "- сделать все необходимые настройки ее компа, необходимые для работы с ЭЦП в [G…" at bounding box center [168, 156] width 269 height 6
drag, startPoint x: 120, startPoint y: 159, endPoint x: 128, endPoint y: 160, distance: 8.7
click at [128, 160] on span "- сделать все необходимые настройки ее компа, необходимые для работы с ЭЦП в [G…" at bounding box center [168, 156] width 269 height 6
drag, startPoint x: 157, startPoint y: 158, endPoint x: 178, endPoint y: 159, distance: 20.7
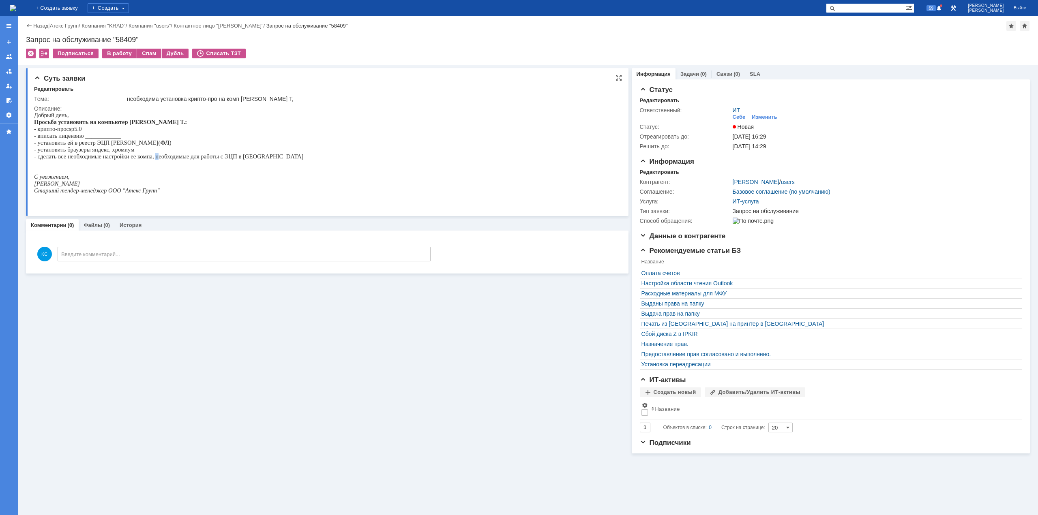
click at [164, 158] on span "- сделать все необходимые настройки ее компа, необходимые для работы с ЭЦП в [G…" at bounding box center [168, 156] width 269 height 6
drag, startPoint x: 183, startPoint y: 160, endPoint x: 192, endPoint y: 160, distance: 9.3
click at [192, 160] on span "- сделать все необходимые настройки ее компа, необходимые для работы с ЭЦП в [G…" at bounding box center [168, 156] width 269 height 6
click at [219, 159] on span "- сделать все необходимые настройки ее компа, необходимые для работы с ЭЦП в [G…" at bounding box center [168, 156] width 269 height 6
click at [181, 157] on span "- сделать все необходимые настройки ее компа, необходимые для работы с ЭЦП в [G…" at bounding box center [168, 156] width 269 height 6
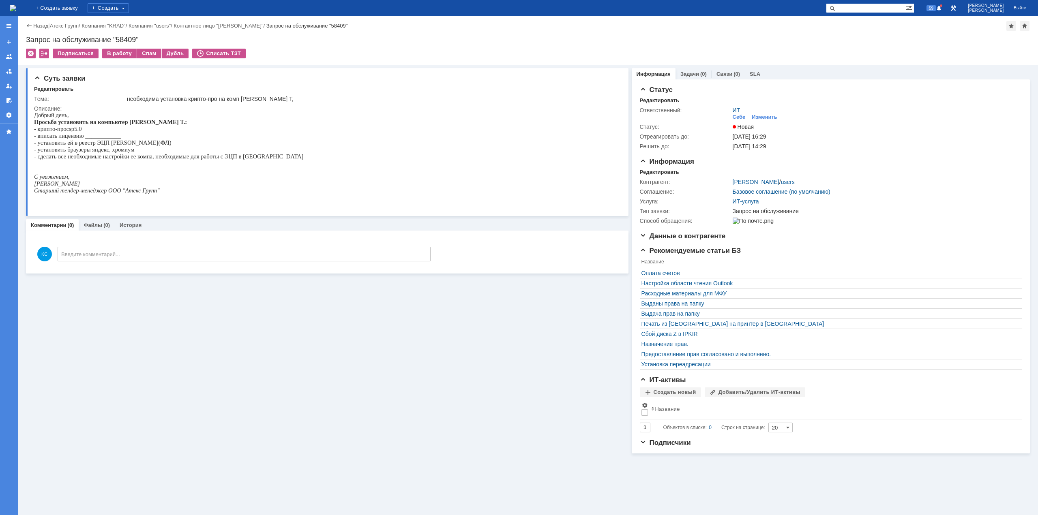
click at [16, 8] on img at bounding box center [13, 8] width 6 height 6
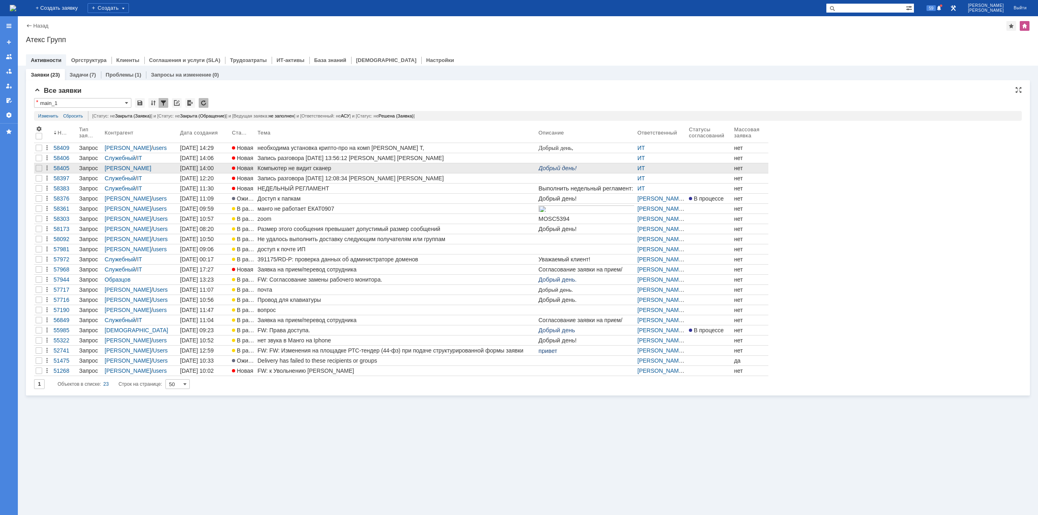
click at [310, 169] on div "Компьютер не видит сканер" at bounding box center [396, 168] width 278 height 6
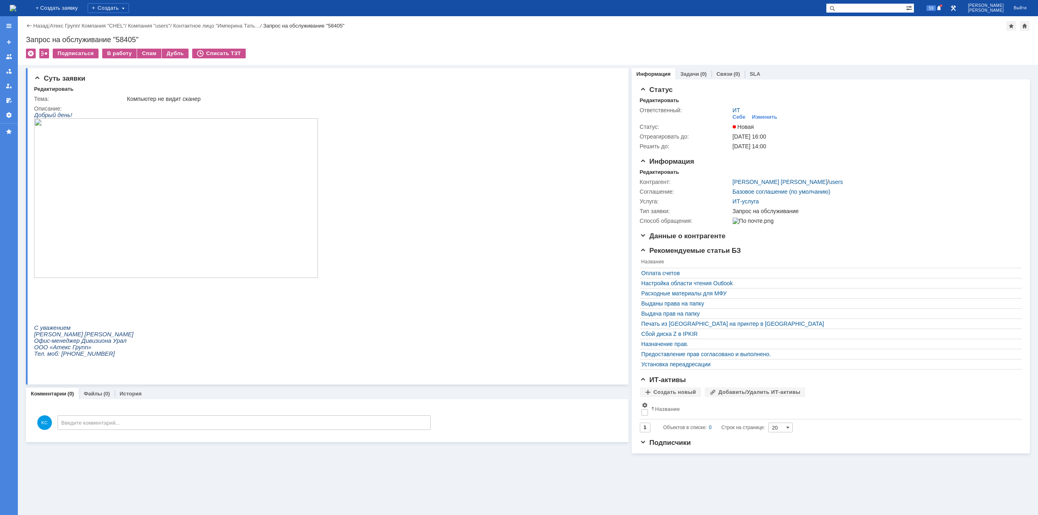
click at [111, 48] on div "Назад | Атекс Групп / Компания "CHEL" / Компания "users" / Контактное лицо "Имп…" at bounding box center [528, 40] width 1020 height 49
click at [113, 51] on div "В работу" at bounding box center [119, 54] width 34 height 10
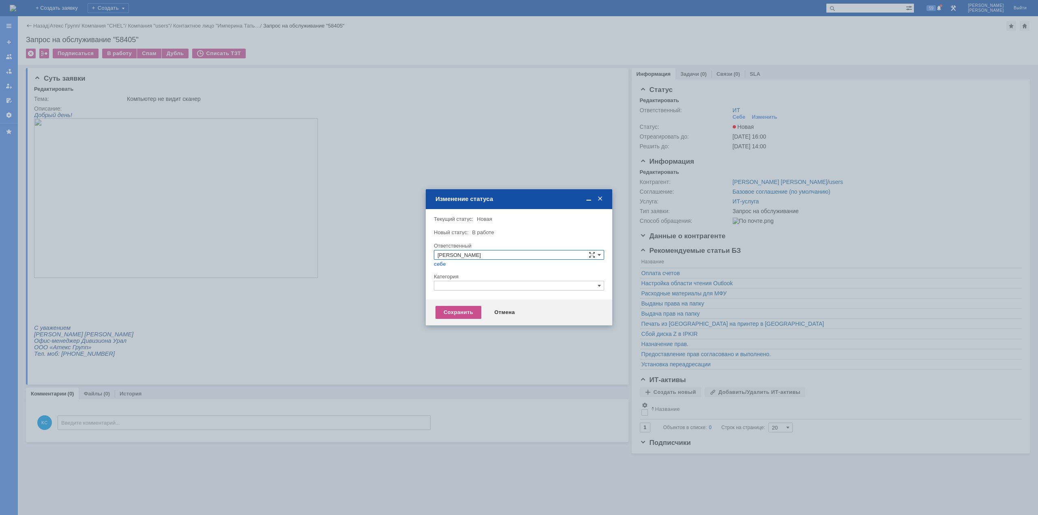
click at [452, 281] on input "text" at bounding box center [519, 286] width 170 height 10
drag, startPoint x: 447, startPoint y: 286, endPoint x: 432, endPoint y: 283, distance: 15.2
click at [432, 284] on div "Внимание! Текущий статус: Новая Новая Новый статус: В работе В работе Ответстве…" at bounding box center [519, 254] width 186 height 90
click at [462, 321] on span "Принтер" at bounding box center [518, 324] width 163 height 6
type input "Принтер"
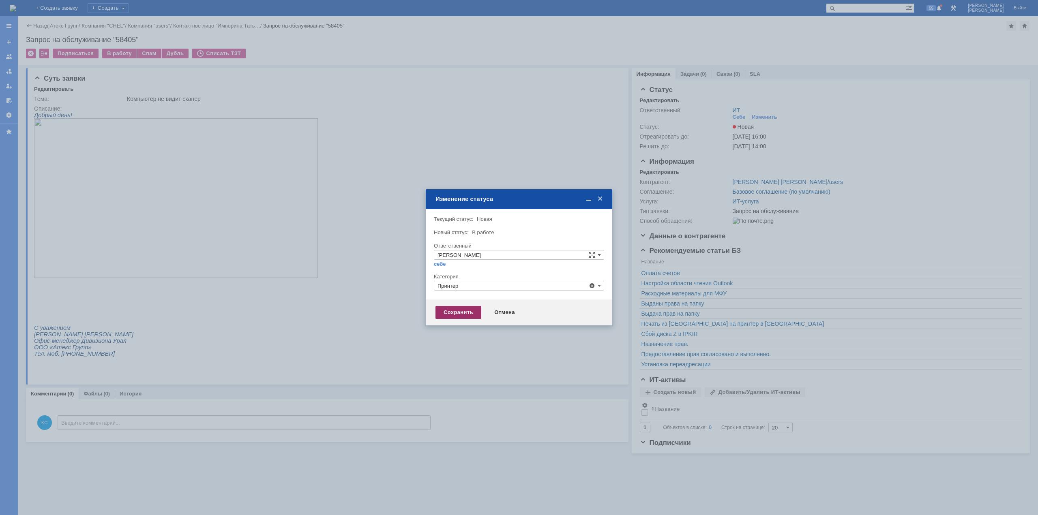
click at [455, 313] on div "Сохранить" at bounding box center [458, 312] width 46 height 13
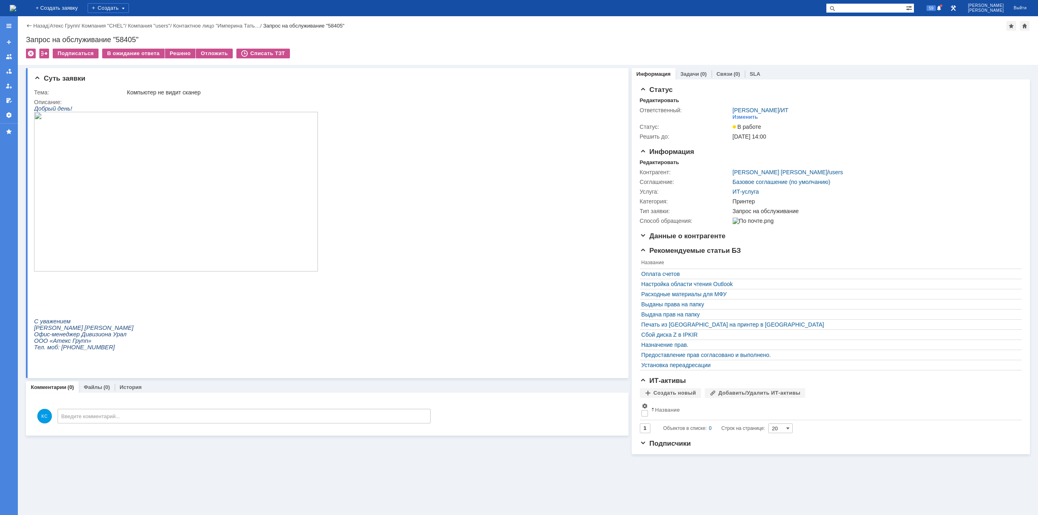
click at [187, 176] on img at bounding box center [176, 192] width 284 height 160
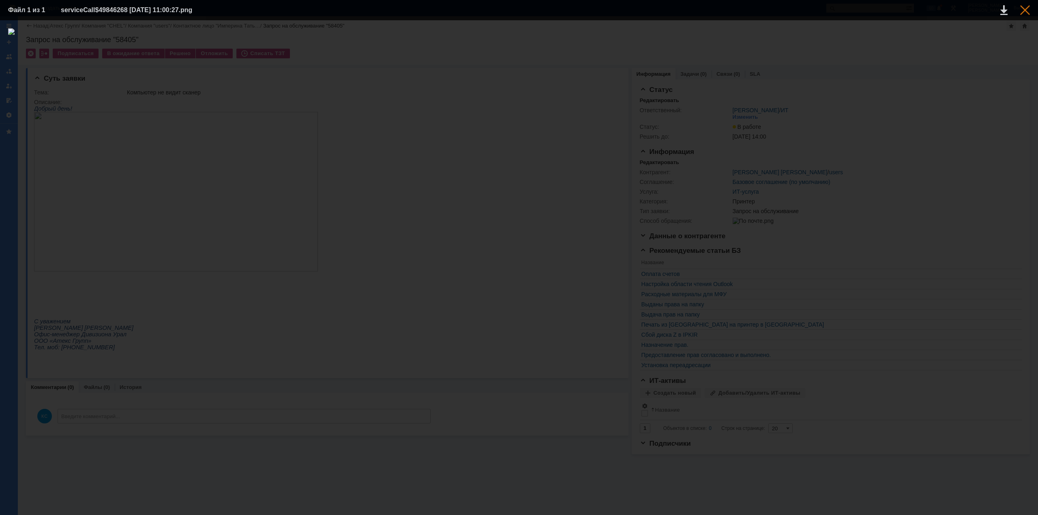
click at [1029, 7] on div at bounding box center [1025, 10] width 10 height 10
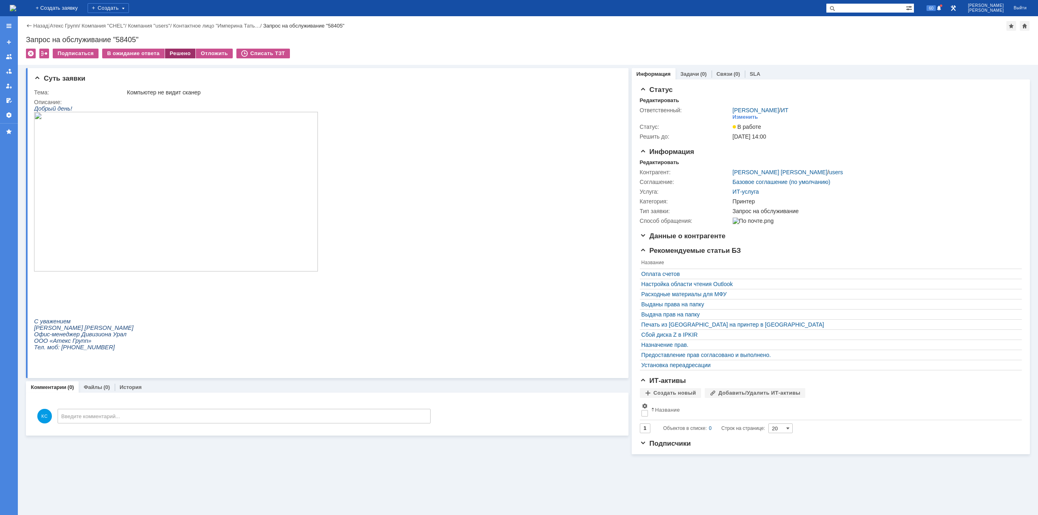
click at [171, 56] on div "Решено" at bounding box center [180, 54] width 31 height 10
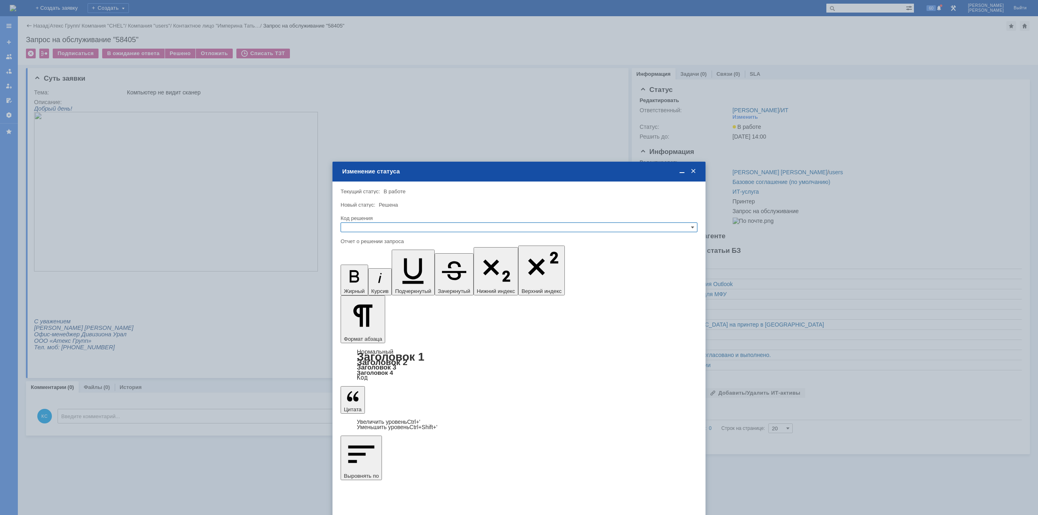
click at [364, 225] on input "text" at bounding box center [518, 228] width 357 height 10
click at [368, 264] on span "Решено" at bounding box center [518, 266] width 349 height 6
type input "Решено"
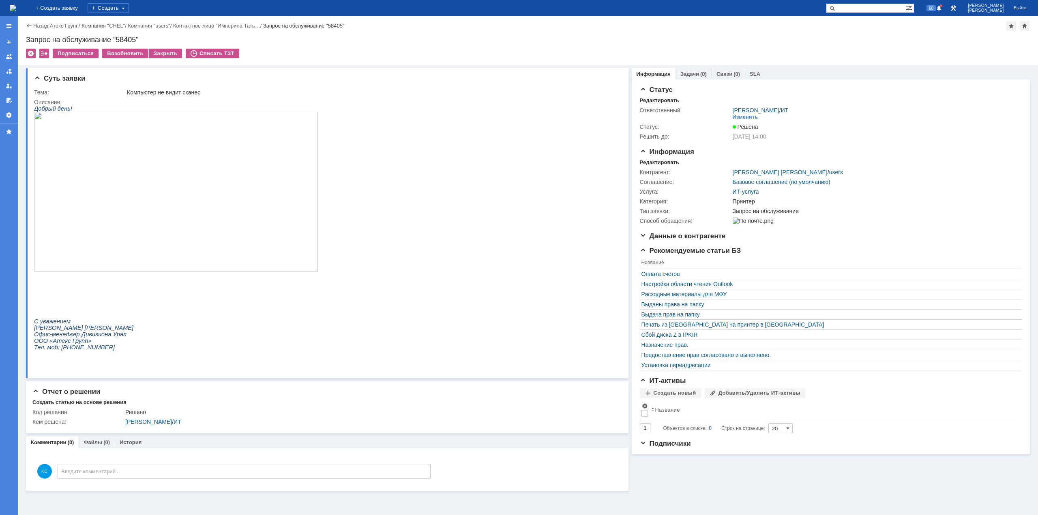
click at [16, 11] on img at bounding box center [13, 8] width 6 height 6
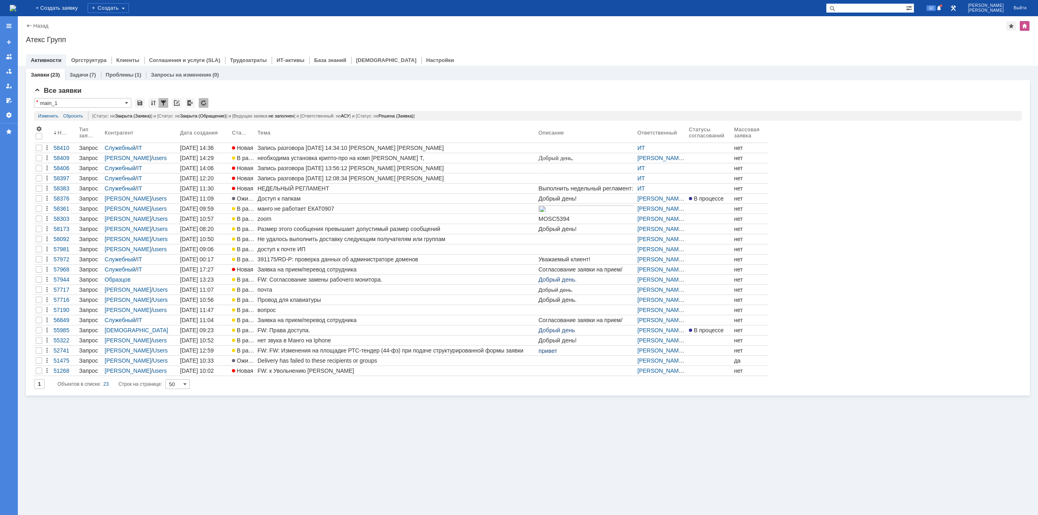
click at [443, 469] on div "Заявки (23) Задачи (7) Проблемы (1) Запросы на изменение (0) Все заявки * main_…" at bounding box center [528, 290] width 1020 height 449
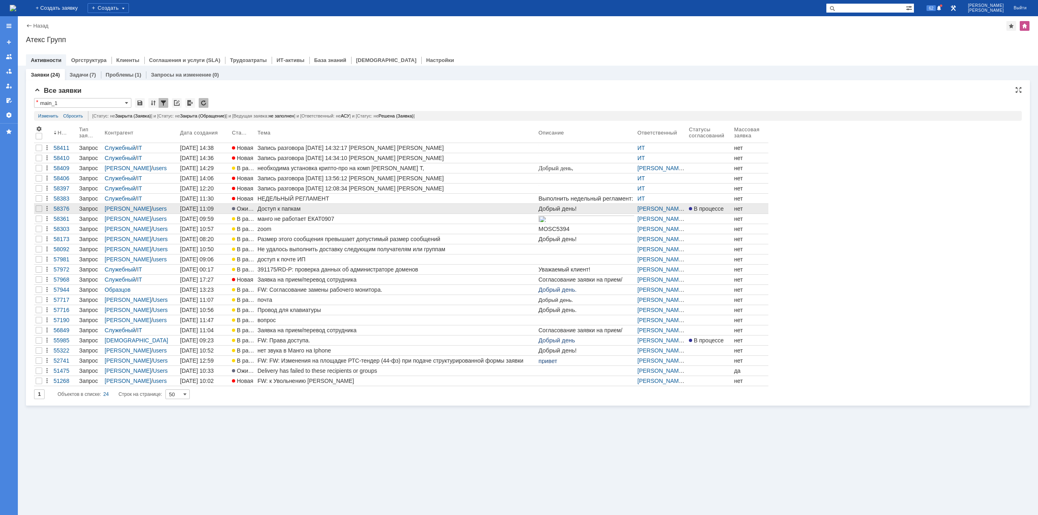
click at [406, 212] on div "Доступ к папкам" at bounding box center [396, 208] width 278 height 6
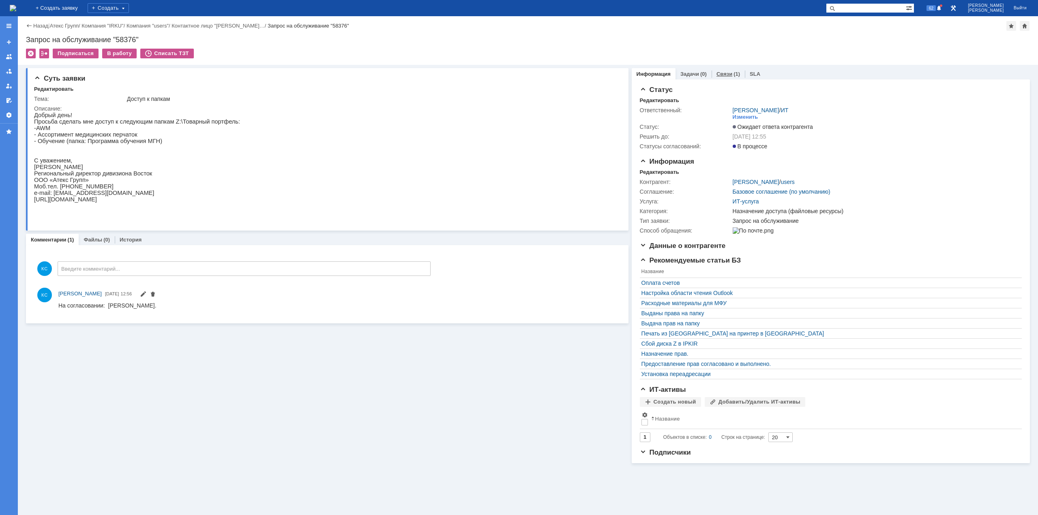
click at [722, 73] on link "Связи" at bounding box center [724, 74] width 16 height 6
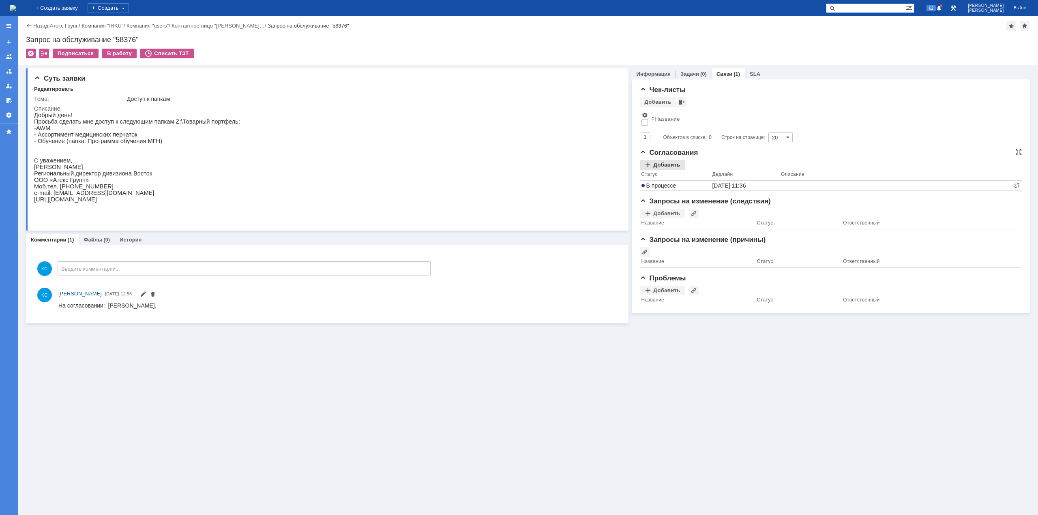
click at [668, 161] on div "Добавить" at bounding box center [662, 165] width 45 height 10
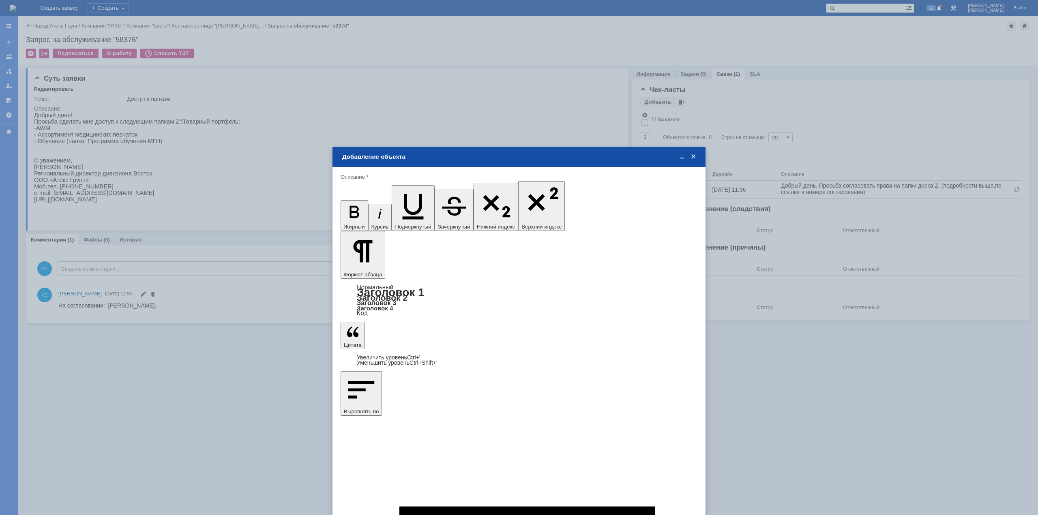
click at [391, 322] on span "Разник Наталья" at bounding box center [407, 322] width 43 height 6
click at [0, 0] on input "Разник Наталья" at bounding box center [0, 0] width 0 height 0
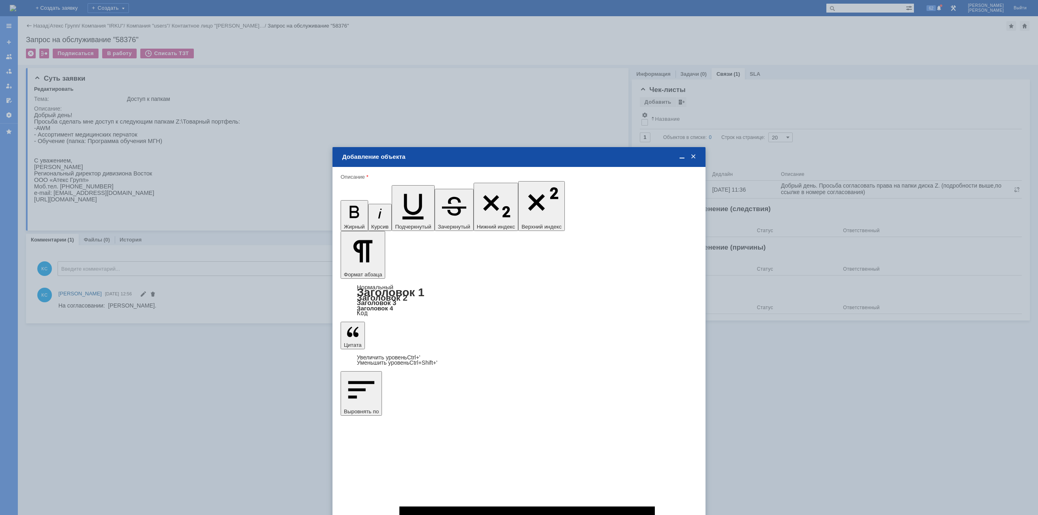
type input "Выбрано: 1 (объекты класса 'Сотрудник')"
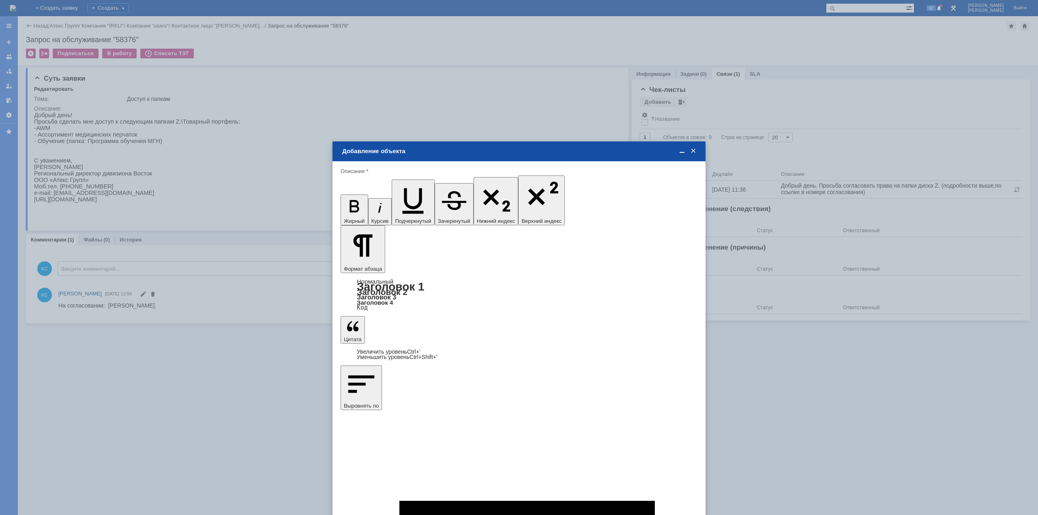
type input "1"
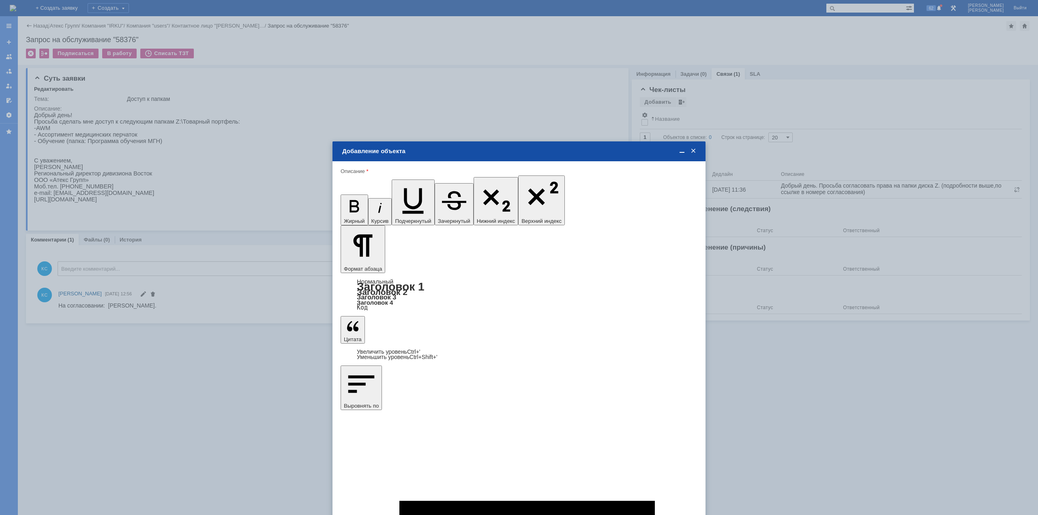
click at [580, 325] on div "часов" at bounding box center [579, 321] width 38 height 9
drag, startPoint x: 571, startPoint y: 331, endPoint x: 548, endPoint y: 345, distance: 26.9
click at [571, 332] on span "дней" at bounding box center [579, 330] width 32 height 6
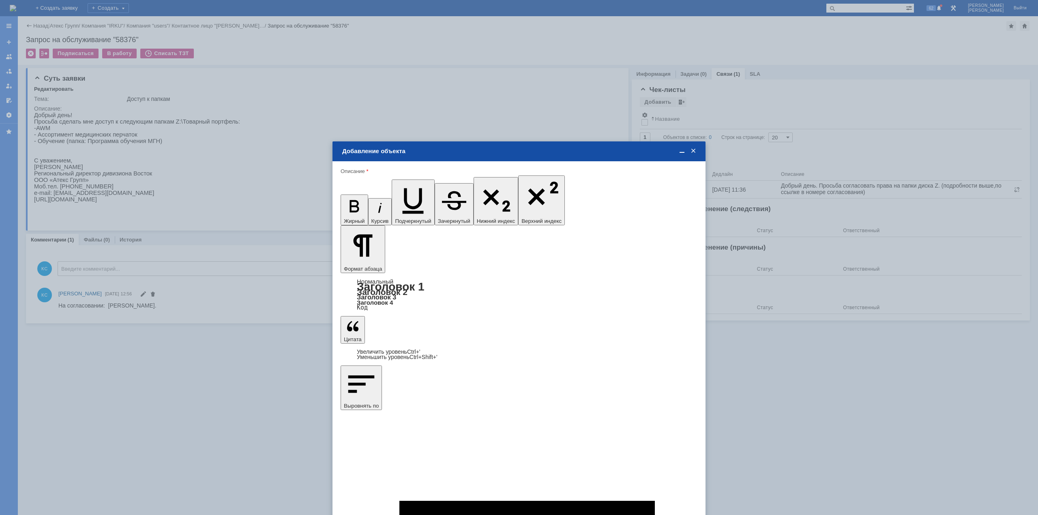
type input "дней"
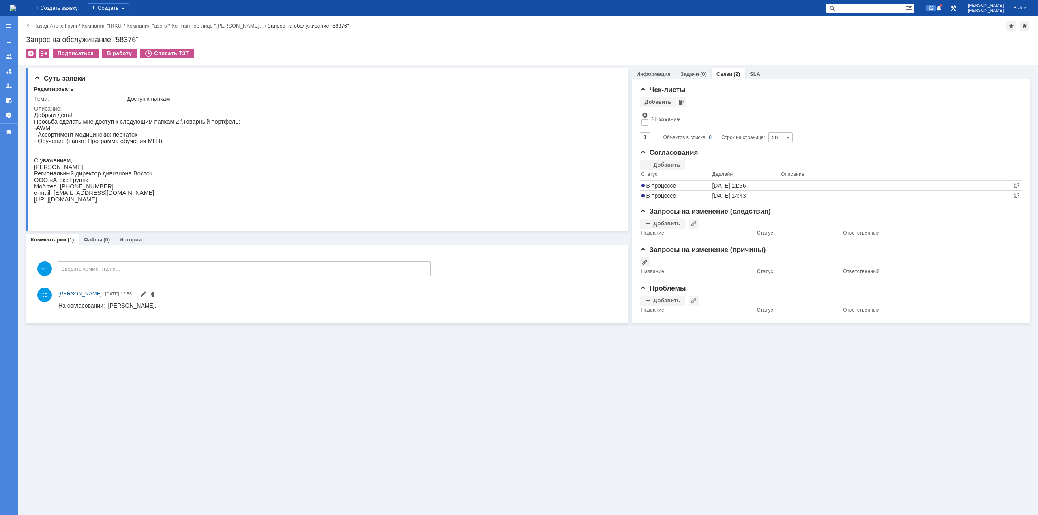
click at [16, 8] on img at bounding box center [13, 8] width 6 height 6
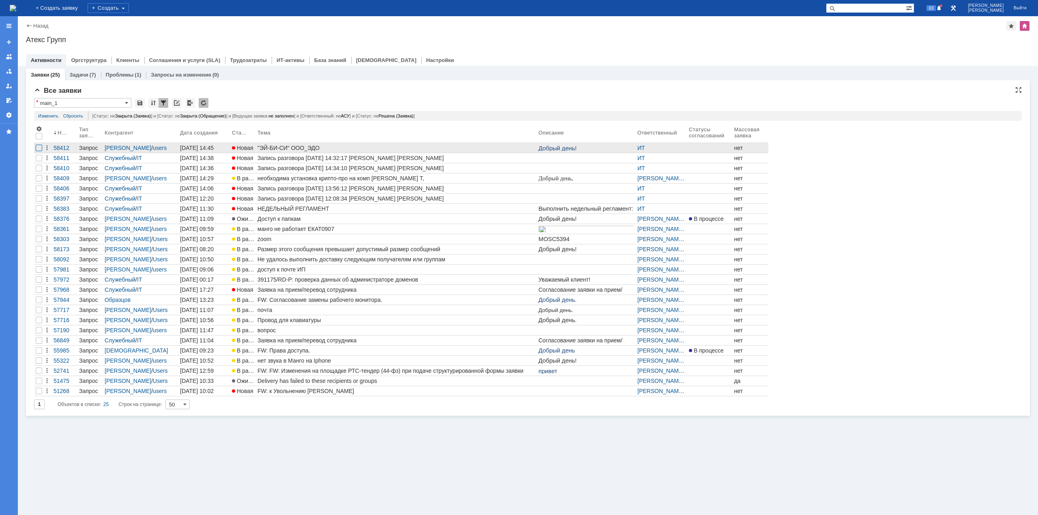
click at [36, 147] on div at bounding box center [39, 148] width 6 height 6
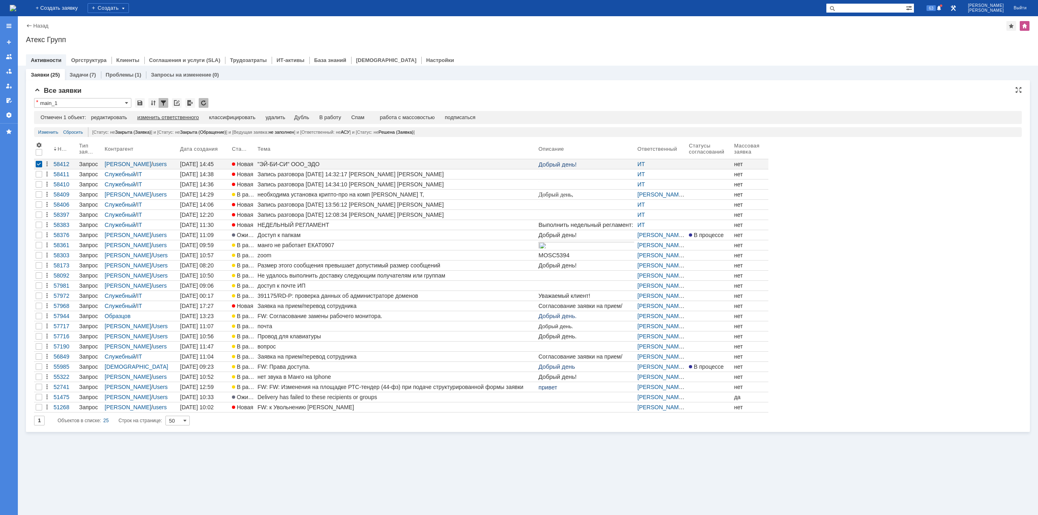
click at [170, 117] on div "изменить ответственного" at bounding box center [168, 117] width 62 height 6
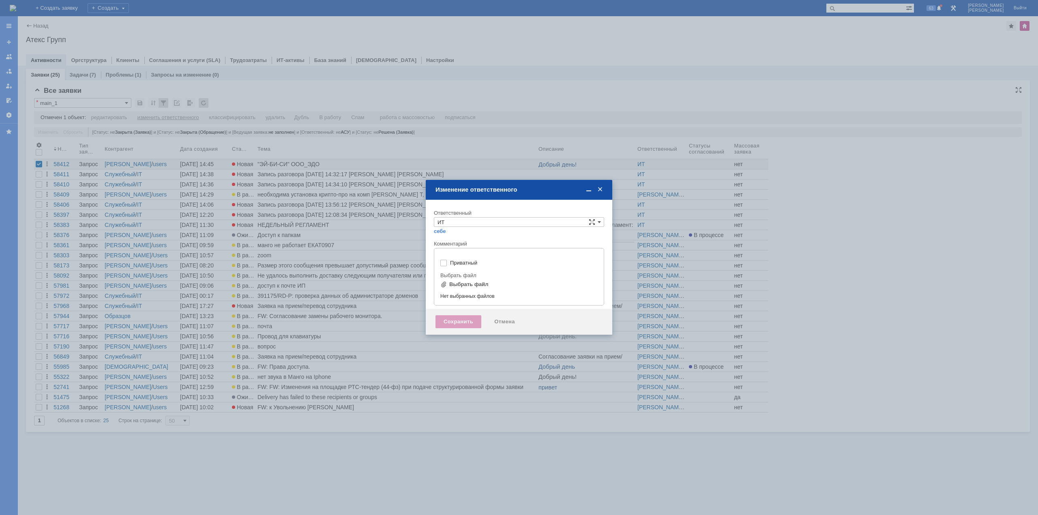
type input "[не указано]"
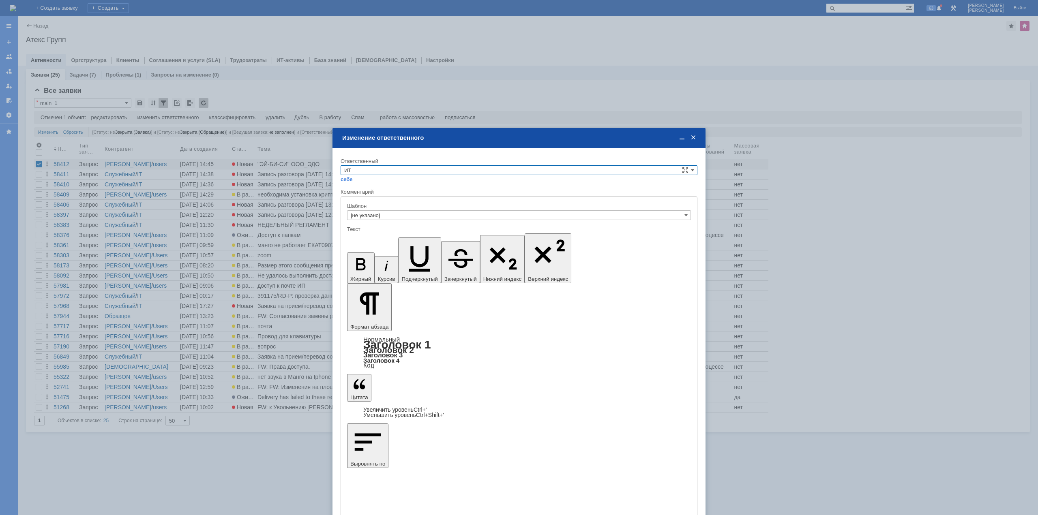
click at [459, 167] on input "ИТ" at bounding box center [518, 170] width 357 height 10
click at [364, 235] on span "АСУ" at bounding box center [518, 237] width 349 height 6
type input "АСУ"
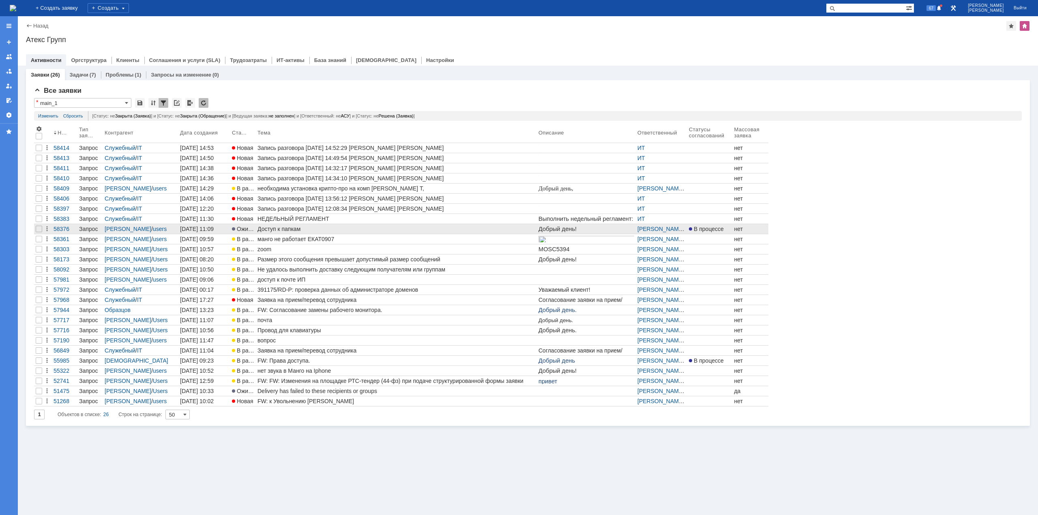
click at [299, 227] on div "Доступ к папкам" at bounding box center [396, 229] width 278 height 6
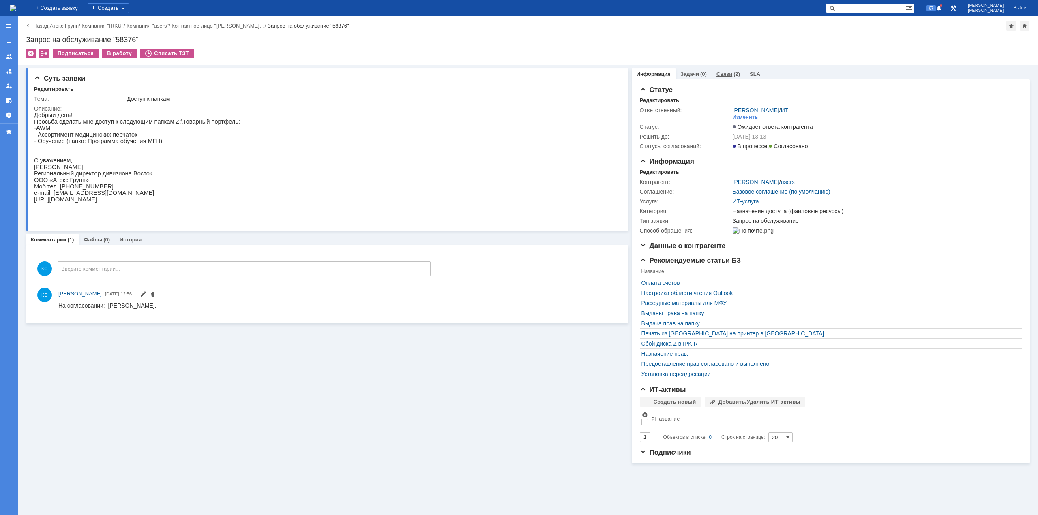
click at [727, 74] on link "Связи" at bounding box center [724, 74] width 16 height 6
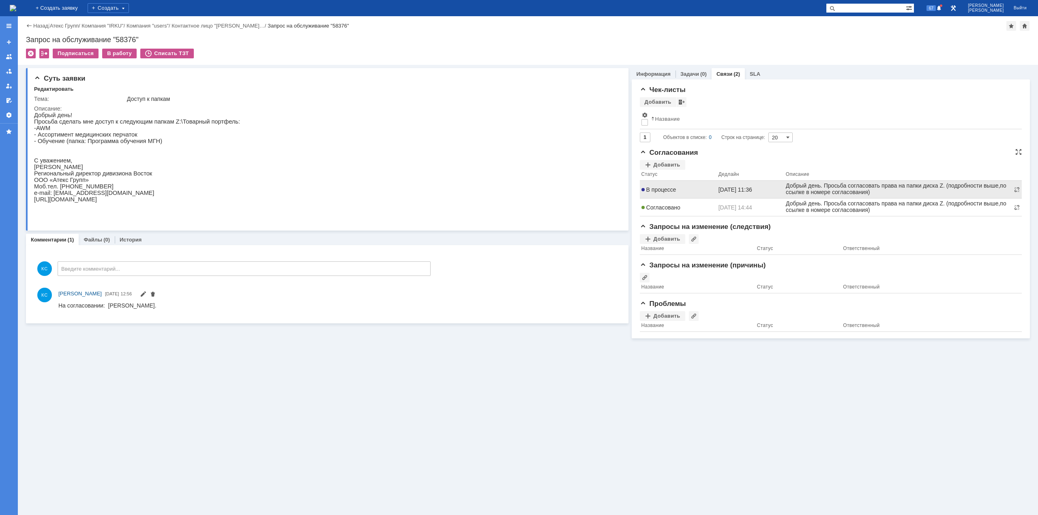
click at [667, 181] on td "В процессе" at bounding box center [678, 190] width 77 height 18
click at [665, 190] on span "В процессе" at bounding box center [658, 189] width 35 height 6
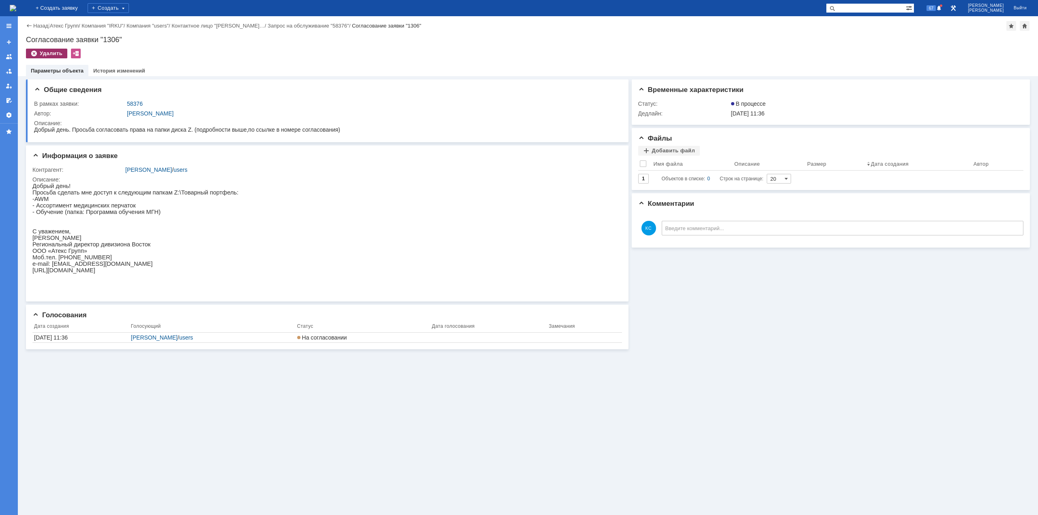
click at [50, 51] on div "Удалить" at bounding box center [46, 54] width 41 height 10
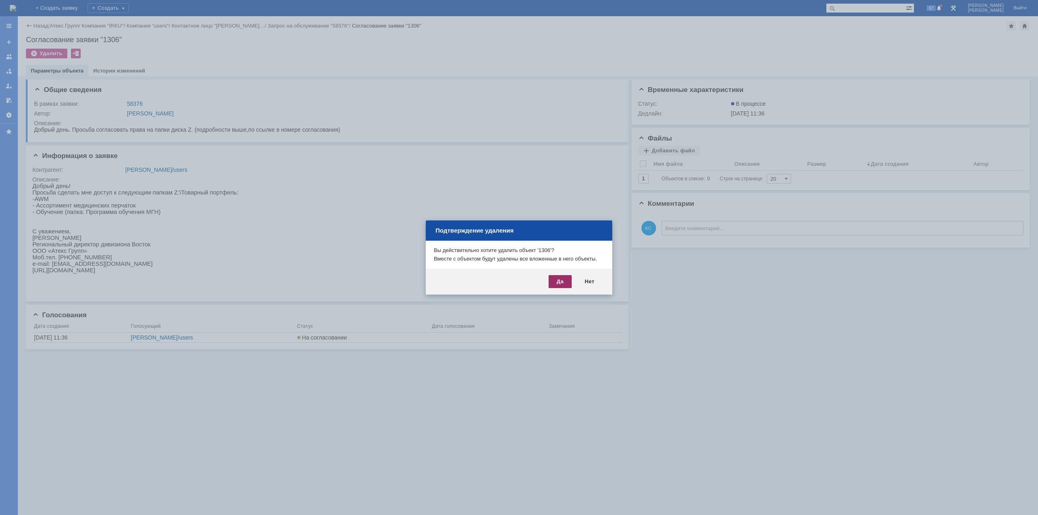
click at [556, 276] on div "Да" at bounding box center [559, 281] width 23 height 13
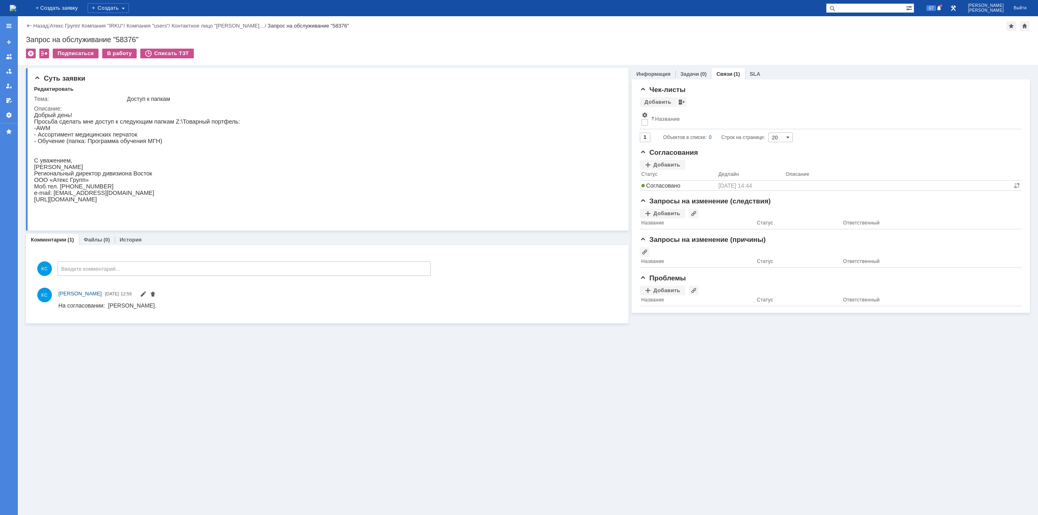
click at [16, 11] on img at bounding box center [13, 8] width 6 height 6
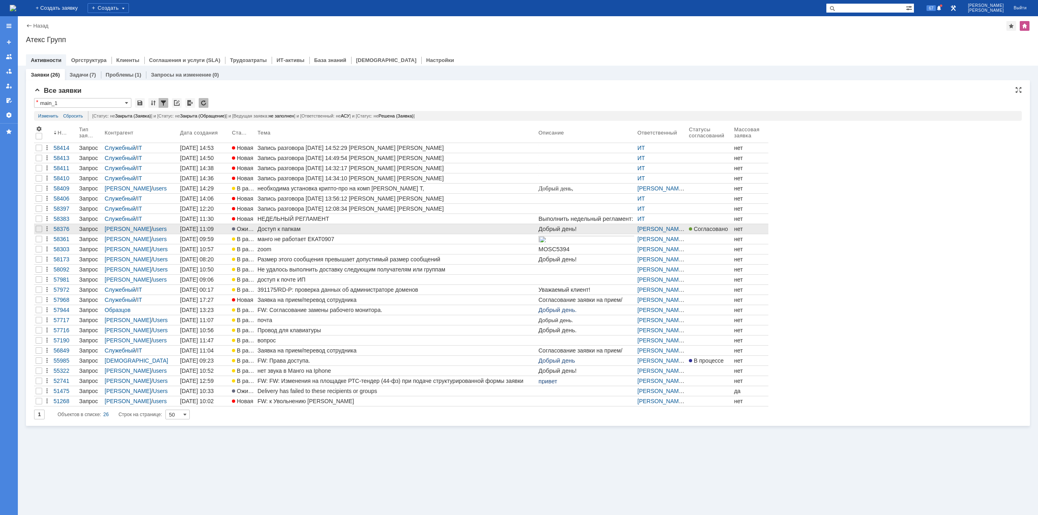
click at [303, 226] on div "Доступ к папкам" at bounding box center [396, 229] width 278 height 6
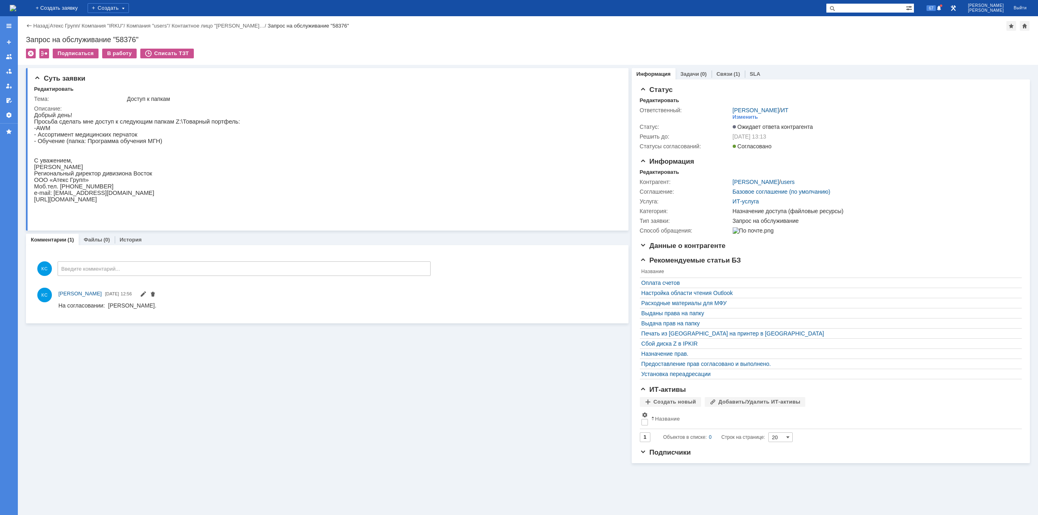
click at [82, 190] on span "Моб.тел. +7 914-926-96-76" at bounding box center [73, 186] width 79 height 6
click at [729, 71] on link "Связи" at bounding box center [724, 74] width 16 height 6
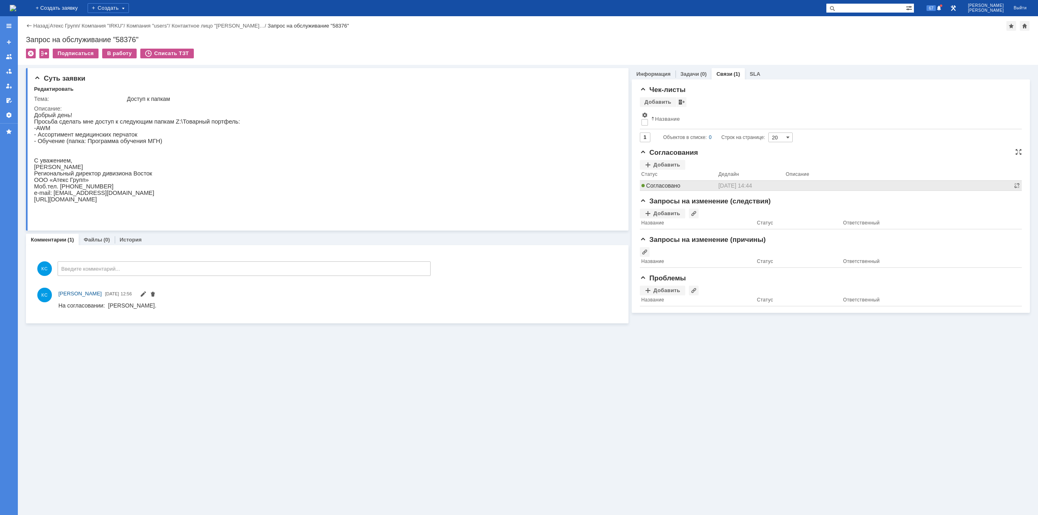
click at [668, 187] on span "Согласовано" at bounding box center [660, 185] width 39 height 6
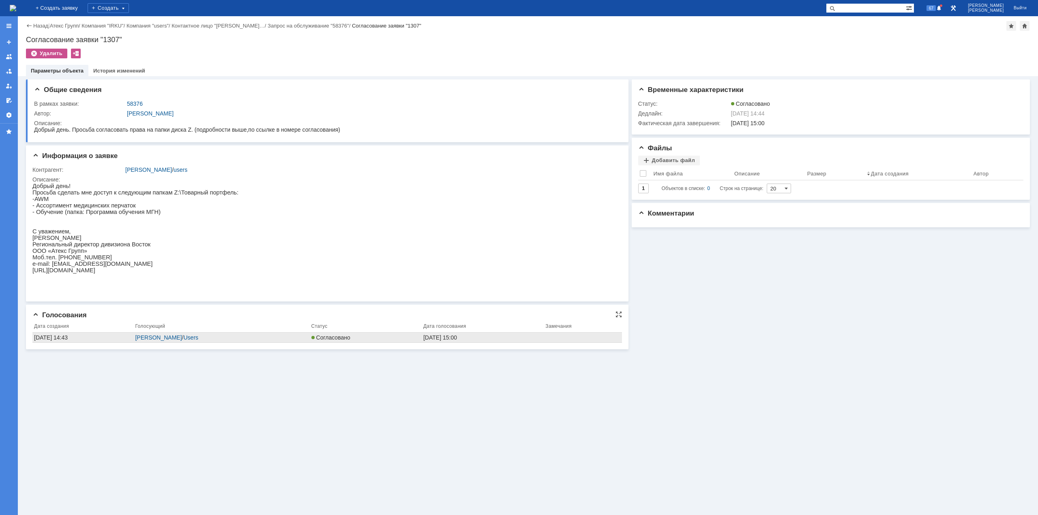
click at [508, 335] on td "08.09.2025 15:00" at bounding box center [482, 338] width 122 height 10
click at [508, 337] on div "08.09.2025 15:00" at bounding box center [482, 337] width 119 height 6
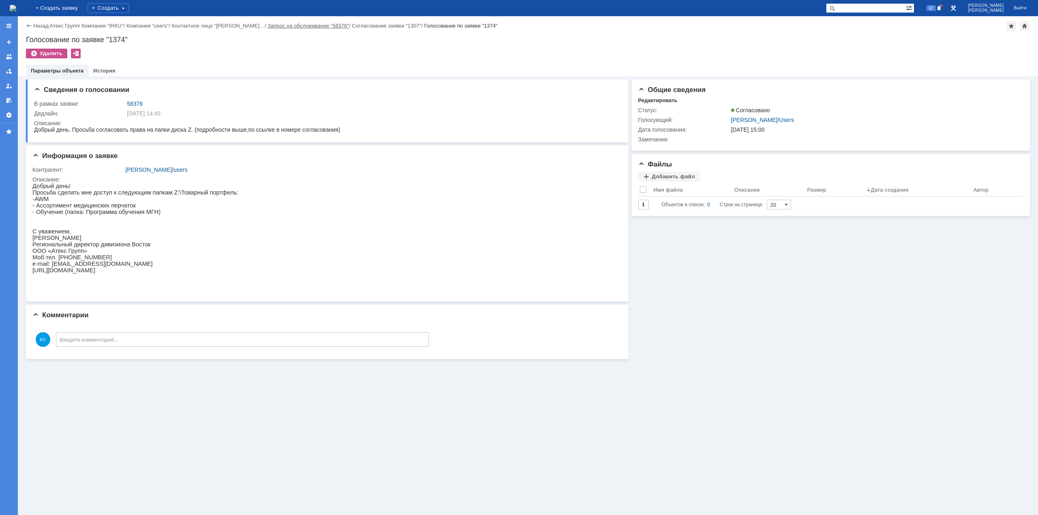
click at [338, 24] on link "Запрос на обслуживание "58376"" at bounding box center [307, 26] width 81 height 6
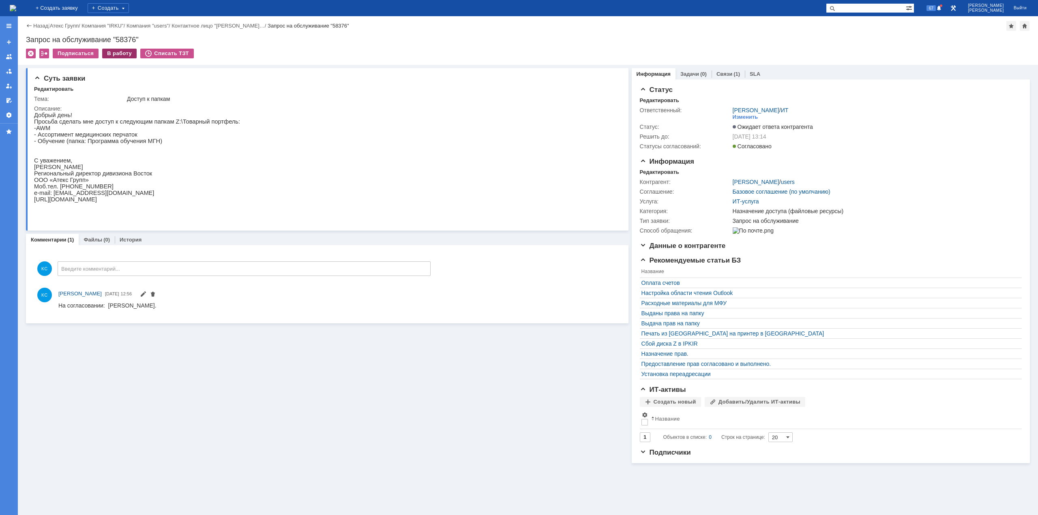
click at [111, 53] on div "В работу" at bounding box center [119, 54] width 34 height 10
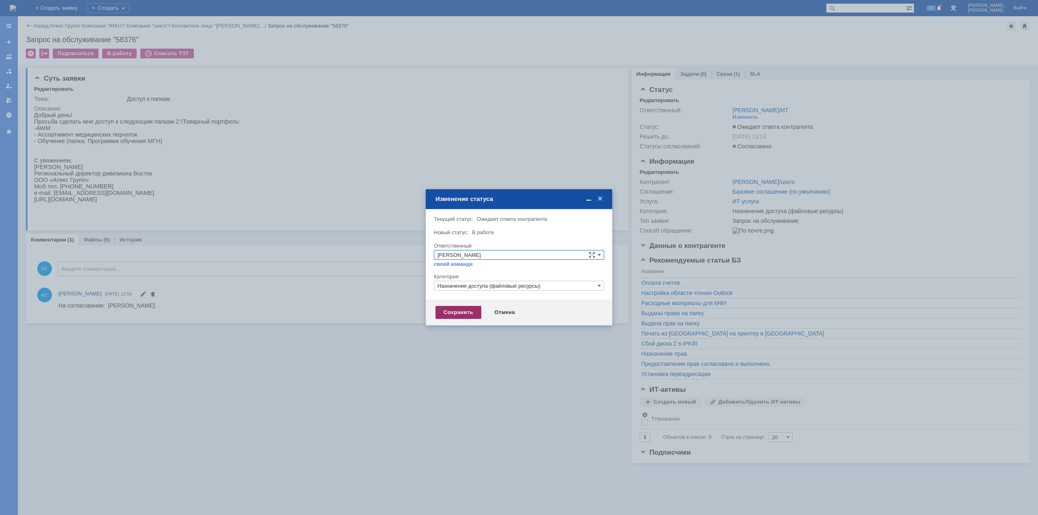
click at [467, 311] on div "Сохранить" at bounding box center [458, 312] width 46 height 13
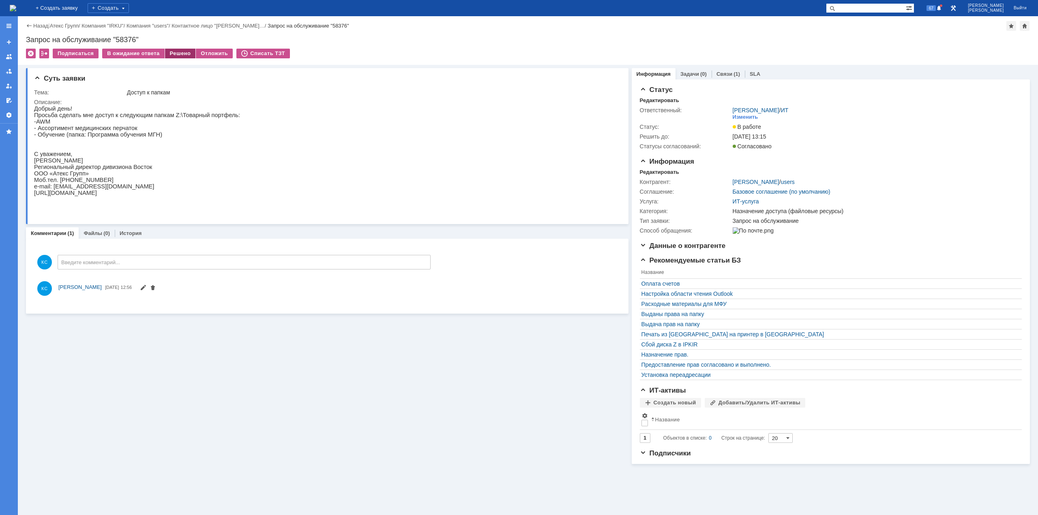
click at [174, 50] on div "Решено" at bounding box center [180, 54] width 31 height 10
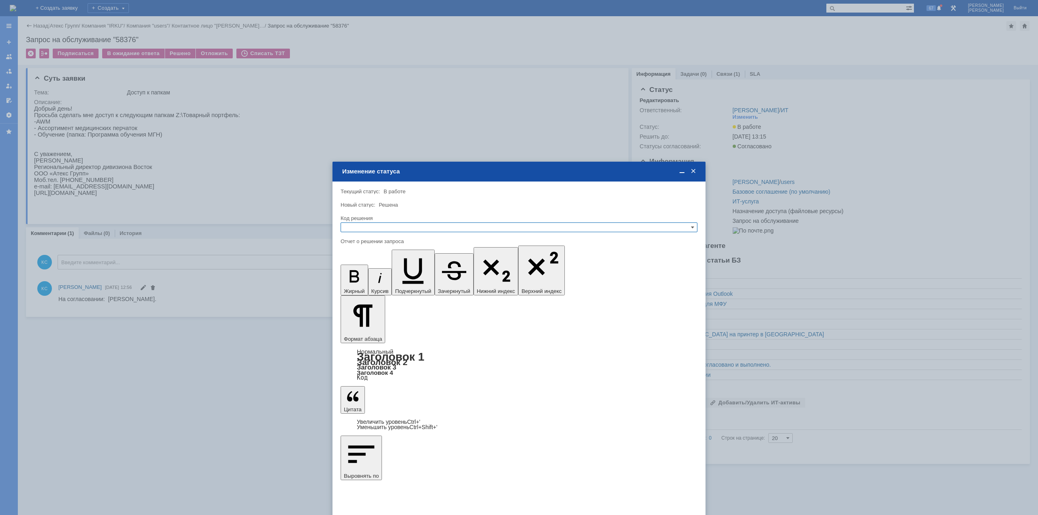
click at [401, 228] on input "text" at bounding box center [518, 228] width 357 height 10
drag, startPoint x: 367, startPoint y: 272, endPoint x: 365, endPoint y: 265, distance: 6.7
click at [365, 265] on div "[не указано] Не воспроизводится Отклонено Решено Спам Дубль" at bounding box center [519, 262] width 356 height 56
click at [365, 265] on span "Решено" at bounding box center [518, 266] width 349 height 6
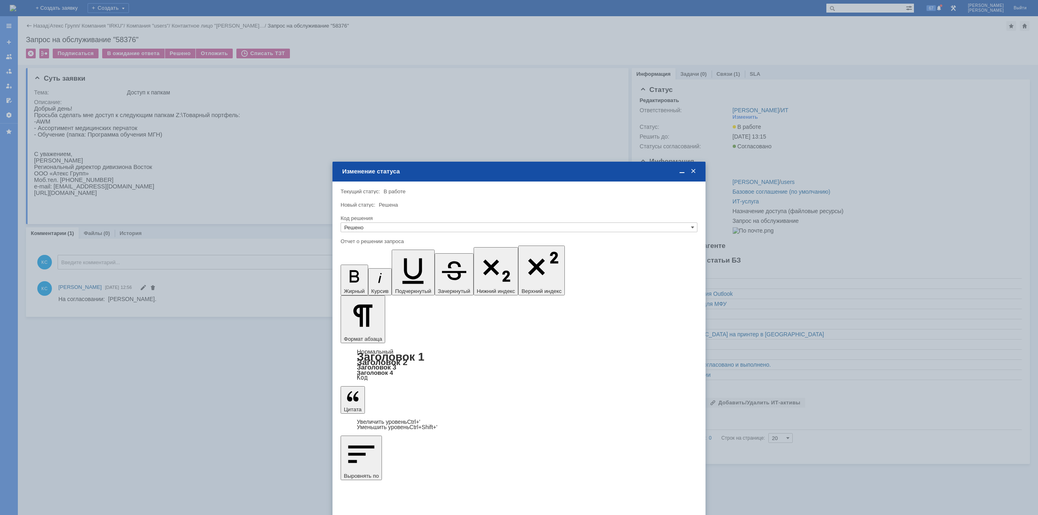
type input "Решено"
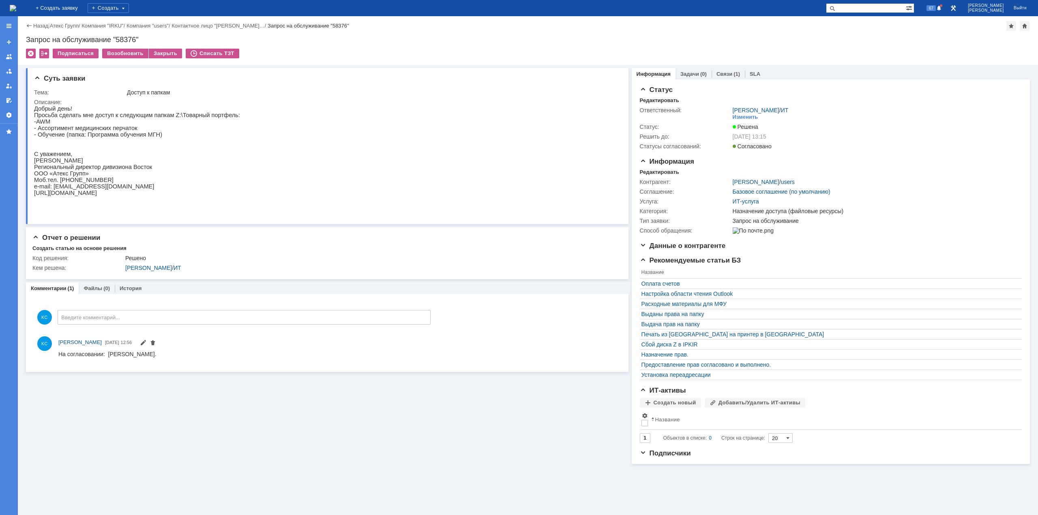
click at [16, 9] on img at bounding box center [13, 8] width 6 height 6
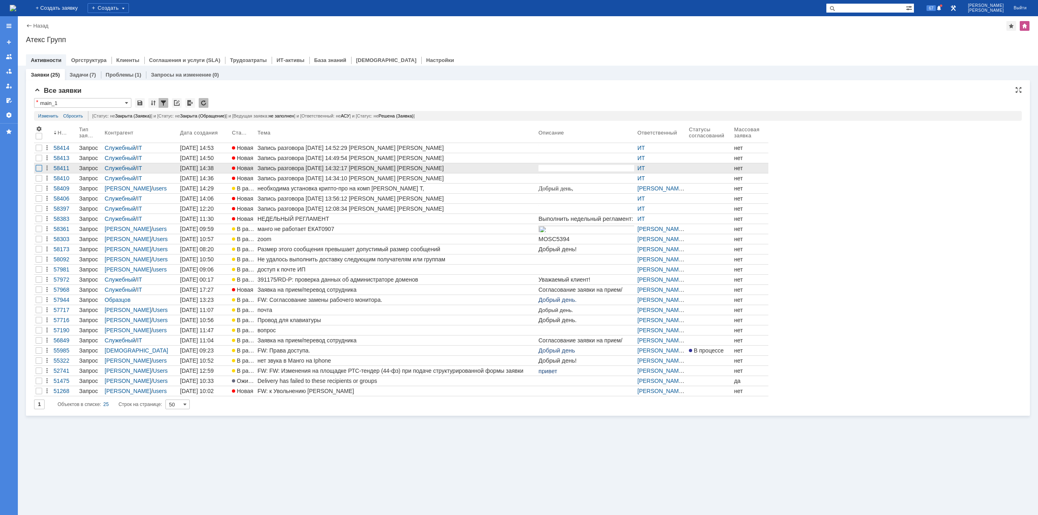
click at [39, 166] on div at bounding box center [39, 168] width 6 height 6
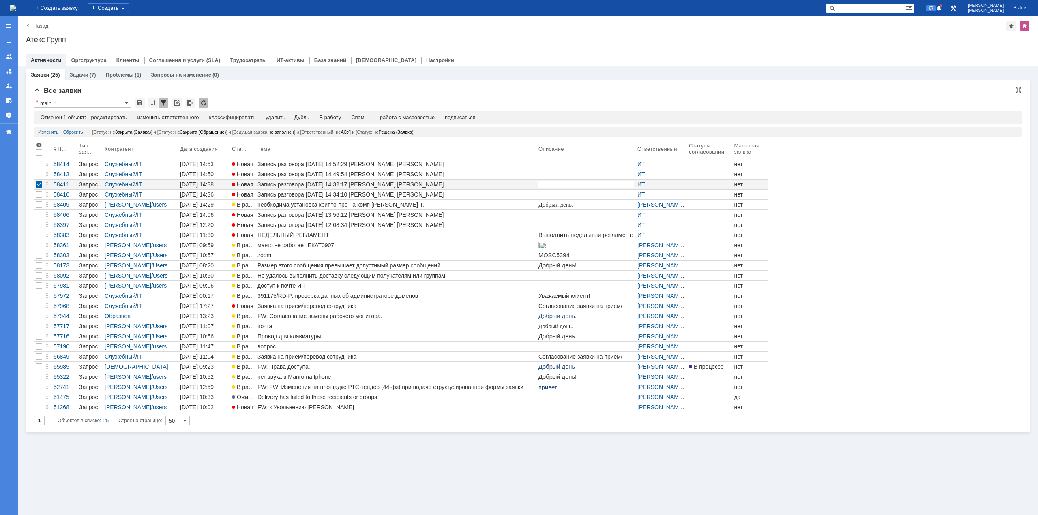
click at [357, 119] on div "Спам" at bounding box center [357, 117] width 13 height 6
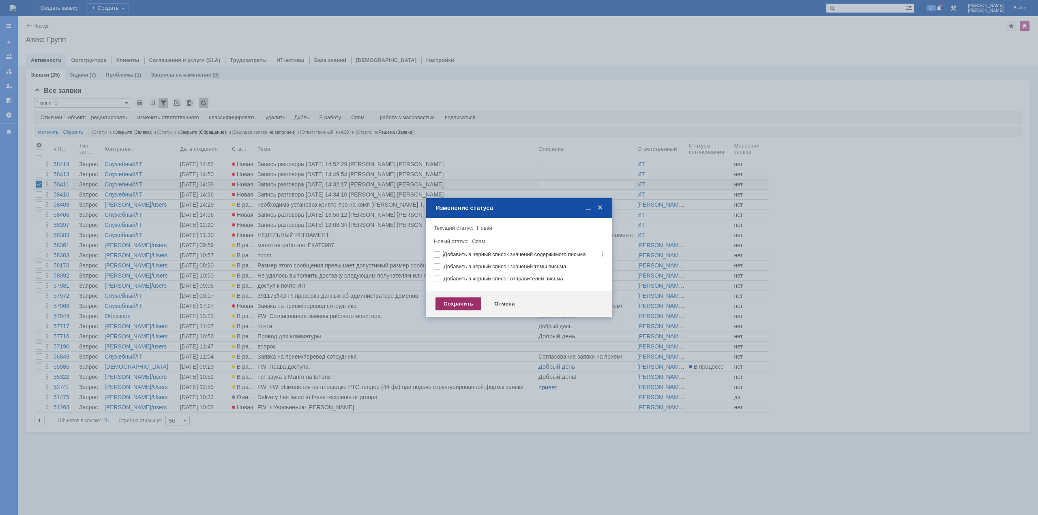
click at [448, 302] on div "Сохранить" at bounding box center [458, 303] width 46 height 13
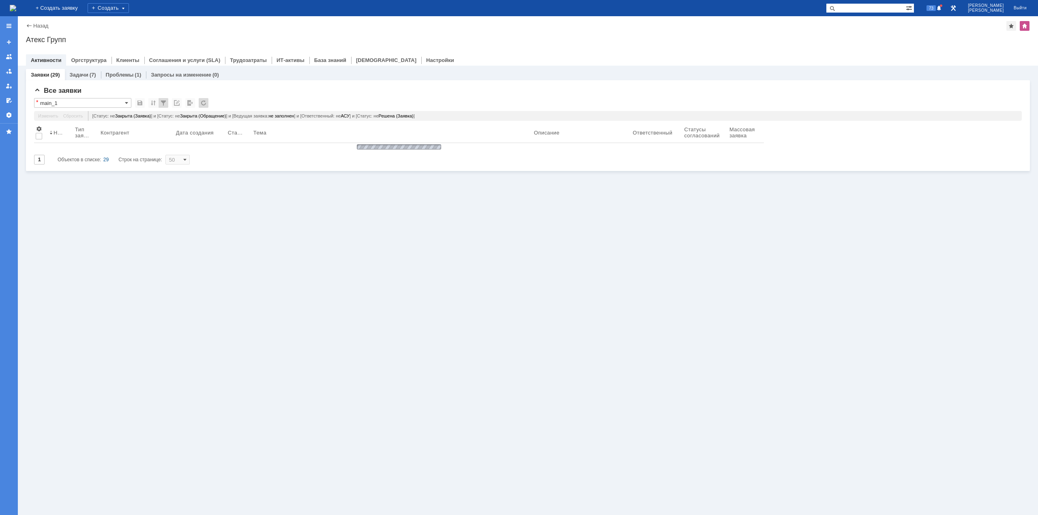
click at [40, 148] on div at bounding box center [399, 147] width 730 height 9
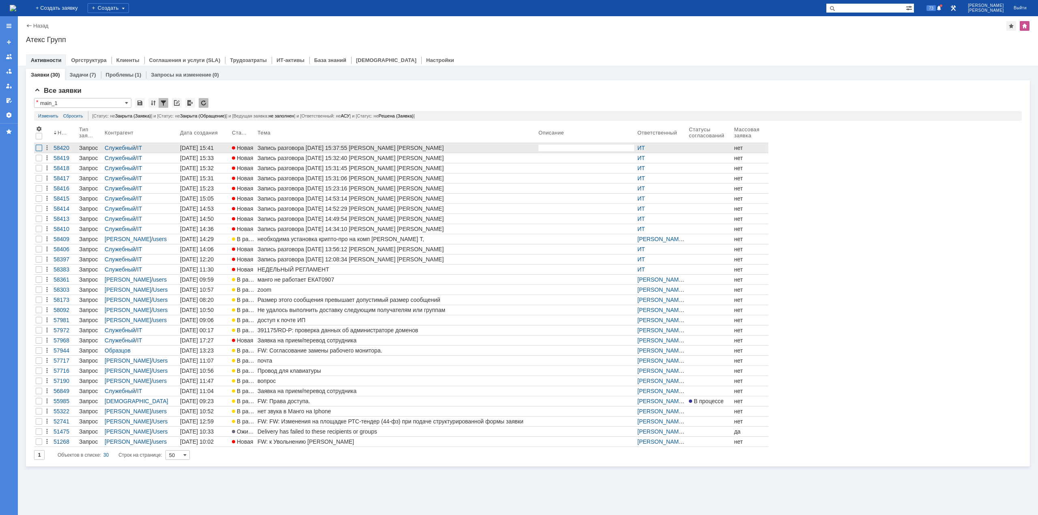
click at [38, 147] on div at bounding box center [39, 148] width 6 height 6
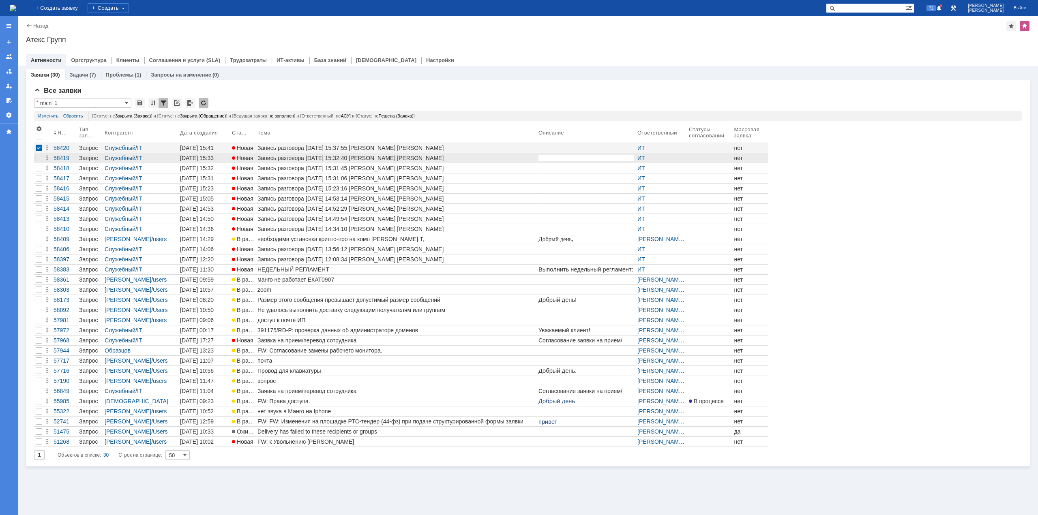
click at [38, 157] on div at bounding box center [39, 158] width 6 height 6
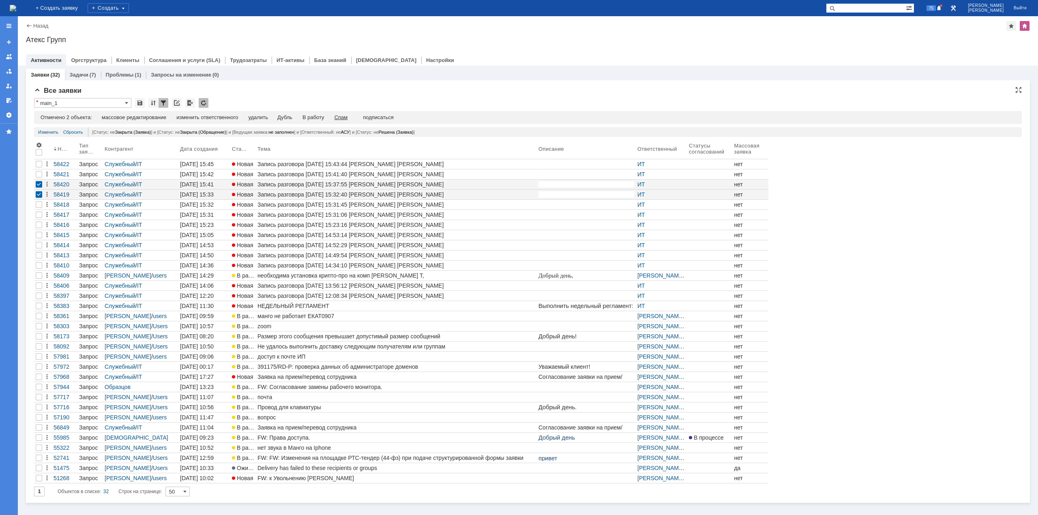
click at [348, 117] on div "Спам" at bounding box center [340, 117] width 13 height 6
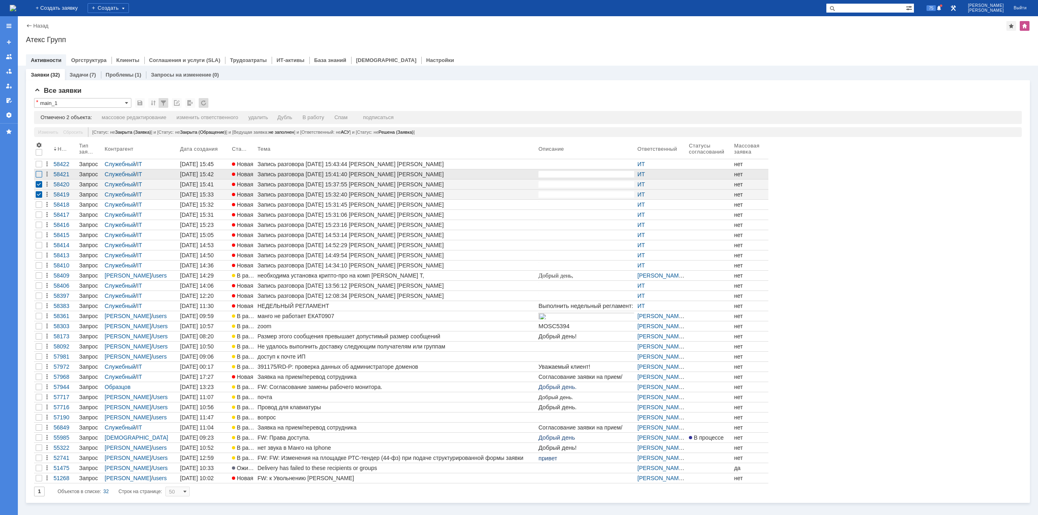
click at [40, 175] on div at bounding box center [39, 174] width 6 height 6
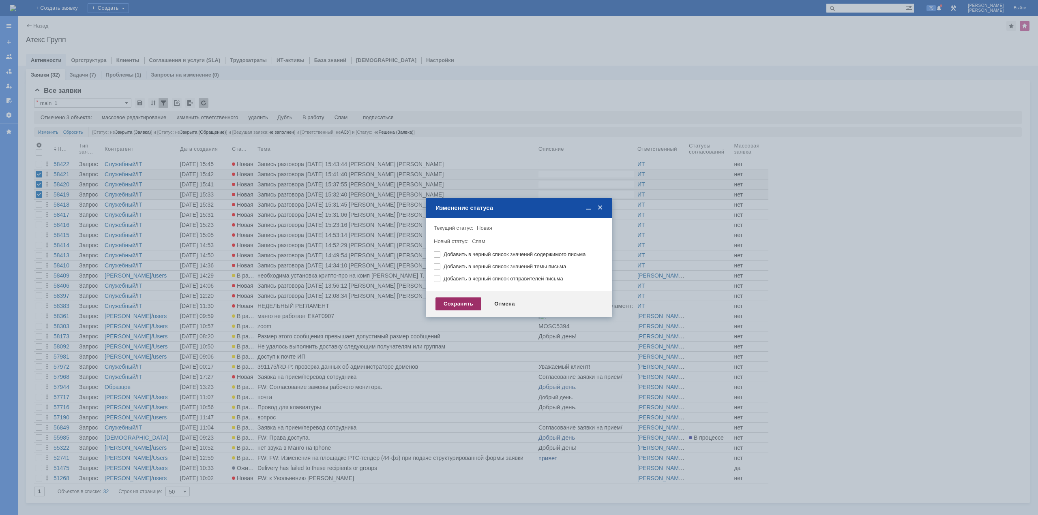
click at [466, 300] on div "Сохранить" at bounding box center [458, 303] width 46 height 13
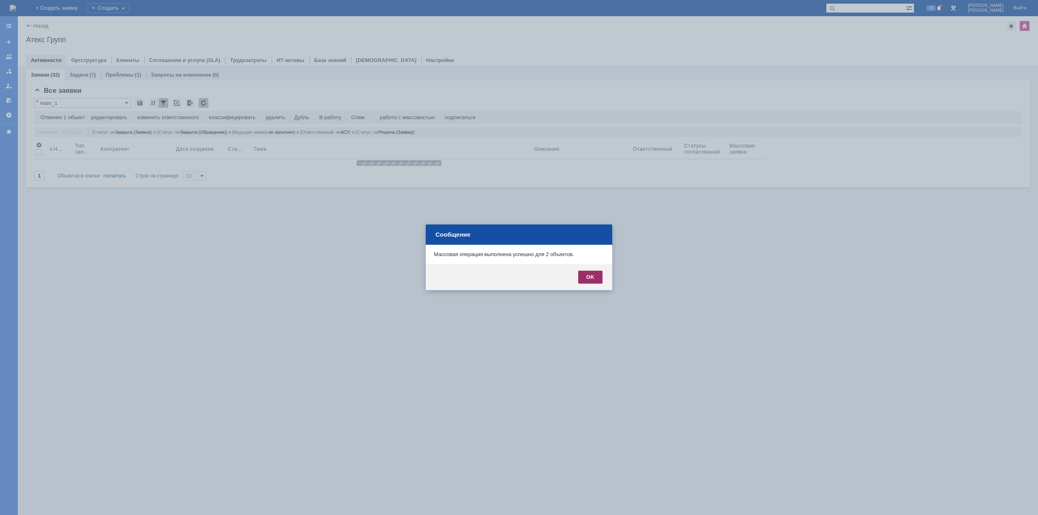
click at [585, 280] on div "OK" at bounding box center [590, 277] width 24 height 13
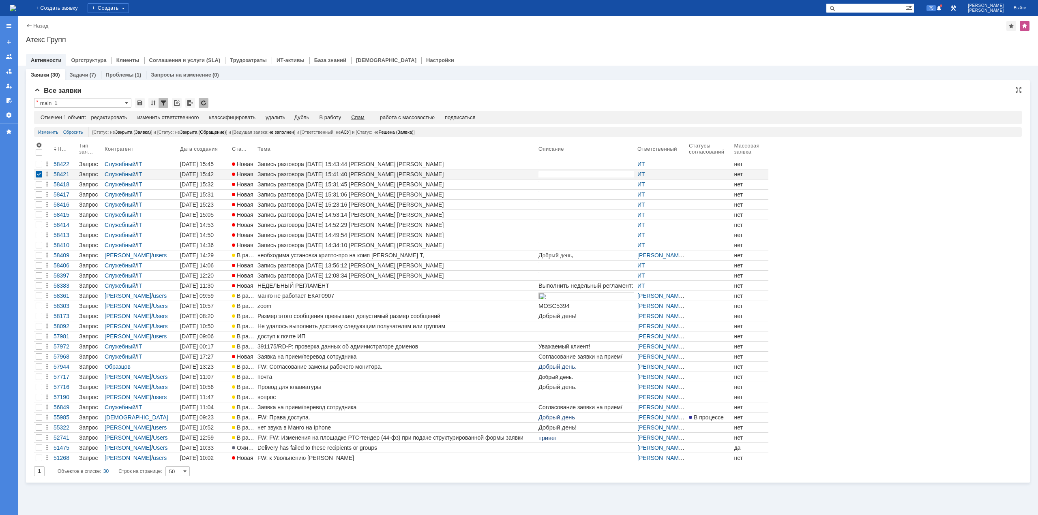
click at [363, 116] on div "Спам" at bounding box center [357, 117] width 13 height 6
click at [360, 118] on div "Спам" at bounding box center [357, 117] width 13 height 6
click at [16, 14] on div "На домашнюю" at bounding box center [13, 8] width 6 height 16
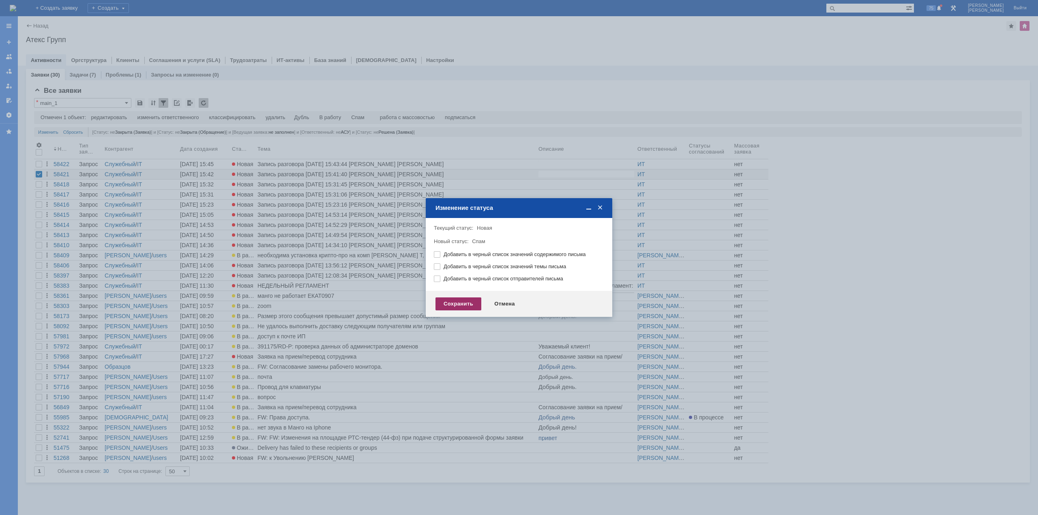
click at [445, 307] on div "Сохранить" at bounding box center [458, 303] width 46 height 13
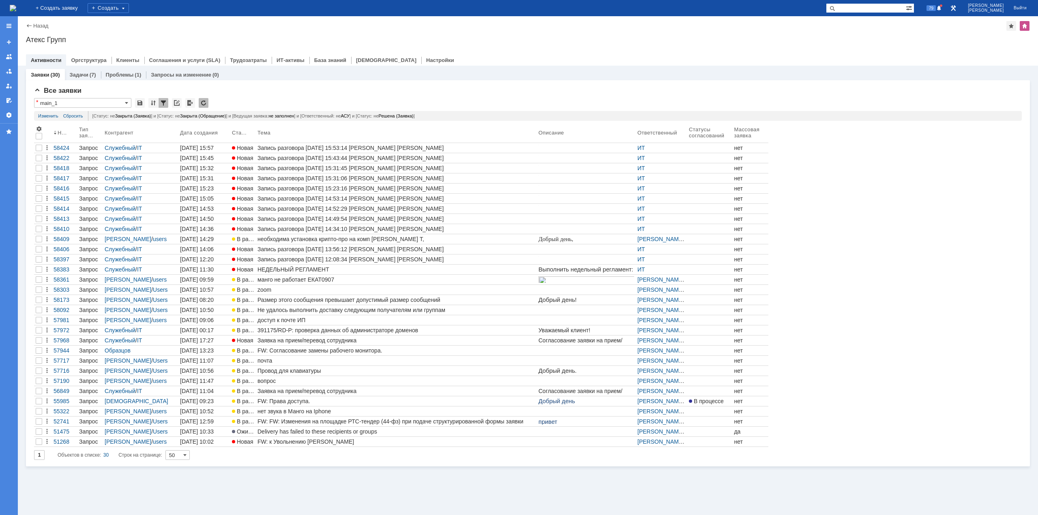
click at [16, 11] on img at bounding box center [13, 8] width 6 height 6
click at [16, 8] on img at bounding box center [13, 8] width 6 height 6
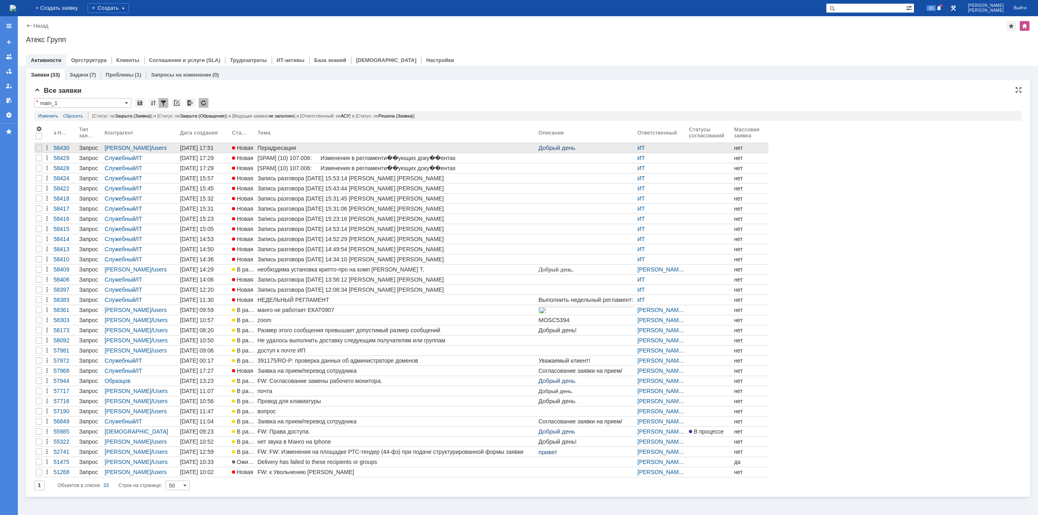
click at [314, 143] on link "Перадресация" at bounding box center [396, 148] width 281 height 10
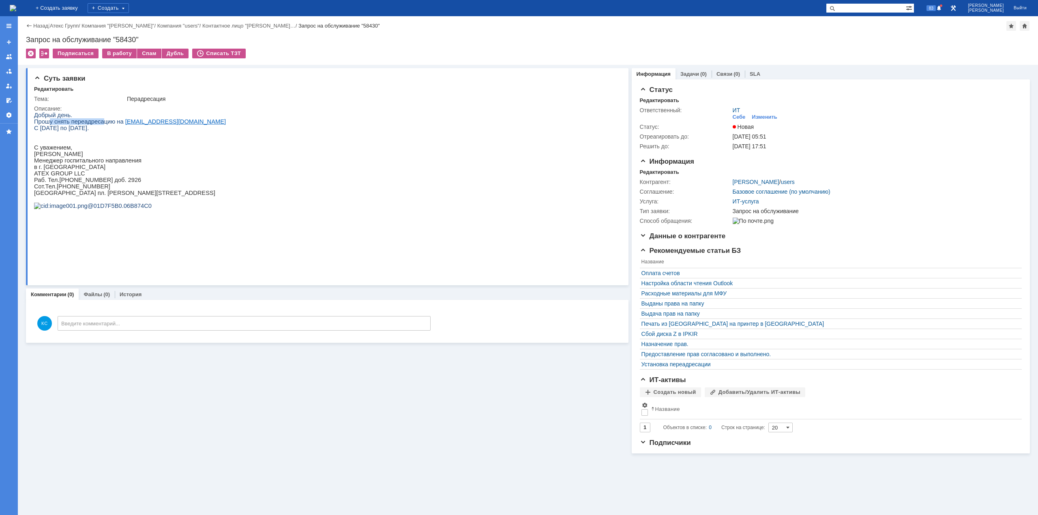
drag, startPoint x: 47, startPoint y: 123, endPoint x: 98, endPoint y: 120, distance: 51.6
click at [98, 120] on span "Прошу снять переадресацию на" at bounding box center [79, 121] width 90 height 6
click at [94, 123] on span "Прошу снять переадресацию на" at bounding box center [79, 121] width 90 height 6
click at [60, 126] on span "С [DATE] по [DATE]." at bounding box center [61, 128] width 55 height 6
click at [58, 125] on span "Прошу снять переадресацию на" at bounding box center [79, 121] width 90 height 6
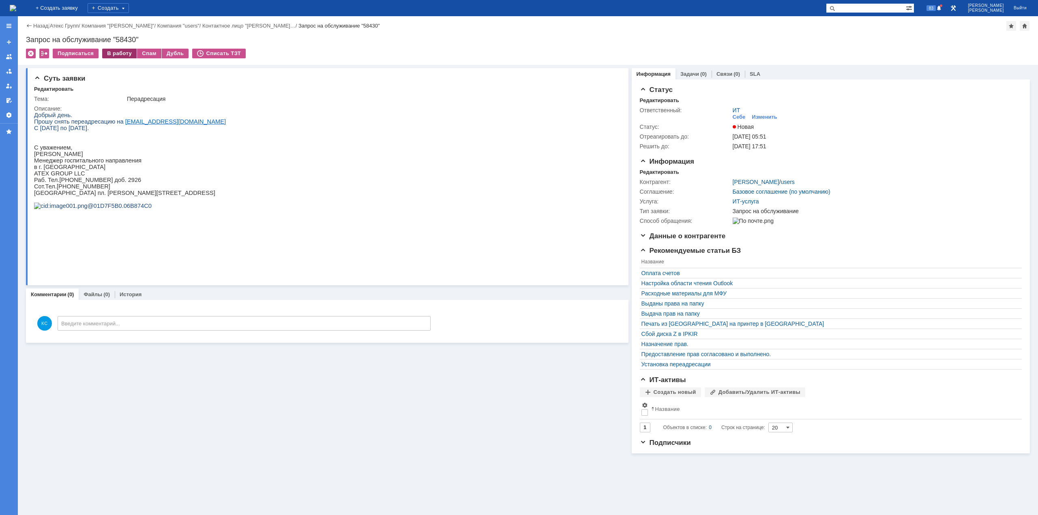
click at [113, 54] on div "В работу" at bounding box center [119, 54] width 34 height 10
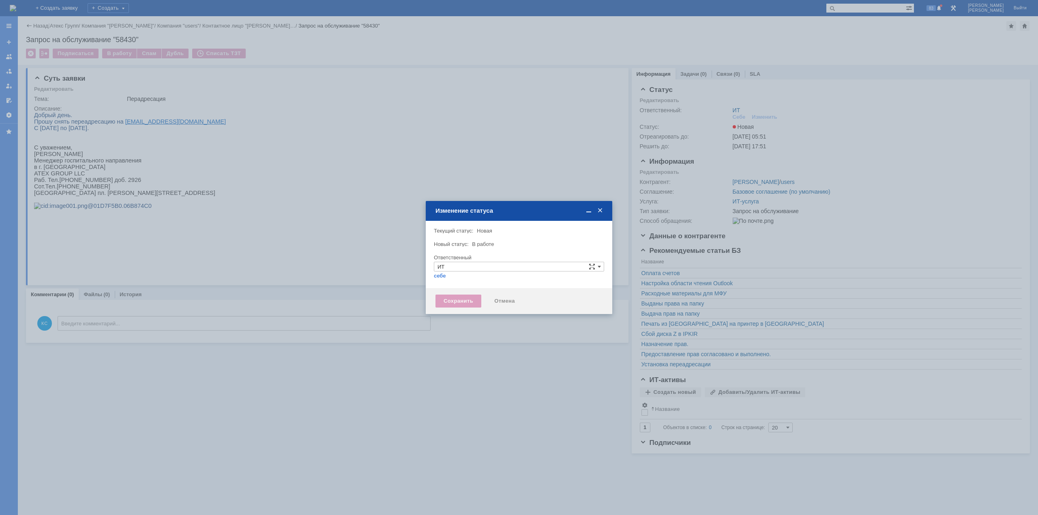
type input "[PERSON_NAME]"
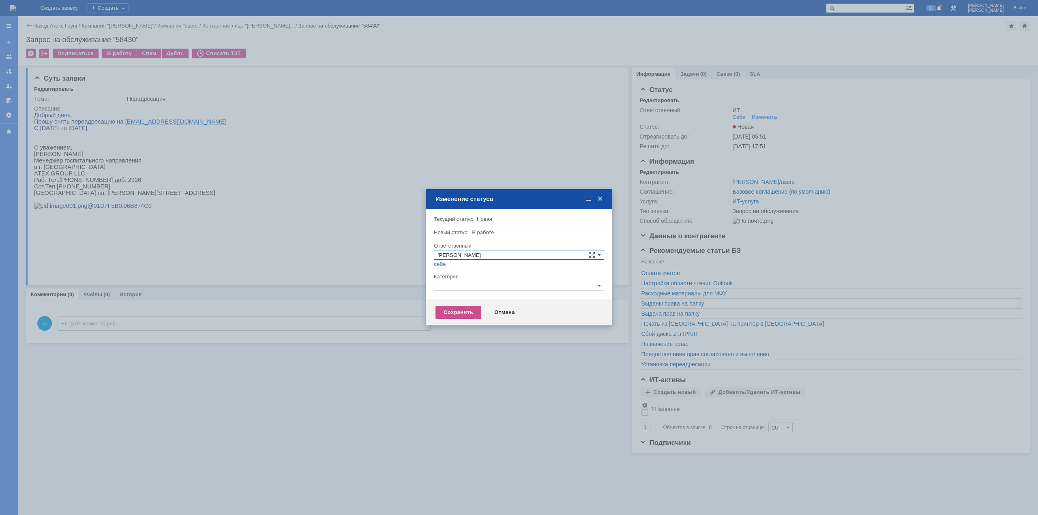
click at [447, 289] on input "text" at bounding box center [519, 286] width 170 height 10
click at [462, 334] on span "Установка переадресации" at bounding box center [518, 333] width 163 height 6
click at [452, 315] on div "Сохранить" at bounding box center [458, 312] width 46 height 13
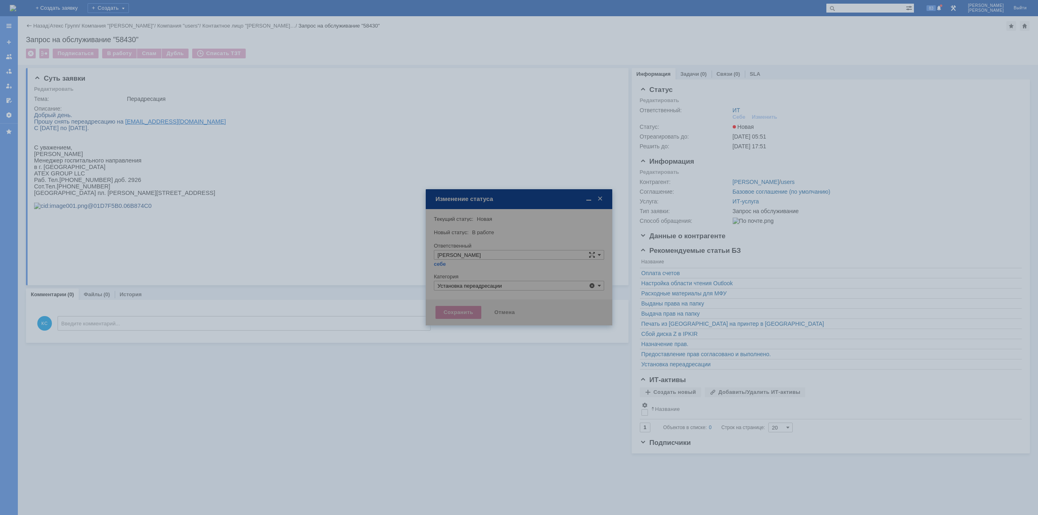
type input "Установка переадресации"
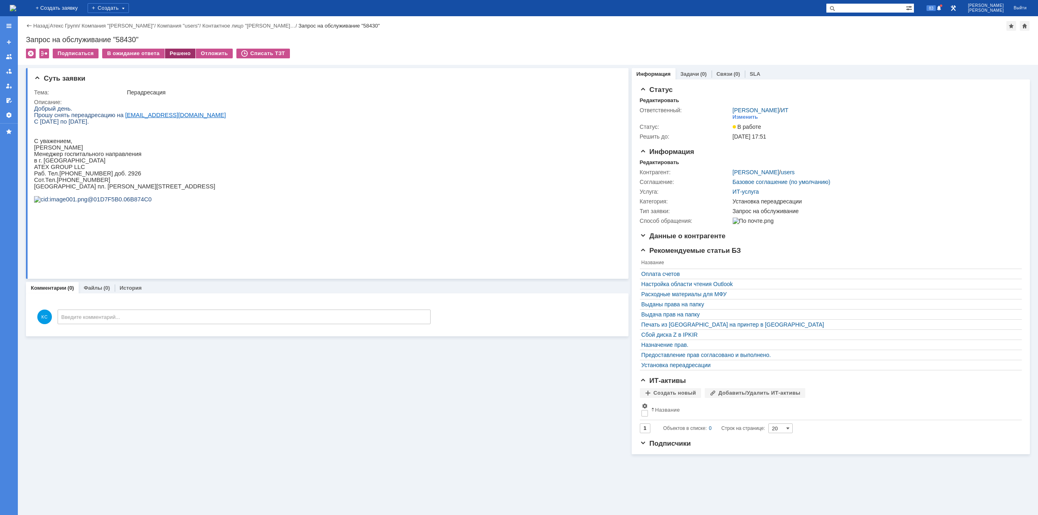
click at [175, 52] on div "Решено" at bounding box center [180, 54] width 31 height 10
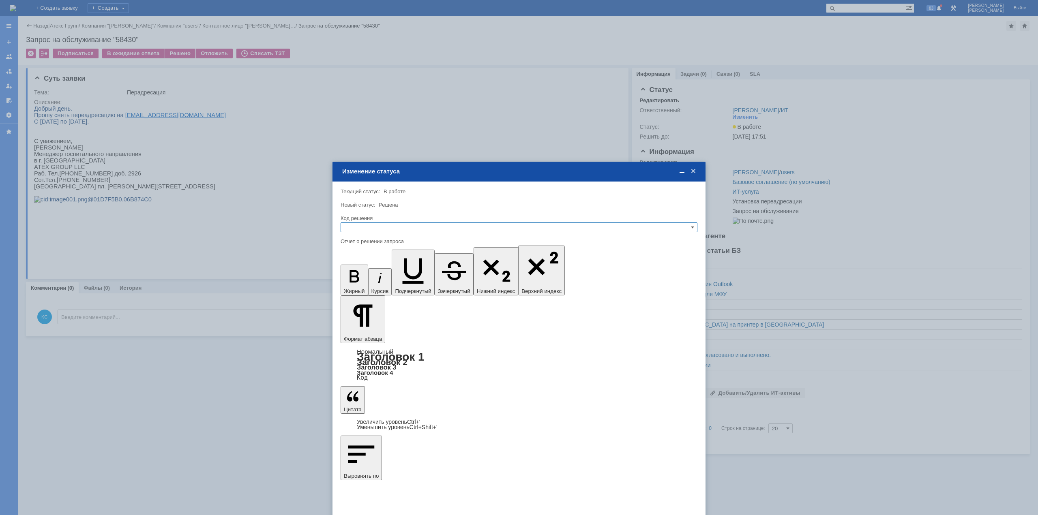
click at [409, 227] on input "text" at bounding box center [518, 228] width 357 height 10
click at [383, 265] on span "Решено" at bounding box center [518, 266] width 349 height 6
type input "Решено"
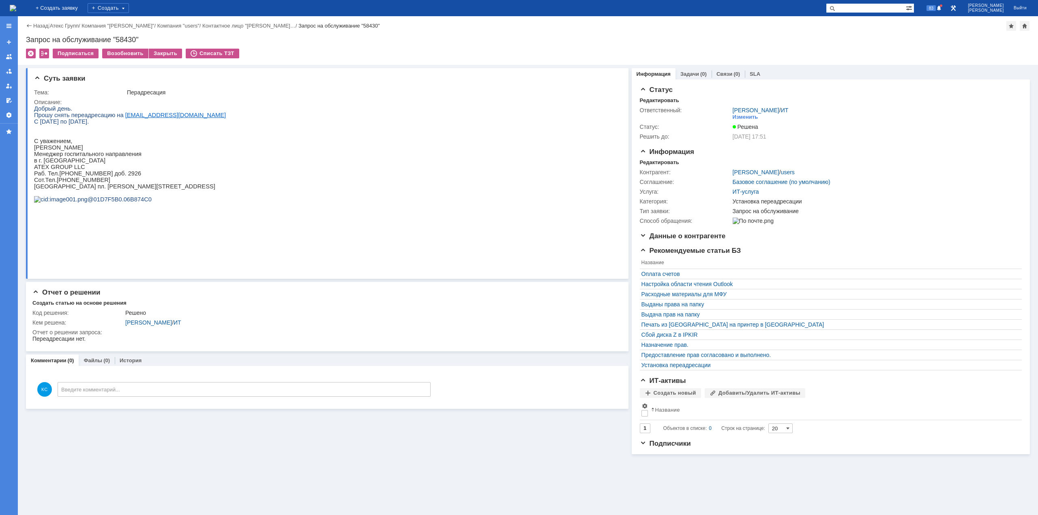
click at [16, 9] on img at bounding box center [13, 8] width 6 height 6
